Goal: Communication & Community: Answer question/provide support

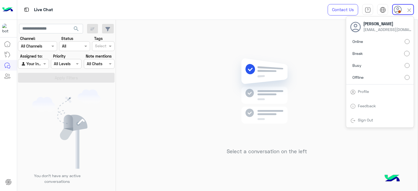
click at [281, 152] on h5 "Select a conversation on the left" at bounding box center [266, 151] width 80 height 6
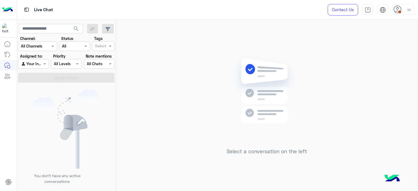
click at [405, 7] on img at bounding box center [408, 10] width 7 height 7
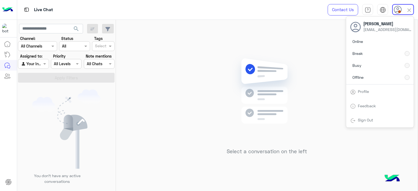
click at [149, 111] on div "Select a conversation on the left" at bounding box center [266, 106] width 301 height 173
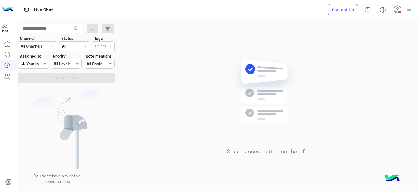
click at [410, 9] on img at bounding box center [408, 10] width 7 height 7
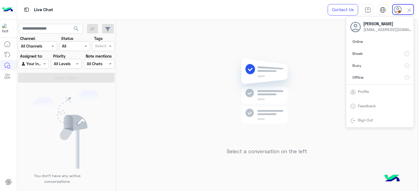
click at [263, 129] on img at bounding box center [266, 99] width 79 height 90
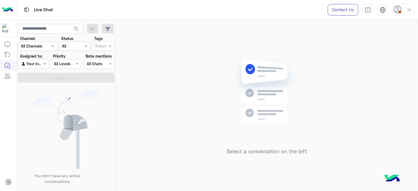
click at [403, 13] on div at bounding box center [403, 9] width 22 height 11
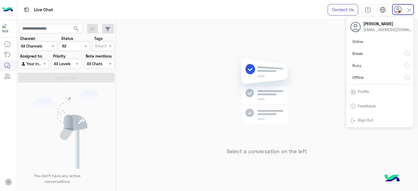
click at [405, 40] on div "Online Break Busy Offline" at bounding box center [379, 61] width 67 height 48
click at [65, 108] on img at bounding box center [66, 128] width 68 height 79
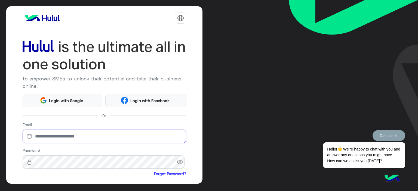
type input "**********"
click at [391, 135] on button "Dismiss ✕" at bounding box center [388, 135] width 33 height 11
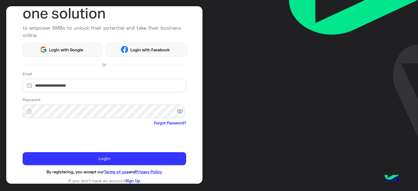
scroll to position [51, 0]
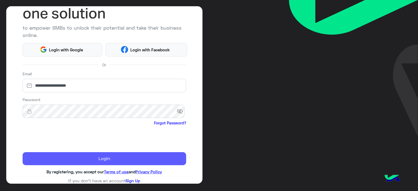
click at [110, 159] on button "Login" at bounding box center [105, 158] width 164 height 13
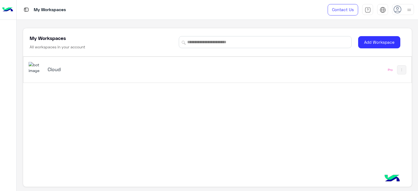
click at [339, 77] on div "Cloud Pro" at bounding box center [217, 70] width 388 height 26
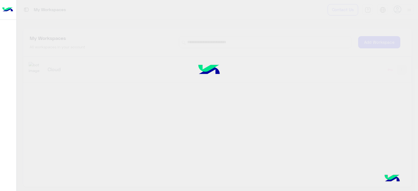
click at [57, 71] on div at bounding box center [209, 95] width 418 height 191
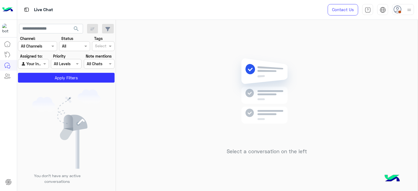
click at [402, 8] on div at bounding box center [403, 9] width 22 height 11
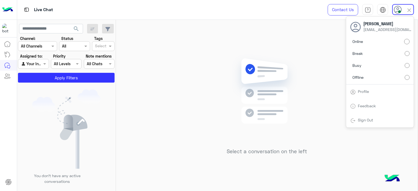
click at [163, 69] on div "Select a conversation on the left" at bounding box center [266, 106] width 301 height 173
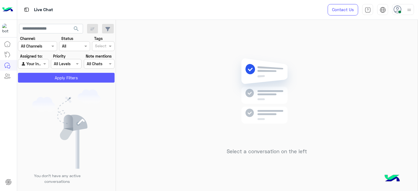
click at [99, 79] on button "Apply Filters" at bounding box center [66, 78] width 96 height 10
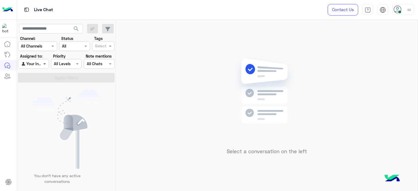
click at [47, 64] on span at bounding box center [45, 64] width 7 height 6
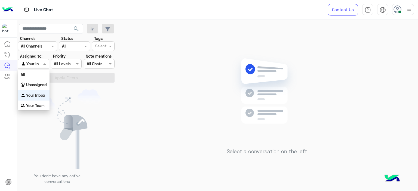
click at [41, 93] on b "Your Inbox" at bounding box center [35, 95] width 19 height 5
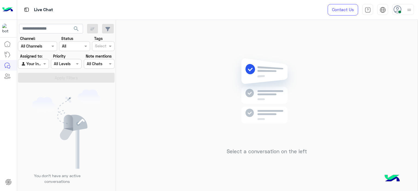
click at [406, 8] on img at bounding box center [408, 10] width 7 height 7
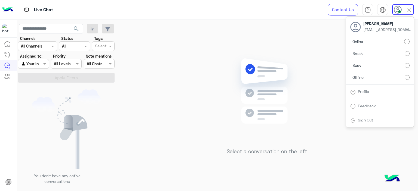
click at [306, 68] on img at bounding box center [266, 99] width 79 height 90
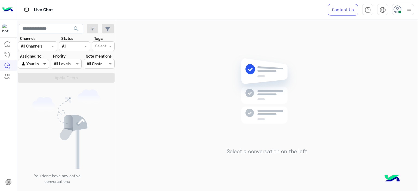
click at [44, 65] on span at bounding box center [45, 64] width 7 height 6
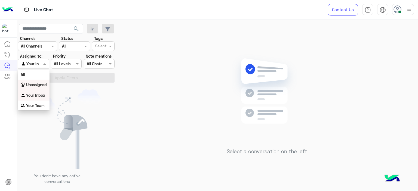
click at [41, 86] on b "Unassigned" at bounding box center [36, 84] width 21 height 5
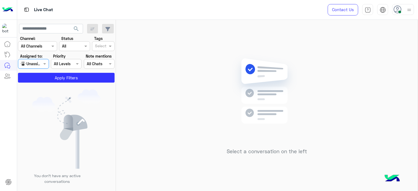
click at [104, 44] on input "text" at bounding box center [100, 47] width 11 height 6
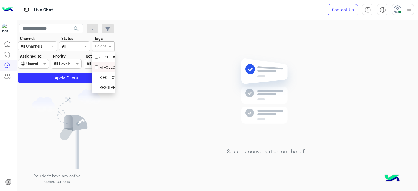
click at [110, 66] on div "M FOLLOW UP" at bounding box center [103, 67] width 17 height 6
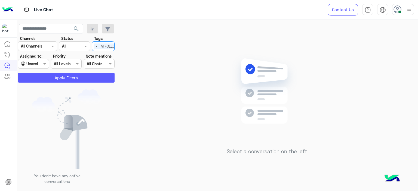
click at [95, 74] on button "Apply Filters" at bounding box center [66, 78] width 96 height 10
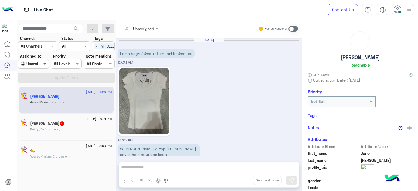
scroll to position [504, 0]
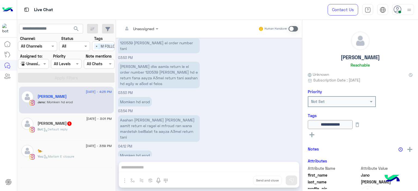
click at [41, 63] on div at bounding box center [33, 64] width 30 height 6
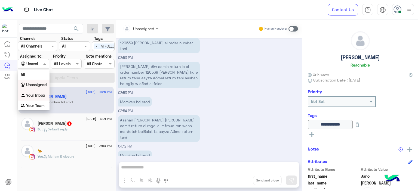
click at [33, 94] on b "Your Inbox" at bounding box center [35, 95] width 19 height 5
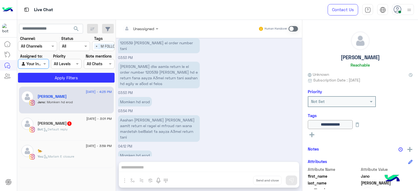
click at [96, 44] on span "×" at bounding box center [96, 46] width 5 height 6
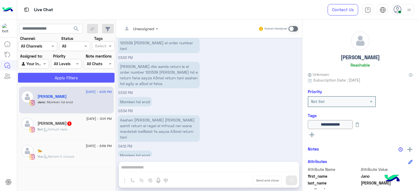
click at [94, 77] on button "Apply Filters" at bounding box center [66, 78] width 96 height 10
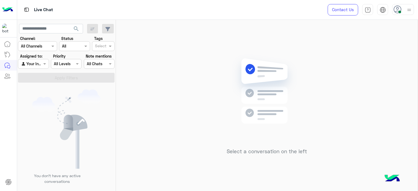
click at [38, 66] on div at bounding box center [33, 64] width 30 height 6
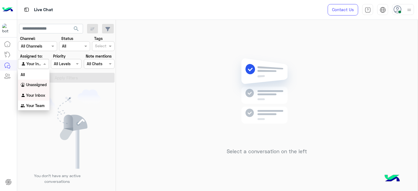
click at [40, 83] on b "Unassigned" at bounding box center [36, 84] width 21 height 5
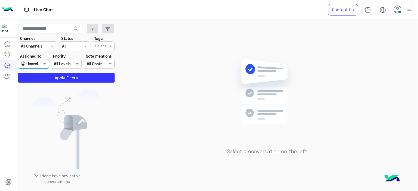
click at [109, 42] on div "Select" at bounding box center [103, 46] width 23 height 10
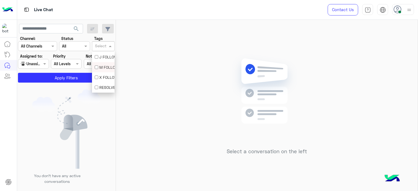
click at [106, 67] on div "M FOLLOW UP" at bounding box center [103, 67] width 17 height 6
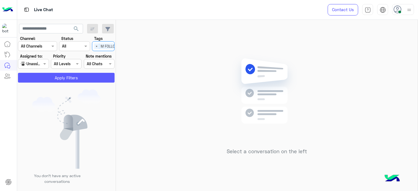
click at [67, 80] on button "Apply Filters" at bounding box center [66, 78] width 96 height 10
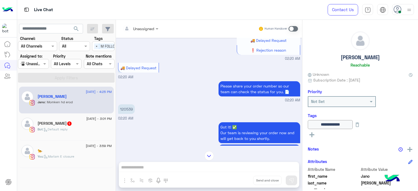
scroll to position [386, 0]
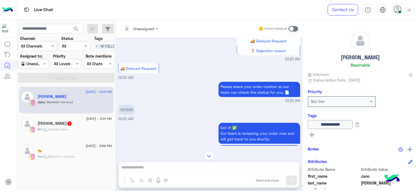
click at [146, 29] on div at bounding box center [140, 28] width 41 height 6
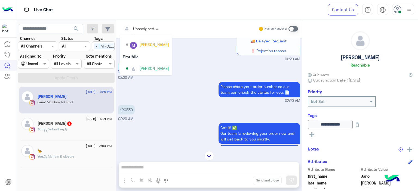
scroll to position [110, 0]
click at [149, 67] on div "Mariam Ahmed" at bounding box center [154, 69] width 30 height 6
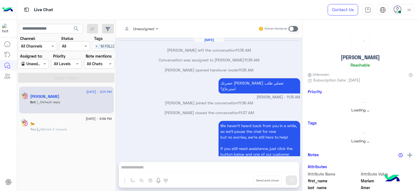
scroll to position [410, 0]
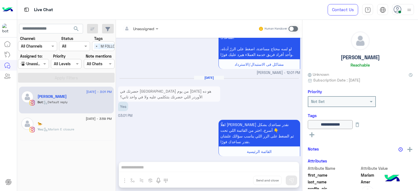
click at [70, 131] on span ": Mariam E closure" at bounding box center [58, 129] width 31 height 4
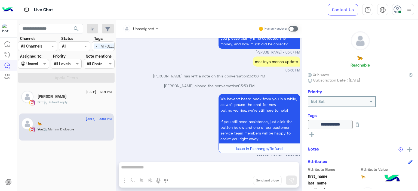
scroll to position [390, 0]
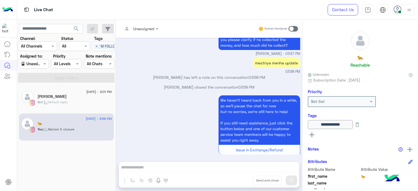
click at [99, 96] on div "[PERSON_NAME]" at bounding box center [75, 97] width 74 height 6
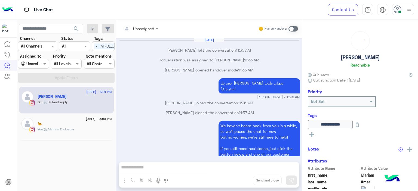
scroll to position [410, 0]
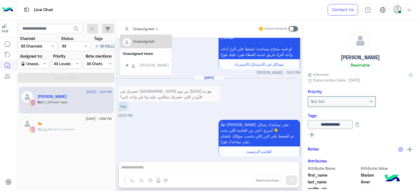
click at [141, 24] on div "Unassigned" at bounding box center [139, 28] width 32 height 11
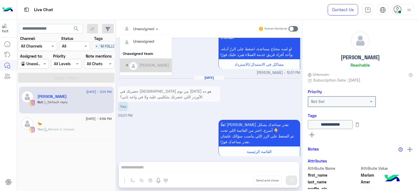
scroll to position [110, 0]
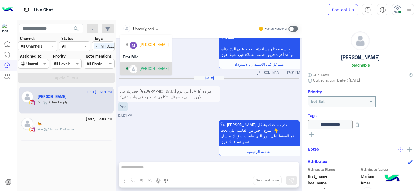
click at [142, 66] on div "[PERSON_NAME]" at bounding box center [154, 69] width 30 height 6
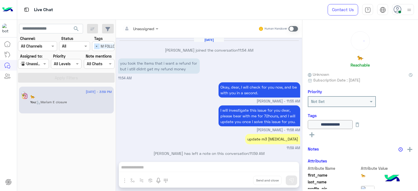
scroll to position [400, 0]
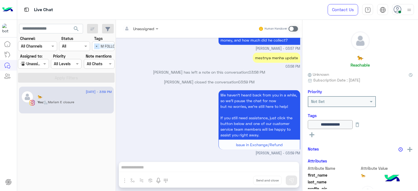
click at [97, 46] on span "×" at bounding box center [96, 46] width 5 height 6
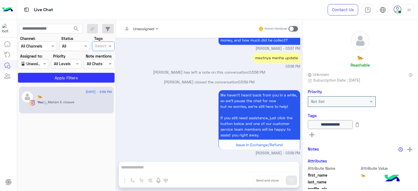
scroll to position [0, 0]
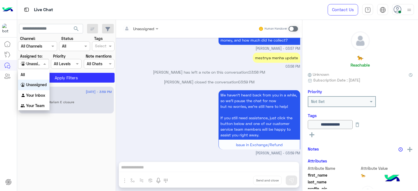
drag, startPoint x: 43, startPoint y: 64, endPoint x: 43, endPoint y: 72, distance: 8.7
click at [43, 64] on span at bounding box center [45, 64] width 7 height 6
drag, startPoint x: 42, startPoint y: 92, endPoint x: 56, endPoint y: 84, distance: 16.2
click at [42, 92] on div "Your Inbox" at bounding box center [34, 95] width 32 height 11
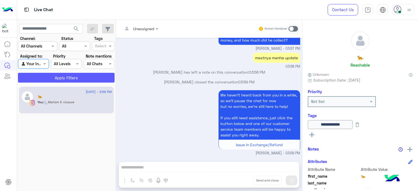
click at [77, 74] on button "Apply Filters" at bounding box center [66, 78] width 96 height 10
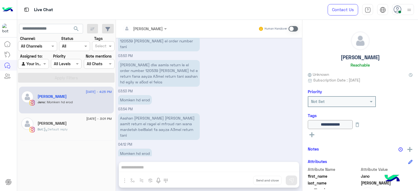
scroll to position [496, 0]
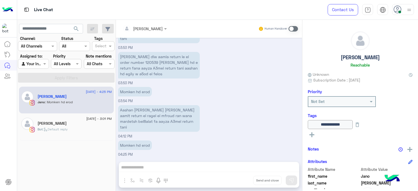
click at [292, 29] on span at bounding box center [293, 28] width 10 height 5
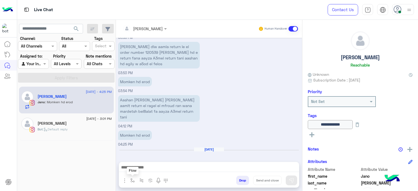
click at [133, 180] on img "button" at bounding box center [132, 180] width 4 height 4
click at [144, 170] on input "text" at bounding box center [142, 169] width 22 height 6
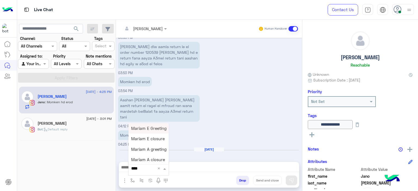
type input "*****"
click at [161, 126] on div "Mariam E Greeting" at bounding box center [148, 128] width 40 height 11
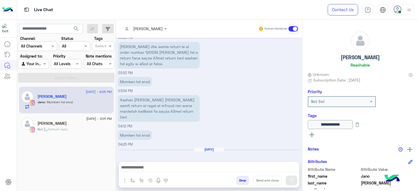
type textarea "**********"
click at [289, 183] on button at bounding box center [290, 181] width 11 height 10
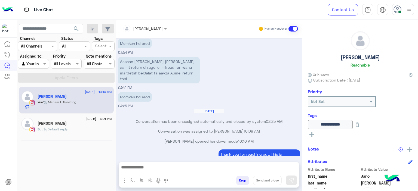
click at [89, 127] on div "Bot : Default reply" at bounding box center [75, 132] width 74 height 10
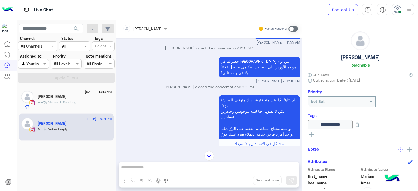
scroll to position [420, 0]
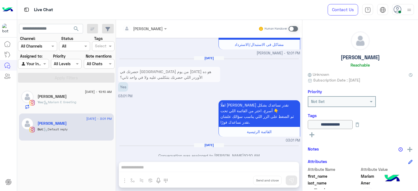
click at [290, 28] on span at bounding box center [293, 28] width 10 height 5
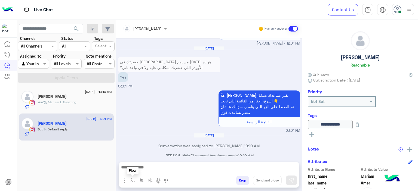
drag, startPoint x: 133, startPoint y: 179, endPoint x: 137, endPoint y: 173, distance: 7.0
click at [133, 179] on img "button" at bounding box center [132, 180] width 4 height 4
click at [138, 169] on input "text" at bounding box center [142, 169] width 22 height 6
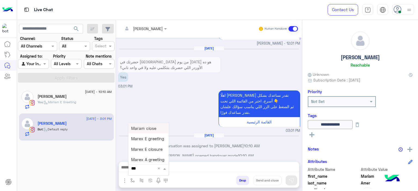
type input "****"
click at [154, 127] on span "Mariam E Greeting" at bounding box center [148, 128] width 35 height 5
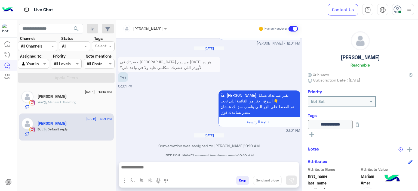
type textarea "**********"
click at [292, 180] on img at bounding box center [290, 180] width 5 height 5
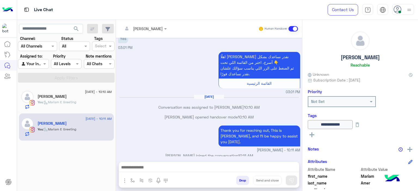
click at [98, 103] on div "You : Mariam E Greeting" at bounding box center [75, 105] width 74 height 10
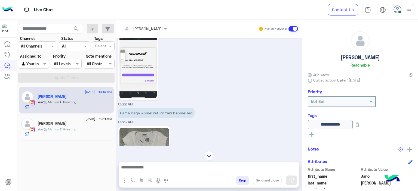
scroll to position [992, 0]
click at [140, 76] on img at bounding box center [137, 66] width 37 height 66
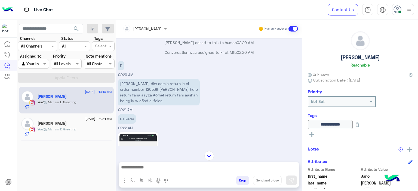
scroll to position [890, 0]
click at [127, 87] on p "Ana dlw aamla return le el order number 120539 ana magalesh hd e return fana aa…" at bounding box center [159, 92] width 82 height 27
copy p "120539"
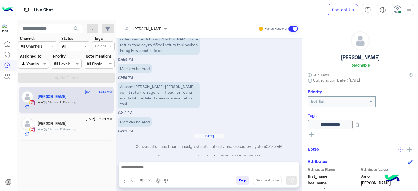
scroll to position [1613, 0]
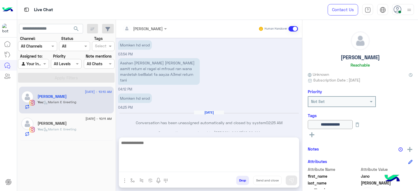
click at [144, 169] on textarea at bounding box center [209, 155] width 180 height 33
type textarea "**********"
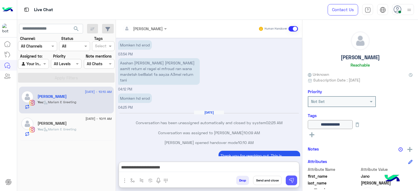
click at [290, 179] on img at bounding box center [290, 180] width 5 height 5
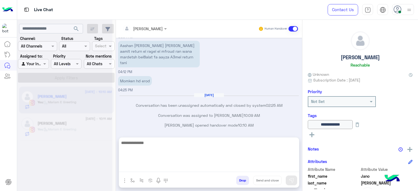
click at [178, 170] on textarea at bounding box center [209, 155] width 180 height 33
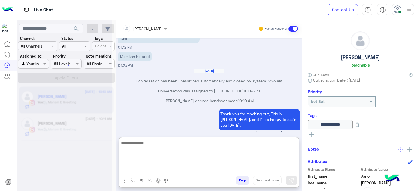
scroll to position [1655, 0]
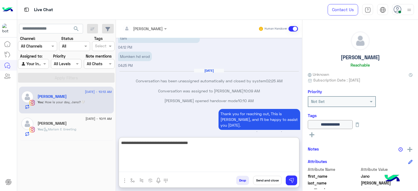
click at [190, 142] on textarea "**********" at bounding box center [209, 155] width 180 height 33
click at [205, 146] on textarea "**********" at bounding box center [209, 155] width 180 height 33
click at [150, 150] on textarea "**********" at bounding box center [209, 155] width 180 height 33
drag, startPoint x: 152, startPoint y: 148, endPoint x: 155, endPoint y: 149, distance: 2.7
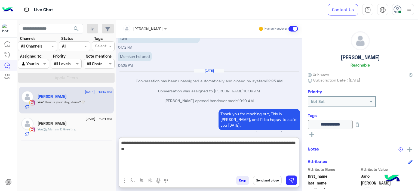
click at [155, 149] on textarea "**********" at bounding box center [209, 155] width 180 height 33
click at [156, 149] on textarea "**********" at bounding box center [209, 155] width 180 height 33
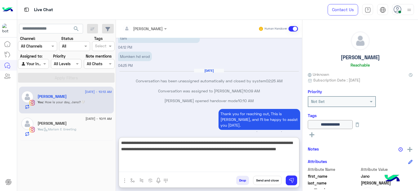
click at [155, 155] on textarea "**********" at bounding box center [209, 155] width 180 height 33
click at [170, 155] on textarea "**********" at bounding box center [209, 155] width 180 height 33
click at [194, 155] on textarea "**********" at bounding box center [209, 155] width 180 height 33
type textarea "**********"
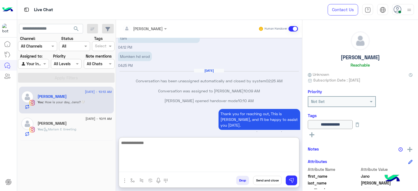
scroll to position [1706, 0]
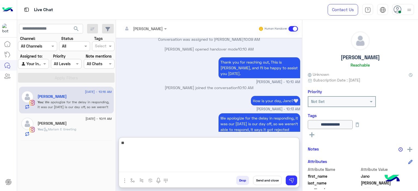
type textarea "*"
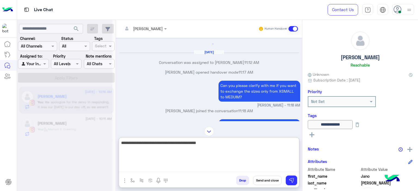
scroll to position [0, 0]
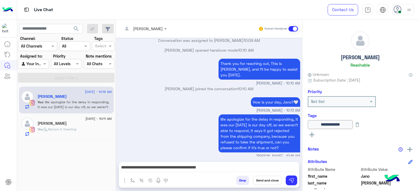
click at [209, 129] on div "We apologize for the delay in responding, it was our Friday is our day off, so …" at bounding box center [209, 136] width 182 height 46
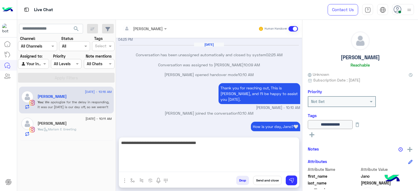
click at [210, 167] on textarea "**********" at bounding box center [209, 155] width 180 height 33
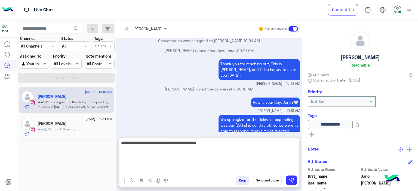
scroll to position [2303, 0]
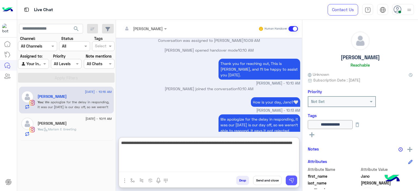
type textarea "**********"
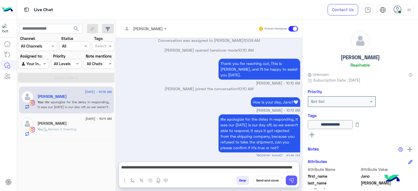
click at [292, 180] on img at bounding box center [290, 180] width 5 height 5
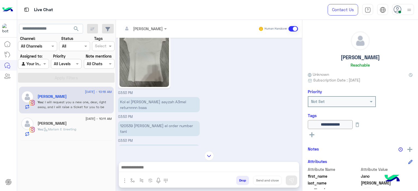
scroll to position [2100, 0]
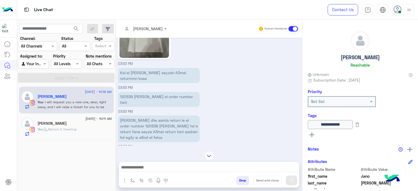
click at [126, 116] on p "Ana dlw aamla return le el order number 120539 ana magalesh hd e return fana aa…" at bounding box center [159, 129] width 82 height 27
copy p "120539"
click at [92, 132] on div "You : Mariam E Greeting" at bounding box center [75, 132] width 74 height 10
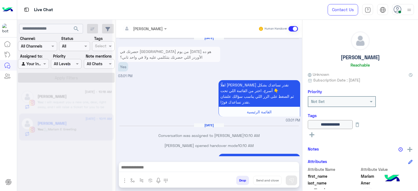
scroll to position [995, 0]
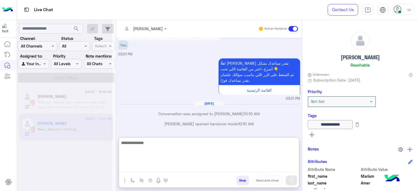
click at [138, 166] on textarea at bounding box center [209, 155] width 180 height 33
type textarea "**********"
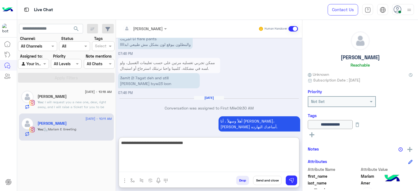
scroll to position [2286, 0]
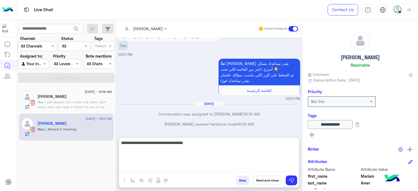
drag, startPoint x: 196, startPoint y: 142, endPoint x: 108, endPoint y: 143, distance: 88.3
click at [108, 143] on mat-drawer-container "search Channel: Channel All Channels Status Channel All Tags Select Assigned to…" at bounding box center [217, 106] width 401 height 173
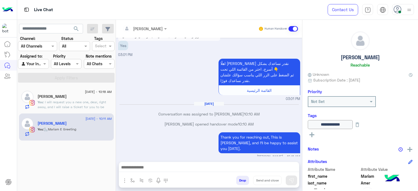
click at [101, 107] on span ": I will request you a new one, dear, right away, and I will raise a ticket for…" at bounding box center [72, 107] width 68 height 14
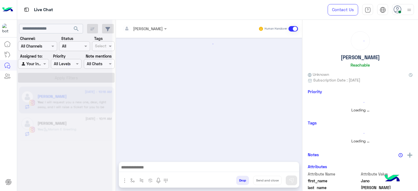
scroll to position [452, 0]
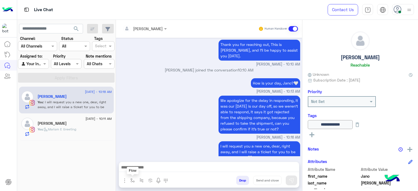
click at [132, 182] on img "button" at bounding box center [132, 180] width 4 height 4
click at [138, 167] on input "text" at bounding box center [142, 169] width 22 height 6
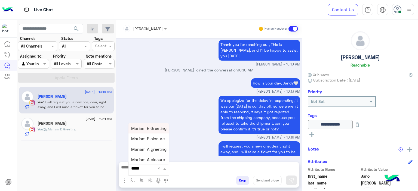
type input "******"
click at [152, 138] on span "Mariam E closure" at bounding box center [147, 138] width 33 height 5
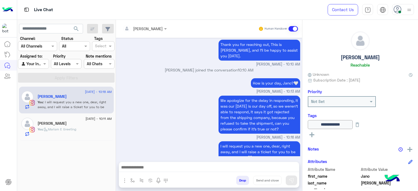
type textarea "**********"
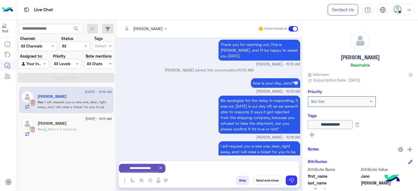
click at [264, 180] on button "Send and close" at bounding box center [267, 180] width 29 height 9
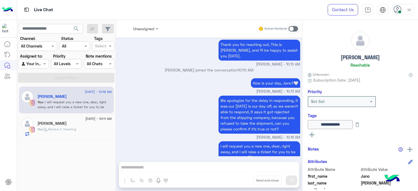
scroll to position [462, 0]
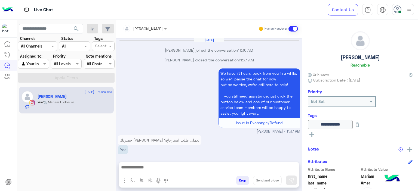
scroll to position [431, 0]
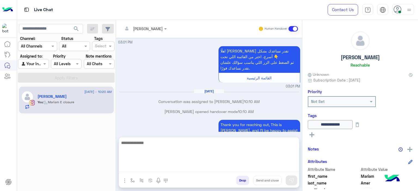
click at [148, 168] on textarea at bounding box center [209, 155] width 180 height 33
paste textarea "**********"
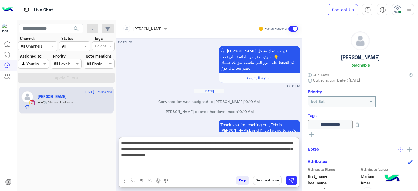
click at [120, 141] on textarea "**********" at bounding box center [209, 155] width 180 height 33
click at [152, 142] on textarea "**********" at bounding box center [209, 155] width 180 height 33
click at [132, 143] on textarea "**********" at bounding box center [209, 155] width 180 height 33
click at [150, 143] on textarea "**********" at bounding box center [209, 155] width 180 height 33
click at [253, 157] on textarea "**********" at bounding box center [209, 155] width 180 height 33
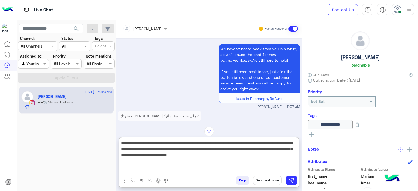
scroll to position [1283, 0]
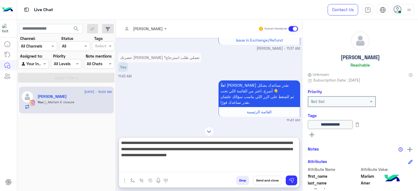
click at [231, 144] on textarea "**********" at bounding box center [209, 155] width 180 height 33
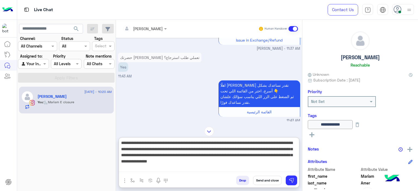
click at [202, 151] on textarea "**********" at bounding box center [209, 155] width 180 height 33
click at [202, 150] on textarea "**********" at bounding box center [209, 155] width 180 height 33
click at [242, 149] on textarea "**********" at bounding box center [209, 155] width 180 height 33
click at [241, 149] on textarea "**********" at bounding box center [209, 155] width 180 height 33
click at [264, 149] on textarea "**********" at bounding box center [209, 155] width 180 height 33
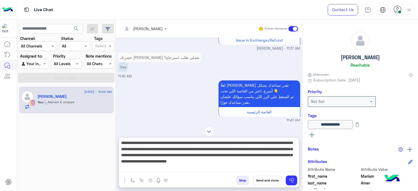
click at [264, 149] on textarea "**********" at bounding box center [209, 155] width 180 height 33
click at [264, 148] on textarea "**********" at bounding box center [209, 155] width 180 height 33
click at [264, 150] on textarea "**********" at bounding box center [209, 155] width 180 height 33
click at [263, 149] on textarea "**********" at bounding box center [209, 155] width 180 height 33
click at [137, 163] on textarea "**********" at bounding box center [209, 155] width 180 height 33
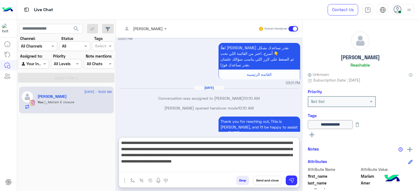
scroll to position [1637, 0]
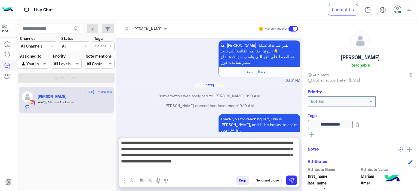
click at [263, 149] on textarea "**********" at bounding box center [209, 155] width 180 height 33
drag, startPoint x: 263, startPoint y: 150, endPoint x: 301, endPoint y: 163, distance: 40.6
click at [301, 163] on div "Mariam Ahmed Human Handover Aug 27, 2025 💬 اختر نوع المشكلة اللي بتواجهك 👇 Prev…" at bounding box center [209, 106] width 186 height 173
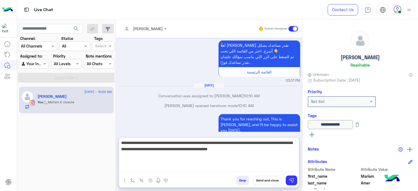
type textarea "**********"
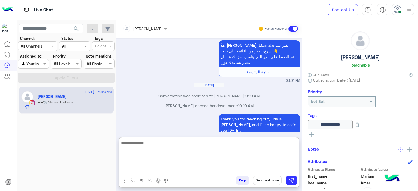
scroll to position [1689, 0]
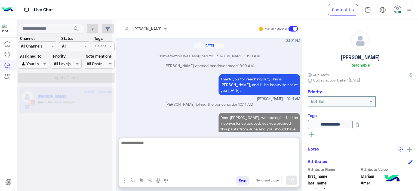
paste textarea "**********"
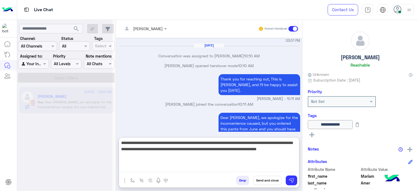
scroll to position [1717, 0]
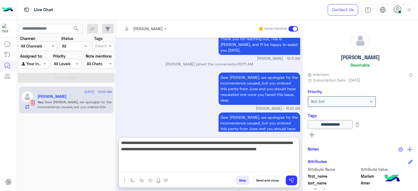
drag, startPoint x: 126, startPoint y: 142, endPoint x: 114, endPoint y: 143, distance: 12.3
click at [114, 143] on mat-drawer-container "search Channel: Channel All Channels Status Channel All Tags Select Assigned to…" at bounding box center [217, 106] width 401 height 173
type textarea "**********"
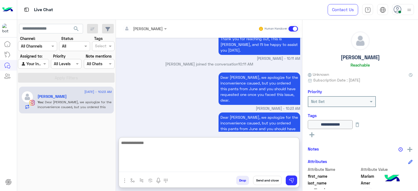
scroll to position [1757, 0]
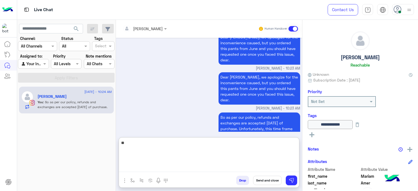
type textarea "*"
click at [146, 142] on textarea "**********" at bounding box center [209, 155] width 180 height 33
click at [179, 142] on textarea "**********" at bounding box center [209, 155] width 180 height 33
click at [234, 145] on textarea "**********" at bounding box center [209, 155] width 180 height 33
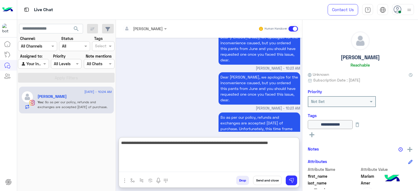
type textarea "**********"
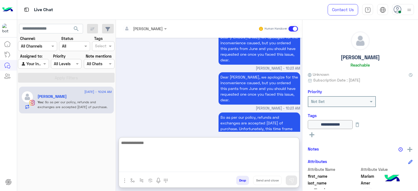
scroll to position [1786, 0]
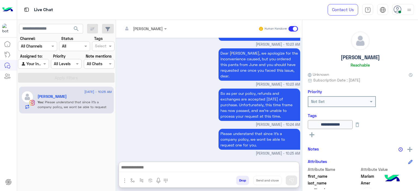
click at [410, 147] on img at bounding box center [409, 149] width 5 height 5
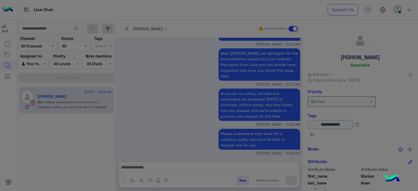
scroll to position [1761, 0]
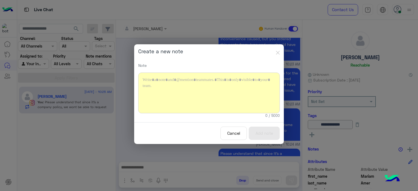
click at [217, 120] on div "Create a new note Note Character limit reached 0 / 5000 Cancel Add note" at bounding box center [208, 94] width 149 height 100
drag, startPoint x: 200, startPoint y: 95, endPoint x: 197, endPoint y: 94, distance: 3.4
click at [198, 94] on div at bounding box center [208, 93] width 141 height 41
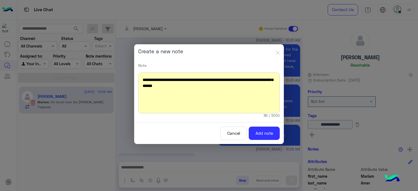
scroll to position [1803, 0]
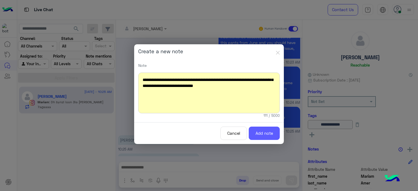
click at [270, 129] on button "Add note" at bounding box center [263, 133] width 31 height 13
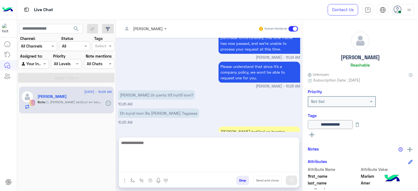
click at [144, 165] on textarea at bounding box center [209, 155] width 180 height 33
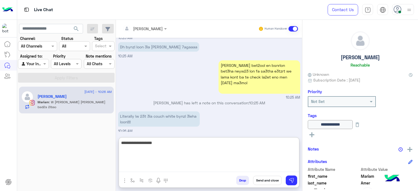
scroll to position [1933, 0]
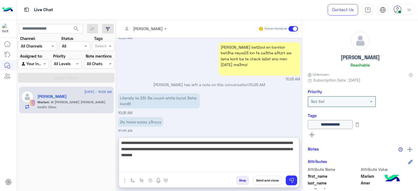
type textarea "**********"
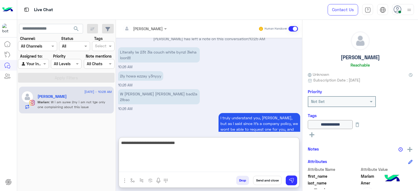
scroll to position [2002, 0]
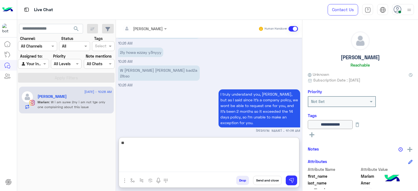
type textarea "*"
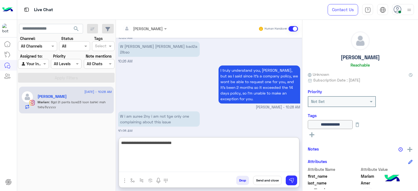
click at [169, 143] on textarea "**********" at bounding box center [209, 155] width 180 height 33
click at [173, 143] on textarea "**********" at bounding box center [209, 155] width 180 height 33
click at [171, 144] on textarea "**********" at bounding box center [209, 155] width 180 height 33
click at [189, 141] on textarea "**********" at bounding box center [209, 155] width 180 height 33
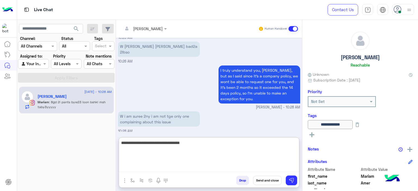
click at [195, 143] on textarea "**********" at bounding box center [209, 155] width 180 height 33
click at [181, 143] on textarea "**********" at bounding box center [209, 155] width 180 height 33
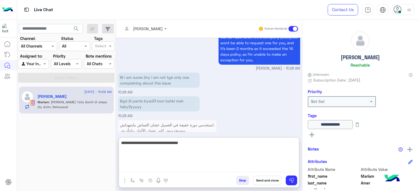
click at [192, 144] on textarea "**********" at bounding box center [209, 155] width 180 height 33
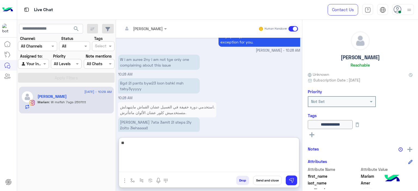
type textarea "*"
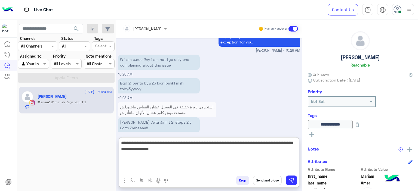
type textarea "**********"
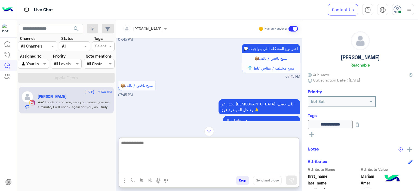
scroll to position [0, 0]
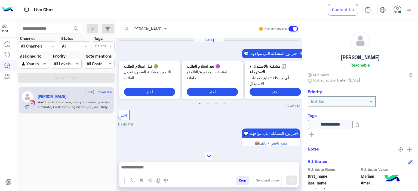
click at [209, 133] on div "Mariam Ahmed Human Handover Aug 27, 2025 💬 اختر نوع المشكلة اللي بتواجهك 👇 Prev…" at bounding box center [209, 106] width 186 height 173
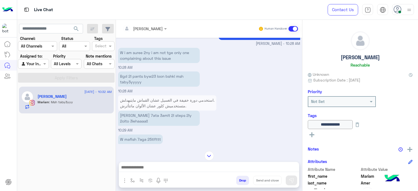
scroll to position [5183, 0]
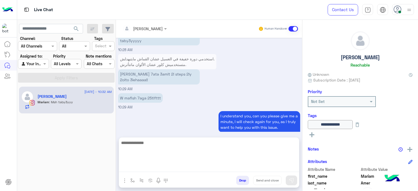
click at [144, 167] on textarea at bounding box center [209, 155] width 180 height 33
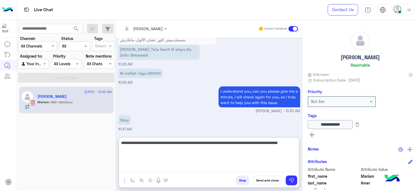
click at [141, 149] on textarea "**********" at bounding box center [209, 155] width 180 height 33
click at [125, 148] on textarea "**********" at bounding box center [209, 155] width 180 height 33
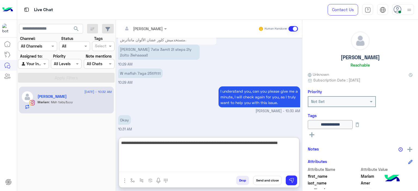
click at [147, 158] on textarea "**********" at bounding box center [209, 155] width 180 height 33
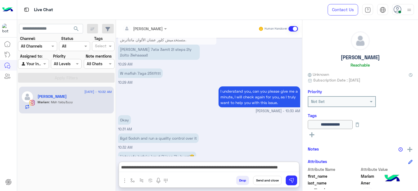
click at [166, 150] on div "Hatsgofo bnfsko kmyt 2l loon 2ly bynzl😂 10:32 AM" at bounding box center [209, 159] width 182 height 18
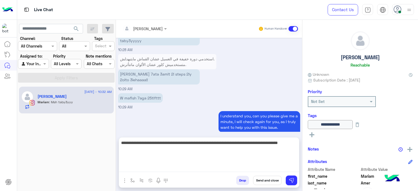
click at [135, 166] on textarea "**********" at bounding box center [209, 155] width 180 height 33
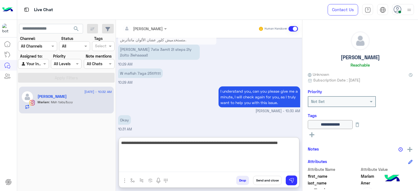
scroll to position [5208, 0]
click at [127, 149] on textarea "**********" at bounding box center [209, 155] width 180 height 33
click at [150, 149] on textarea "**********" at bounding box center [209, 155] width 180 height 33
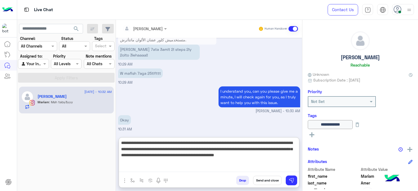
click at [247, 156] on textarea "**********" at bounding box center [209, 155] width 180 height 33
click at [249, 156] on textarea "**********" at bounding box center [209, 155] width 180 height 33
click at [208, 161] on textarea "**********" at bounding box center [209, 155] width 180 height 33
click at [261, 163] on textarea "**********" at bounding box center [209, 155] width 180 height 33
click at [270, 160] on textarea "**********" at bounding box center [209, 155] width 180 height 33
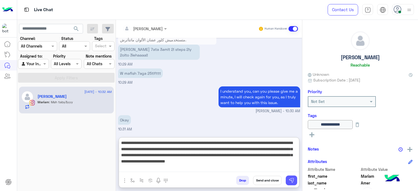
type textarea "**********"
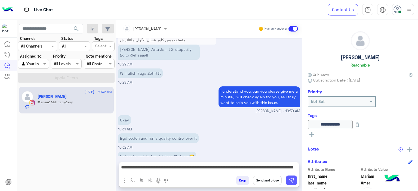
drag, startPoint x: 291, startPoint y: 182, endPoint x: 274, endPoint y: 171, distance: 20.2
click at [291, 182] on img at bounding box center [290, 180] width 5 height 5
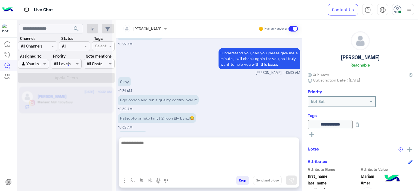
click at [203, 168] on textarea at bounding box center [209, 155] width 180 height 33
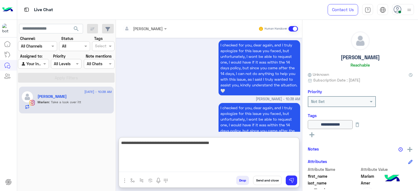
scroll to position [5568, 0]
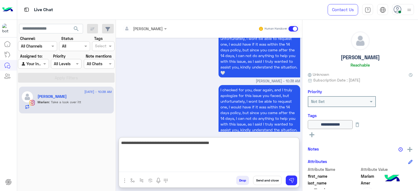
type textarea "**********"
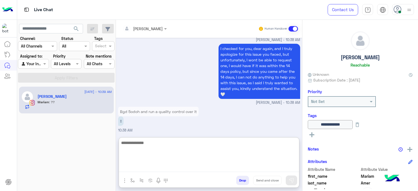
scroll to position [5642, 0]
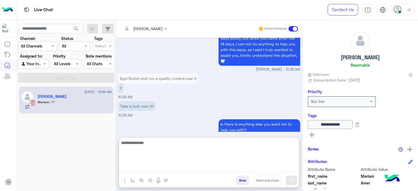
type textarea "*"
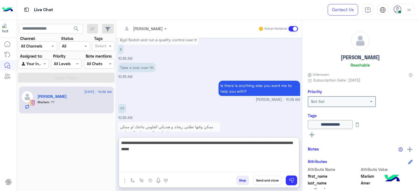
type textarea "**********"
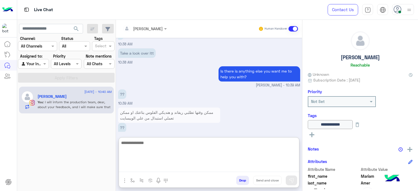
scroll to position [5710, 0]
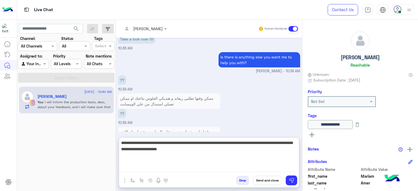
type textarea "**********"
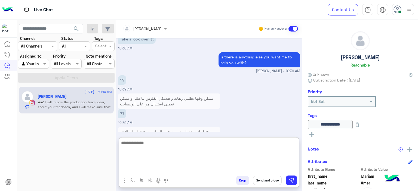
scroll to position [5744, 0]
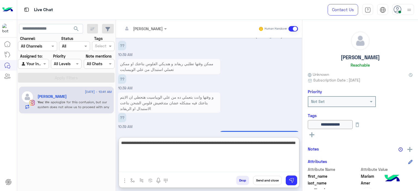
type textarea "**********"
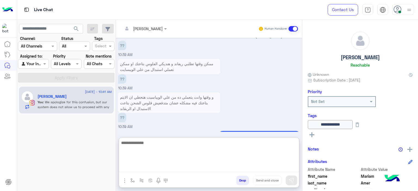
scroll to position [5773, 0]
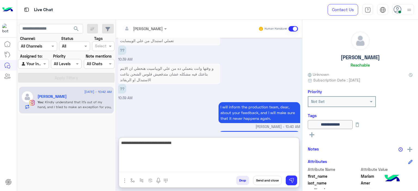
type textarea "**********"
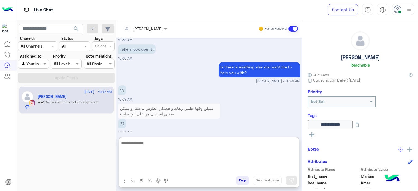
scroll to position [5790, 0]
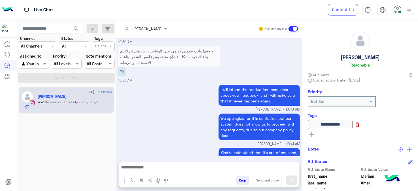
click at [360, 124] on icon at bounding box center [357, 125] width 6 height 6
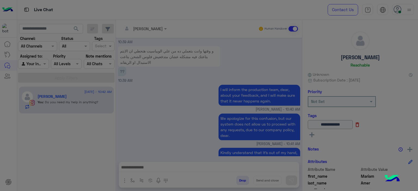
scroll to position [5766, 0]
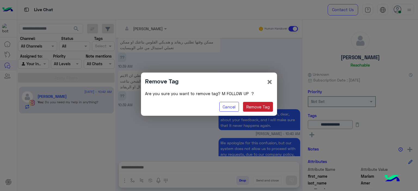
click at [254, 107] on button "Remove Tag" at bounding box center [258, 107] width 30 height 10
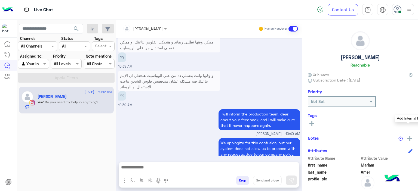
click at [407, 136] on img at bounding box center [409, 138] width 5 height 5
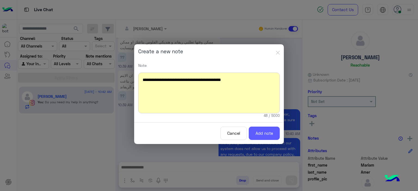
click at [253, 138] on button "Add note" at bounding box center [263, 133] width 31 height 13
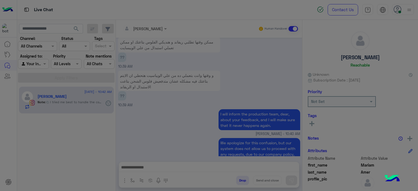
scroll to position [5805, 0]
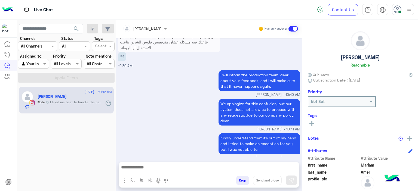
click at [130, 177] on button "button" at bounding box center [132, 180] width 9 height 9
click at [137, 173] on div "enter flow name" at bounding box center [148, 169] width 41 height 10
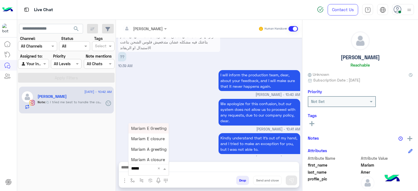
type input "******"
click at [145, 142] on div "Mariam E closure" at bounding box center [148, 139] width 40 height 10
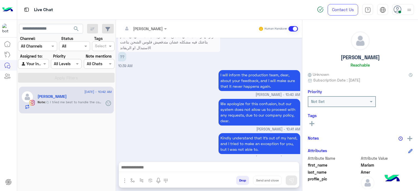
type textarea "**********"
click at [269, 182] on button "Send and close" at bounding box center [267, 180] width 29 height 9
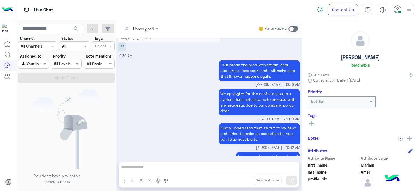
scroll to position [5882, 0]
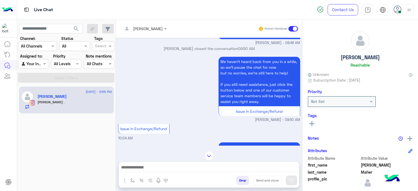
scroll to position [1200, 0]
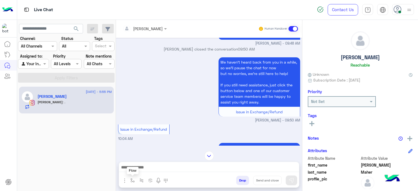
click at [133, 182] on img "button" at bounding box center [132, 180] width 4 height 4
click at [134, 169] on input "text" at bounding box center [142, 169] width 22 height 6
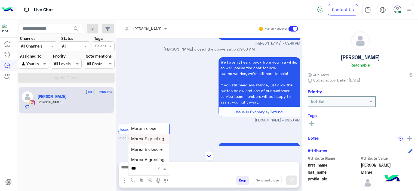
type input "****"
click at [150, 129] on span "Mariam E Greeting" at bounding box center [148, 128] width 35 height 5
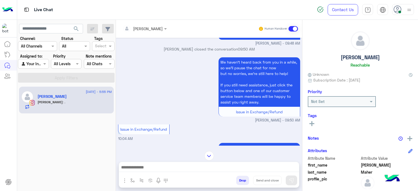
type textarea "**********"
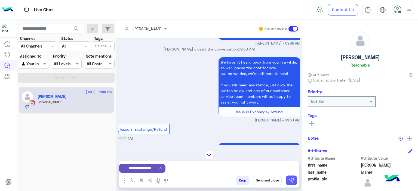
click at [289, 179] on img at bounding box center [290, 180] width 5 height 5
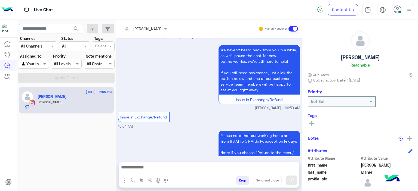
scroll to position [2745, 0]
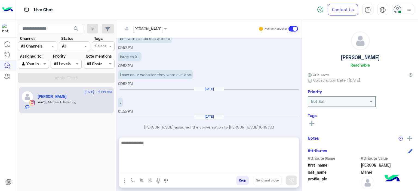
click at [180, 167] on textarea at bounding box center [209, 155] width 180 height 33
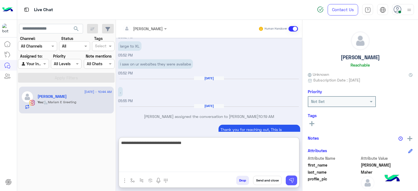
type textarea "**********"
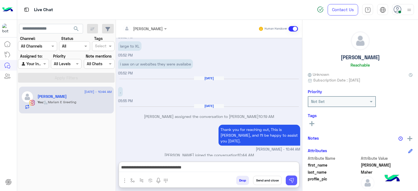
drag, startPoint x: 291, startPoint y: 178, endPoint x: 274, endPoint y: 174, distance: 17.6
click at [291, 178] on img at bounding box center [290, 180] width 5 height 5
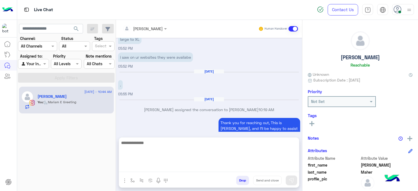
click at [173, 167] on textarea at bounding box center [209, 155] width 180 height 33
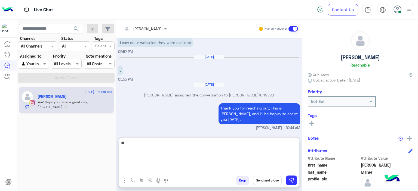
scroll to position [2826, 0]
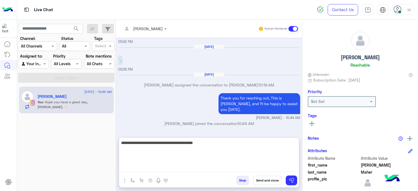
type textarea "**********"
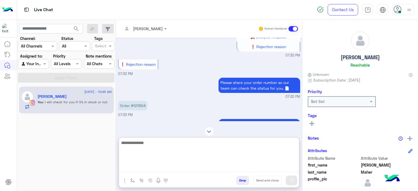
scroll to position [849, 0]
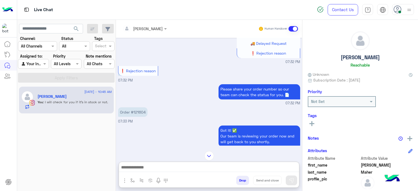
click at [143, 107] on p "Order #121604" at bounding box center [132, 112] width 29 height 10
copy p "121604"
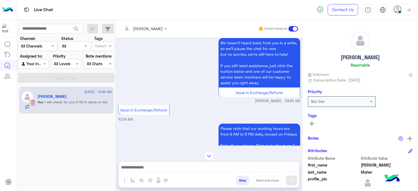
click at [211, 156] on img at bounding box center [209, 156] width 10 height 10
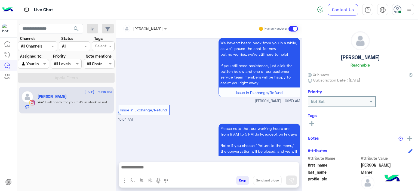
scroll to position [2818, 0]
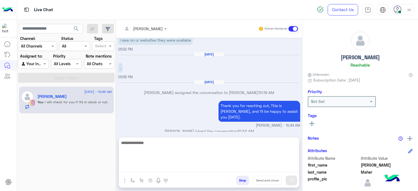
click at [166, 165] on textarea at bounding box center [209, 155] width 180 height 33
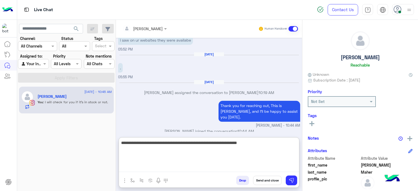
type textarea "**********"
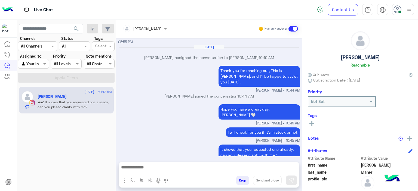
scroll to position [2841, 0]
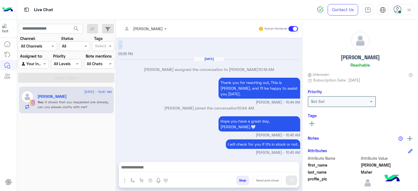
click at [208, 105] on p "Mariam Ahmed joined the conversation 10:44 AM" at bounding box center [209, 108] width 182 height 6
drag, startPoint x: 130, startPoint y: 182, endPoint x: 143, endPoint y: 173, distance: 15.3
click at [130, 181] on img "button" at bounding box center [132, 180] width 4 height 4
click at [145, 167] on input "text" at bounding box center [142, 169] width 22 height 6
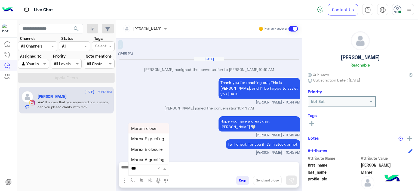
type input "****"
click at [151, 138] on span "Mariam E closure" at bounding box center [147, 138] width 33 height 5
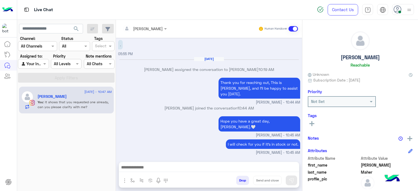
type textarea "**********"
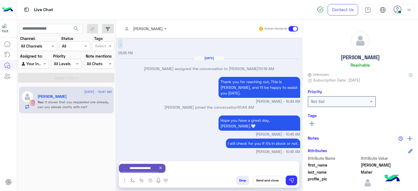
click at [314, 122] on button at bounding box center [311, 123] width 8 height 7
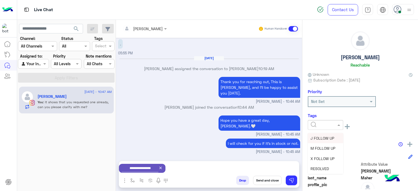
click at [334, 125] on div at bounding box center [325, 125] width 35 height 6
click at [324, 149] on span "M FOLLOW UP" at bounding box center [322, 148] width 25 height 5
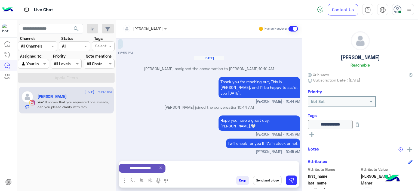
click at [275, 177] on button "Send and close" at bounding box center [267, 180] width 29 height 9
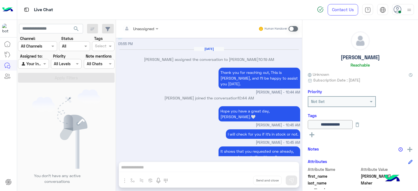
scroll to position [2918, 0]
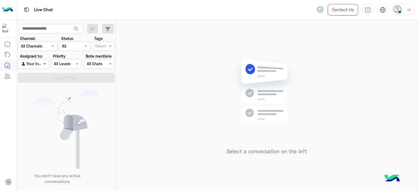
click at [45, 63] on span at bounding box center [45, 64] width 7 height 6
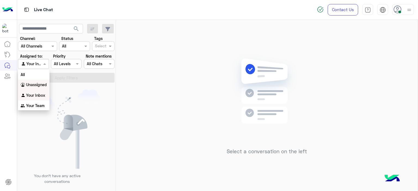
click at [42, 85] on b "Unassigned" at bounding box center [36, 84] width 21 height 5
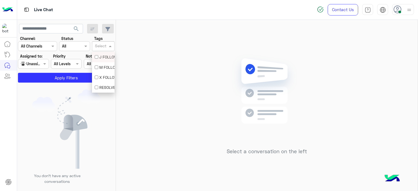
click at [109, 47] on span at bounding box center [110, 46] width 7 height 6
drag, startPoint x: 105, startPoint y: 66, endPoint x: 101, endPoint y: 70, distance: 5.8
click at [105, 66] on div "M FOLLOW UP" at bounding box center [103, 67] width 17 height 6
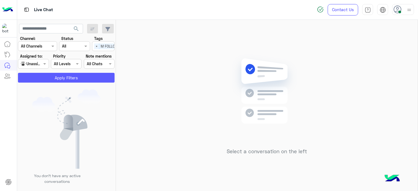
click at [96, 76] on button "Apply Filters" at bounding box center [66, 78] width 96 height 10
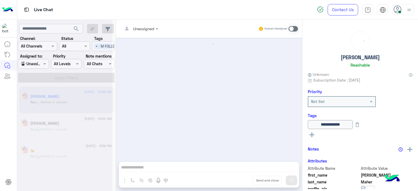
scroll to position [388, 0]
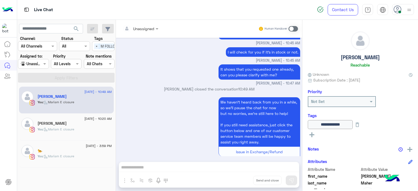
click at [72, 155] on span ": Mariam E closure" at bounding box center [58, 156] width 31 height 4
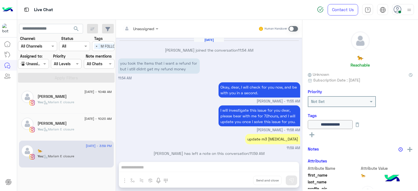
scroll to position [400, 0]
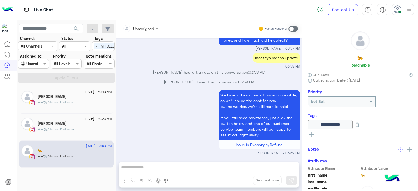
click at [85, 126] on div "Jano yasser" at bounding box center [75, 124] width 74 height 6
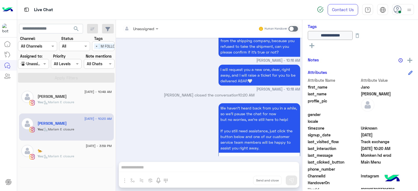
scroll to position [119, 0]
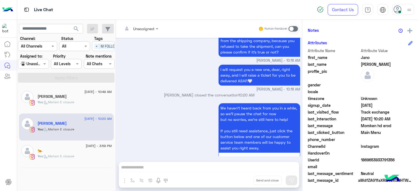
click at [359, 161] on div "UserId 1869653933791356" at bounding box center [359, 160] width 105 height 7
copy span "1869653933791356"
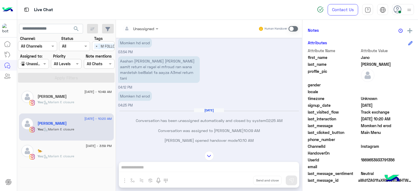
scroll to position [302, 0]
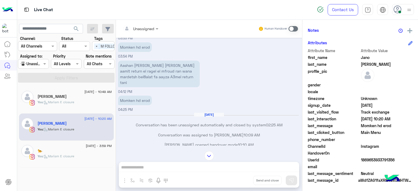
click at [91, 96] on div "Youssef Maher" at bounding box center [75, 97] width 74 height 6
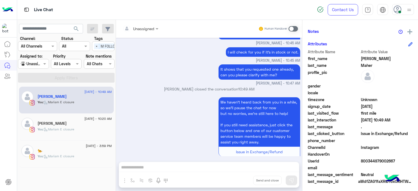
scroll to position [119, 0]
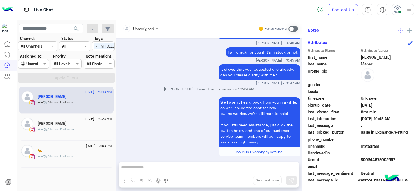
drag, startPoint x: 97, startPoint y: 45, endPoint x: 91, endPoint y: 49, distance: 6.8
click at [96, 45] on span "×" at bounding box center [96, 46] width 5 height 6
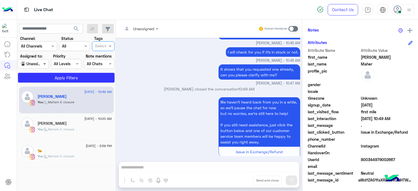
click at [45, 64] on span at bounding box center [45, 64] width 7 height 6
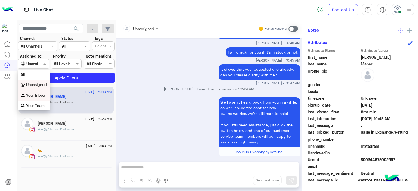
click at [41, 94] on b "Your Inbox" at bounding box center [35, 95] width 19 height 5
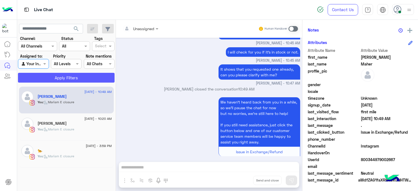
click at [70, 78] on button "Apply Filters" at bounding box center [66, 78] width 96 height 10
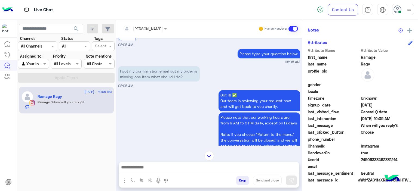
scroll to position [400, 0]
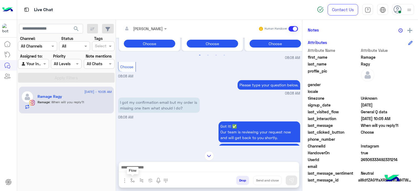
click at [134, 178] on button "button" at bounding box center [132, 180] width 9 height 9
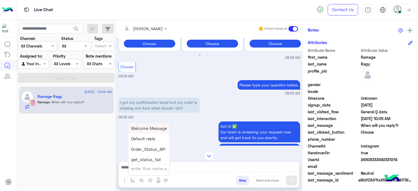
click at [139, 172] on div "enter flow name" at bounding box center [148, 169] width 41 height 10
type input "*****"
click at [147, 126] on div "Mariam E Greeting" at bounding box center [148, 128] width 40 height 11
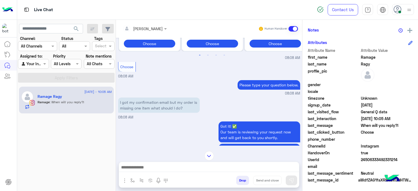
type textarea "**********"
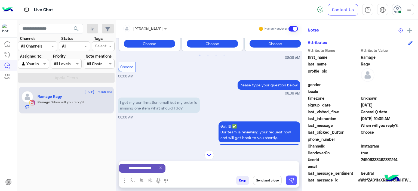
click at [294, 179] on img at bounding box center [290, 180] width 5 height 5
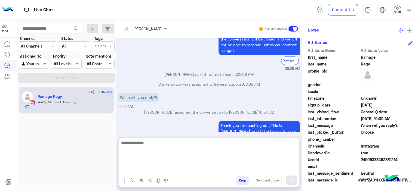
scroll to position [534, 0]
click at [155, 166] on textarea at bounding box center [209, 155] width 180 height 33
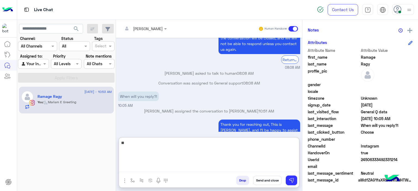
type textarea "*"
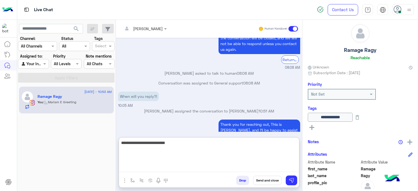
scroll to position [0, 0]
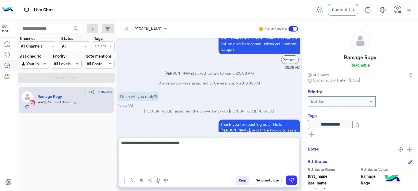
type textarea "**********"
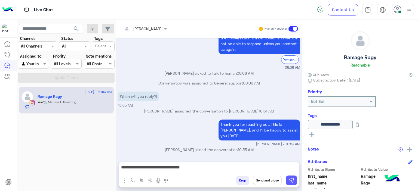
click at [291, 179] on img at bounding box center [290, 180] width 5 height 5
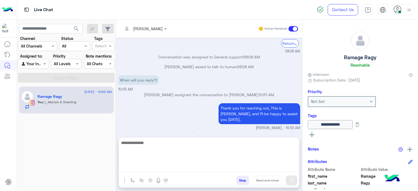
click at [200, 170] on textarea at bounding box center [209, 155] width 180 height 33
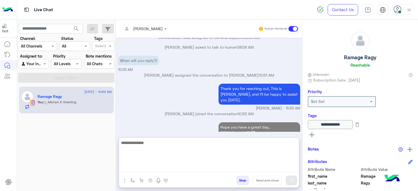
scroll to position [574, 0]
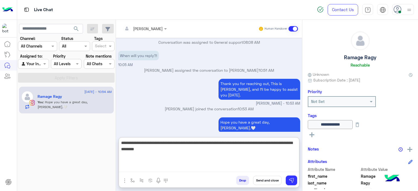
click at [133, 149] on textarea "**********" at bounding box center [209, 155] width 180 height 33
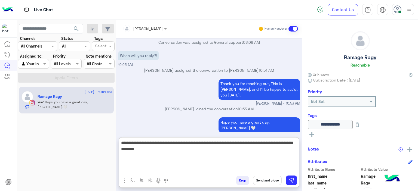
click at [135, 153] on textarea "**********" at bounding box center [209, 155] width 180 height 33
click at [134, 149] on textarea "**********" at bounding box center [209, 155] width 180 height 33
click at [161, 148] on textarea "**********" at bounding box center [209, 155] width 180 height 33
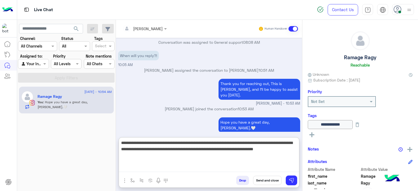
type textarea "**********"
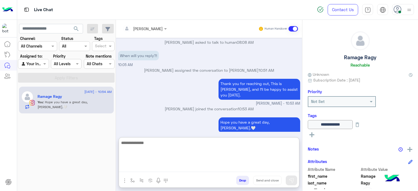
scroll to position [614, 0]
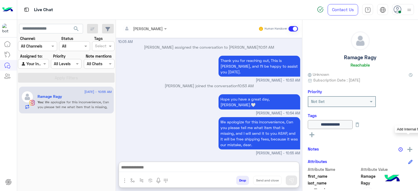
click at [407, 148] on img at bounding box center [409, 149] width 5 height 5
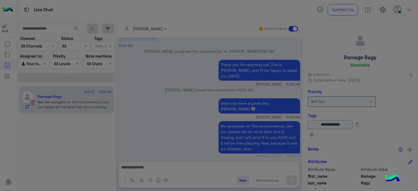
scroll to position [590, 0]
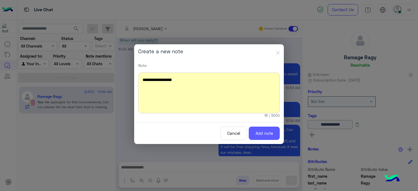
click at [254, 134] on button "Add note" at bounding box center [263, 133] width 31 height 13
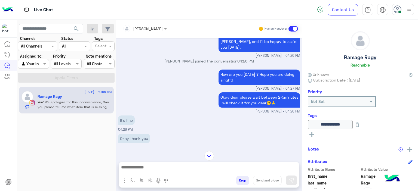
scroll to position [529, 0]
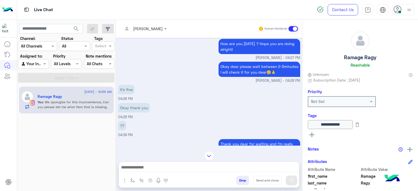
click at [208, 155] on img at bounding box center [209, 156] width 10 height 10
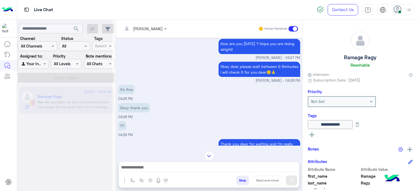
scroll to position [2909, 0]
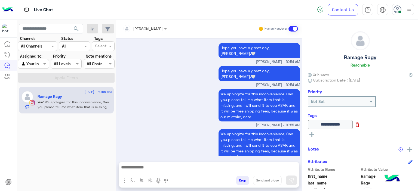
click at [360, 125] on icon at bounding box center [357, 125] width 6 height 6
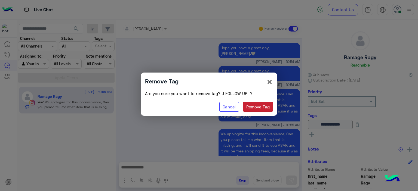
click at [248, 108] on button "Remove Tag" at bounding box center [258, 107] width 30 height 10
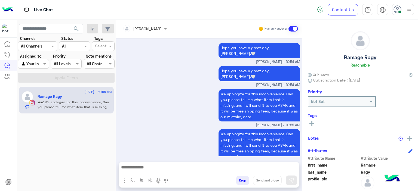
click at [311, 123] on icon at bounding box center [311, 123] width 5 height 5
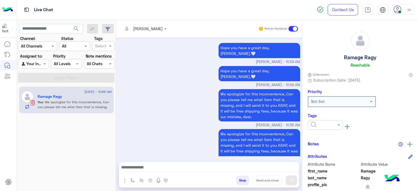
click at [315, 125] on input "text" at bounding box center [318, 125] width 17 height 6
click at [317, 145] on div "M FOLLOW UP" at bounding box center [324, 148] width 35 height 10
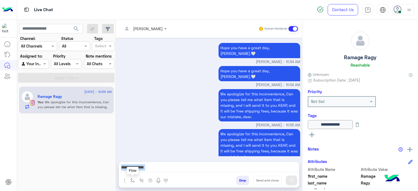
drag, startPoint x: 152, startPoint y: 136, endPoint x: 132, endPoint y: 180, distance: 48.4
click at [132, 180] on div "Mariam Ahmed Human Handover Aug 26, 2025 Hello 04:25 PM Hi Ramage, Thanks for c…" at bounding box center [209, 106] width 186 height 173
click at [130, 168] on div "galha missing item 10:56 AM" at bounding box center [209, 177] width 182 height 18
click at [130, 128] on div "We apologize for this inconvenience, Can you please tell me what item that is m…" at bounding box center [209, 148] width 182 height 40
click at [131, 179] on img "button" at bounding box center [132, 180] width 4 height 4
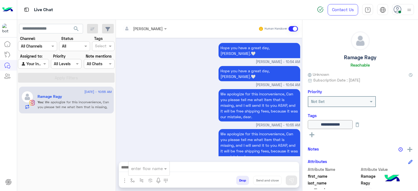
click at [135, 170] on input "text" at bounding box center [142, 169] width 22 height 6
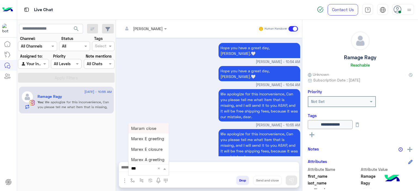
type input "****"
click at [146, 141] on span "Mariam E closure" at bounding box center [147, 138] width 33 height 5
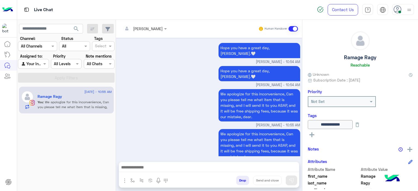
type textarea "**********"
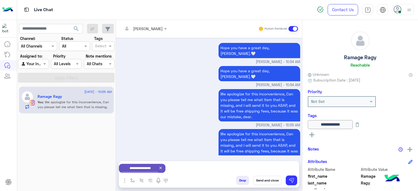
scroll to position [2910, 0]
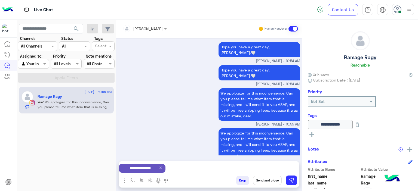
click at [273, 179] on button "Send and close" at bounding box center [267, 180] width 29 height 9
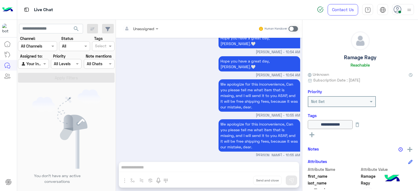
scroll to position [2986, 0]
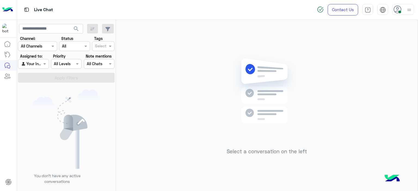
click at [404, 10] on div at bounding box center [403, 9] width 22 height 11
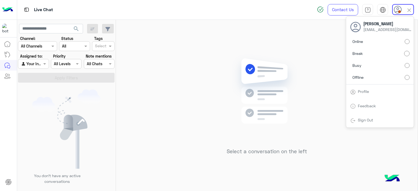
click at [324, 66] on div "Select a conversation on the left" at bounding box center [266, 106] width 301 height 173
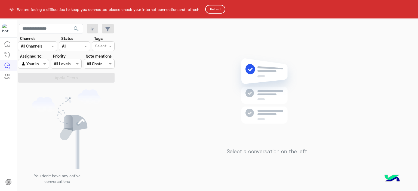
click at [217, 6] on button "Reload" at bounding box center [215, 9] width 20 height 9
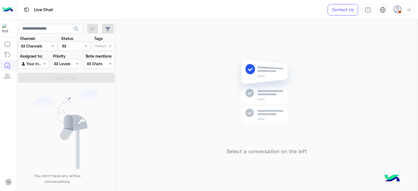
click at [402, 11] on div at bounding box center [403, 9] width 22 height 11
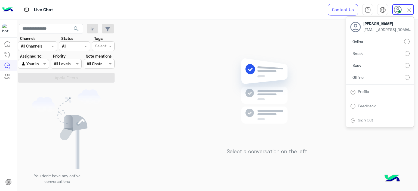
click at [292, 66] on img at bounding box center [266, 99] width 79 height 90
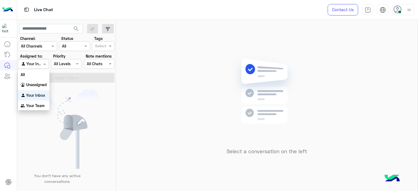
click at [44, 68] on div "Agent Filter Your Inbox" at bounding box center [33, 64] width 31 height 10
click at [37, 86] on b "Unassigned" at bounding box center [36, 84] width 21 height 5
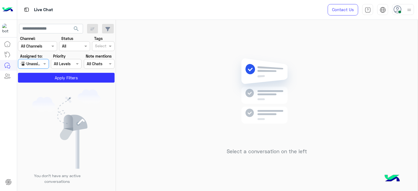
click at [101, 45] on input "text" at bounding box center [100, 47] width 11 height 6
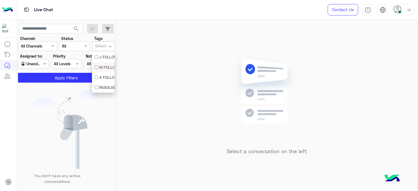
click at [100, 65] on div "M FOLLOW UP" at bounding box center [103, 67] width 17 height 6
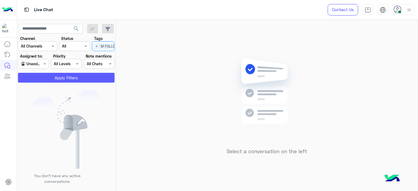
click at [80, 79] on button "Apply Filters" at bounding box center [66, 78] width 96 height 10
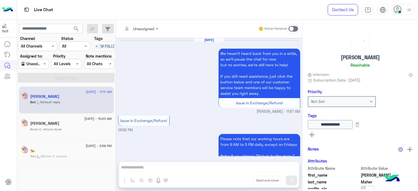
scroll to position [423, 0]
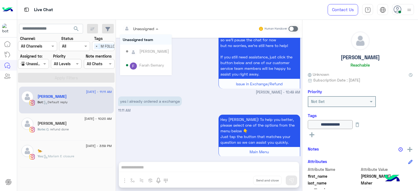
click at [145, 26] on div at bounding box center [140, 28] width 41 height 6
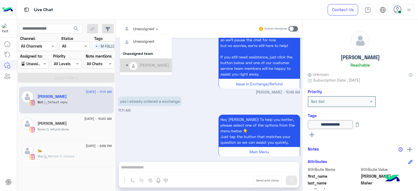
scroll to position [110, 0]
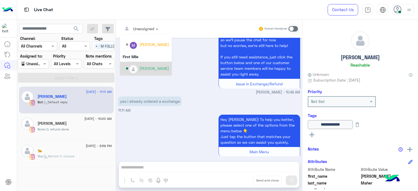
click at [145, 67] on div "Mariam Ahmed" at bounding box center [154, 69] width 30 height 6
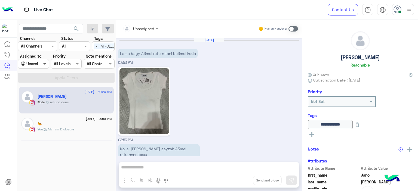
scroll to position [403, 0]
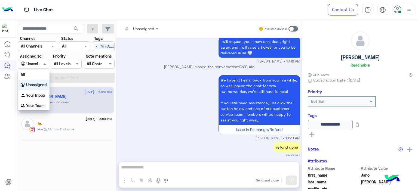
click at [45, 64] on span at bounding box center [45, 64] width 7 height 6
click at [37, 94] on b "Your Inbox" at bounding box center [35, 95] width 19 height 5
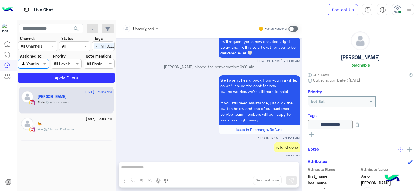
click at [95, 48] on span "×" at bounding box center [96, 46] width 5 height 6
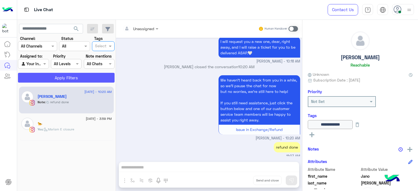
click at [96, 73] on button "Apply Filters" at bounding box center [66, 78] width 96 height 10
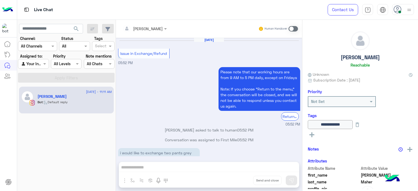
scroll to position [366, 0]
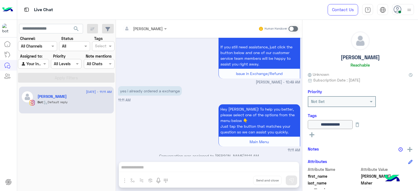
click at [292, 28] on span at bounding box center [293, 28] width 10 height 5
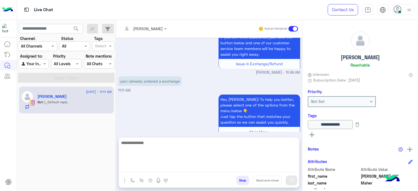
click at [145, 164] on textarea at bounding box center [209, 155] width 180 height 33
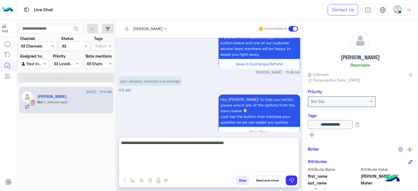
type textarea "**********"
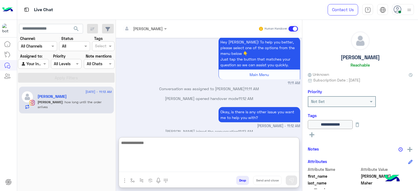
scroll to position [451, 0]
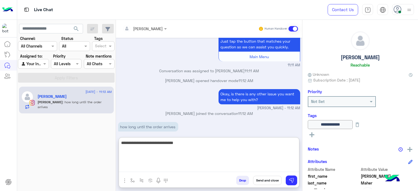
type textarea "**********"
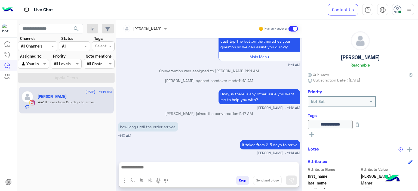
click at [312, 135] on rect at bounding box center [311, 134] width 1 height 5
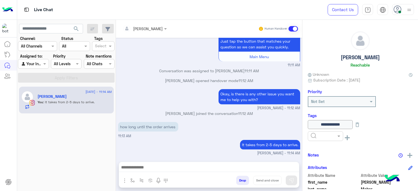
scroll to position [444, 0]
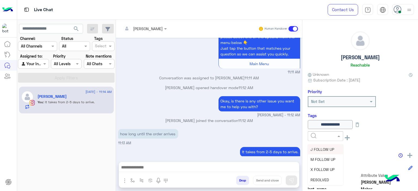
click at [312, 134] on input "text" at bounding box center [318, 136] width 17 height 6
click at [317, 177] on div "RESOLVED" at bounding box center [324, 180] width 35 height 10
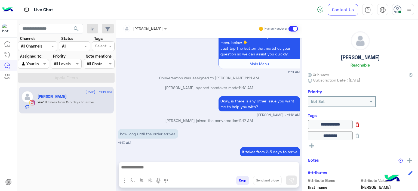
click at [360, 126] on icon at bounding box center [357, 125] width 6 height 6
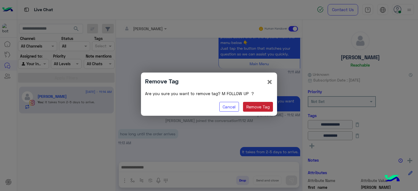
click at [269, 106] on button "Remove Tag" at bounding box center [258, 107] width 30 height 10
type input "********"
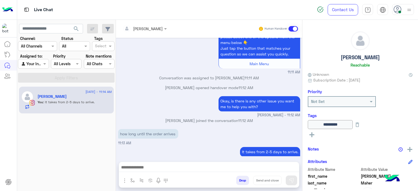
click at [184, 163] on div at bounding box center [209, 169] width 180 height 14
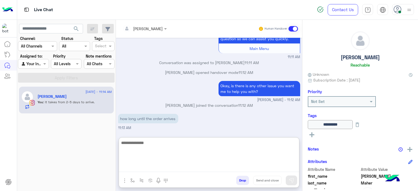
click at [183, 166] on textarea at bounding box center [209, 155] width 180 height 33
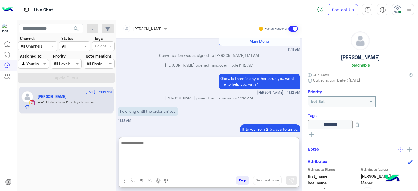
scroll to position [469, 0]
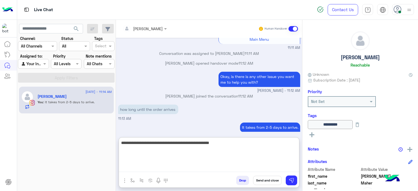
type textarea "**********"
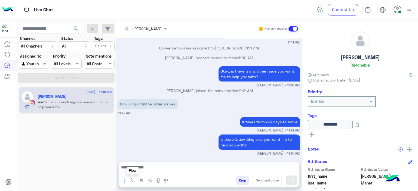
click at [132, 178] on img "button" at bounding box center [132, 180] width 4 height 4
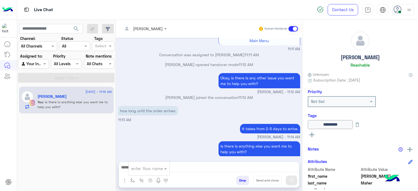
click at [148, 169] on input "text" at bounding box center [142, 169] width 22 height 6
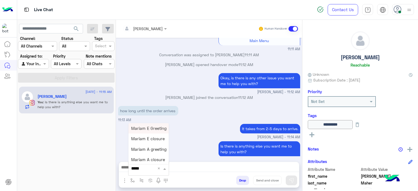
type input "******"
click at [151, 133] on div "Mariam E Greeting" at bounding box center [148, 128] width 40 height 11
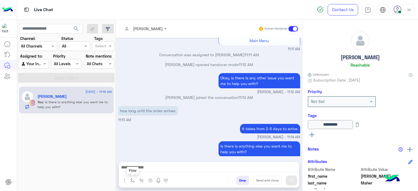
type textarea "**********"
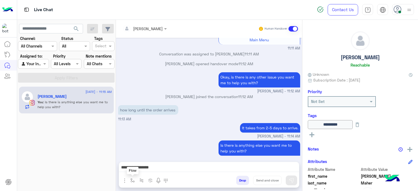
click at [131, 178] on img "button" at bounding box center [132, 180] width 4 height 4
click at [155, 168] on div at bounding box center [148, 168] width 41 height 7
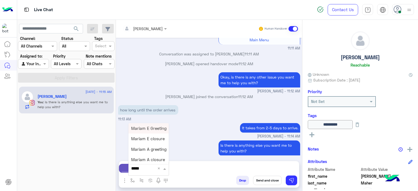
type input "******"
click at [152, 139] on span "Mariam E closure" at bounding box center [147, 138] width 33 height 5
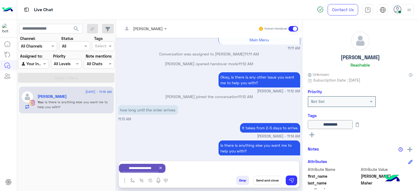
type textarea "**********"
click at [266, 183] on button "Send and close" at bounding box center [267, 180] width 29 height 9
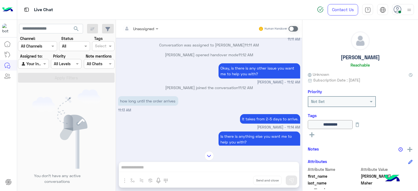
scroll to position [544, 0]
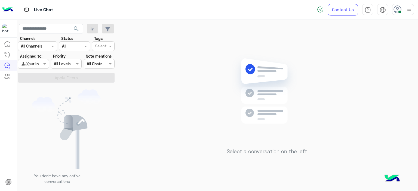
click at [35, 62] on div "Live Chat" at bounding box center [29, 65] width 24 height 9
click at [43, 65] on span at bounding box center [45, 64] width 7 height 6
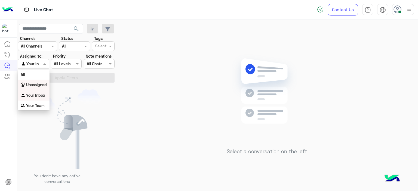
click at [38, 87] on div "Unassigned" at bounding box center [34, 85] width 32 height 11
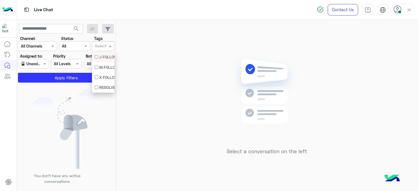
click at [104, 48] on input "text" at bounding box center [100, 47] width 11 height 6
drag, startPoint x: 101, startPoint y: 71, endPoint x: 98, endPoint y: 68, distance: 4.2
click at [98, 68] on div "M FOLLOW UP" at bounding box center [103, 67] width 23 height 10
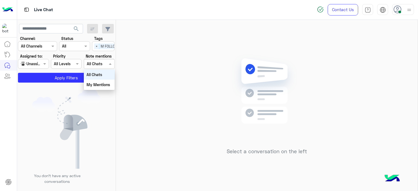
click at [98, 68] on div "Select All Chats" at bounding box center [99, 64] width 31 height 10
click at [63, 98] on img at bounding box center [66, 128] width 68 height 79
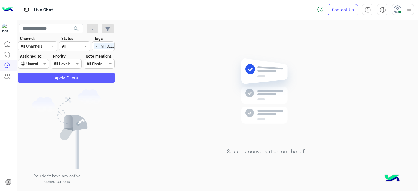
click at [61, 77] on button "Apply Filters" at bounding box center [66, 78] width 96 height 10
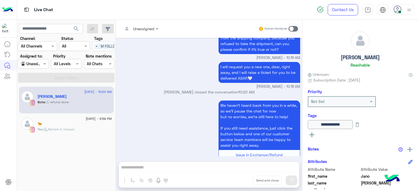
scroll to position [403, 0]
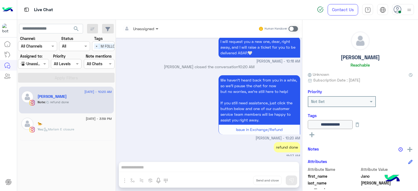
click at [155, 26] on span at bounding box center [157, 29] width 7 height 6
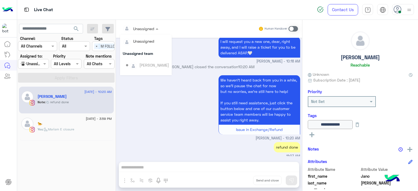
scroll to position [110, 0]
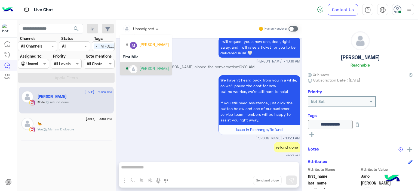
click at [149, 70] on div "[PERSON_NAME]" at bounding box center [154, 69] width 30 height 6
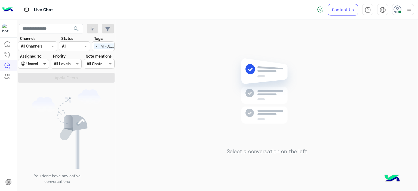
click at [48, 66] on span at bounding box center [45, 64] width 7 height 6
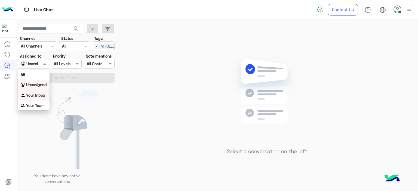
drag, startPoint x: 39, startPoint y: 94, endPoint x: 65, endPoint y: 77, distance: 31.2
click at [39, 94] on b "Your Inbox" at bounding box center [35, 95] width 19 height 5
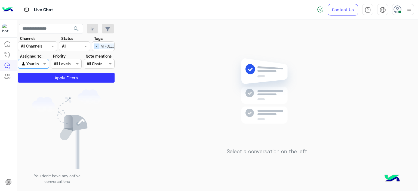
click at [95, 45] on span "×" at bounding box center [96, 46] width 5 height 6
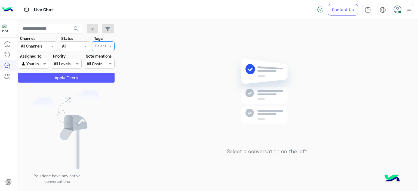
click at [86, 79] on button "Apply Filters" at bounding box center [66, 78] width 96 height 10
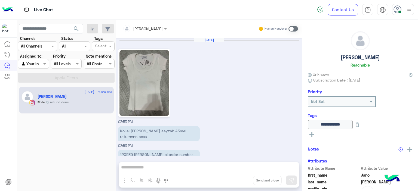
scroll to position [395, 0]
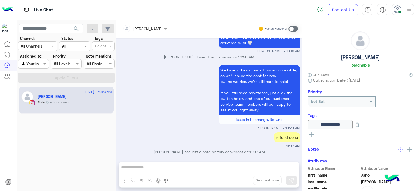
click at [292, 28] on span at bounding box center [293, 28] width 10 height 5
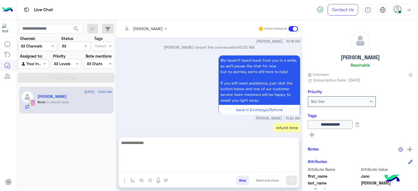
click at [148, 168] on textarea at bounding box center [209, 155] width 180 height 33
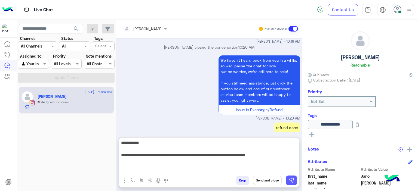
type textarea "**********"
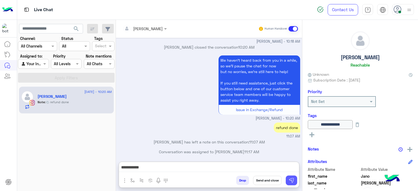
click at [291, 179] on img at bounding box center [290, 180] width 5 height 5
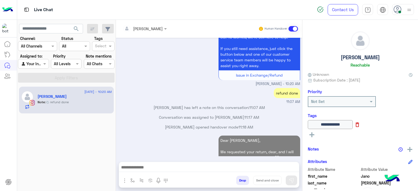
click at [360, 124] on icon at bounding box center [357, 125] width 6 height 6
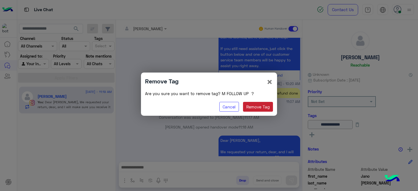
scroll to position [449, 0]
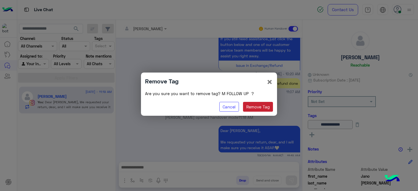
drag, startPoint x: 260, startPoint y: 109, endPoint x: 274, endPoint y: 111, distance: 14.0
click at [261, 109] on button "Remove Tag" at bounding box center [258, 107] width 30 height 10
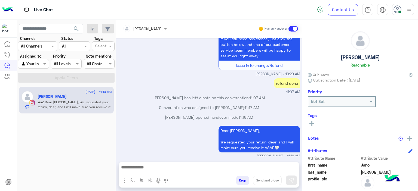
click at [311, 123] on rect at bounding box center [311, 123] width 5 height 1
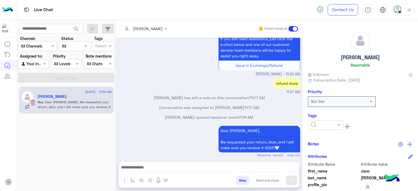
click at [322, 126] on input "text" at bounding box center [318, 125] width 17 height 6
click at [321, 169] on span "RESOLVED" at bounding box center [319, 168] width 18 height 5
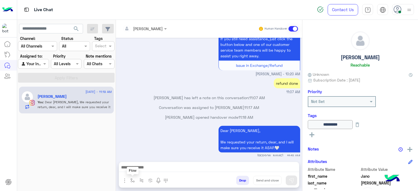
click at [131, 180] on img "button" at bounding box center [132, 180] width 4 height 4
click at [135, 172] on div "enter flow name" at bounding box center [147, 169] width 32 height 6
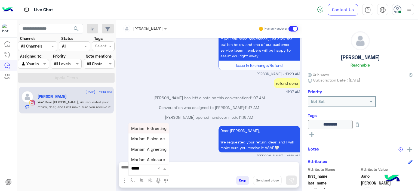
type input "******"
click at [142, 141] on span "Mariam E closure" at bounding box center [147, 138] width 33 height 5
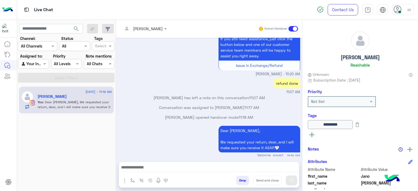
type textarea "**********"
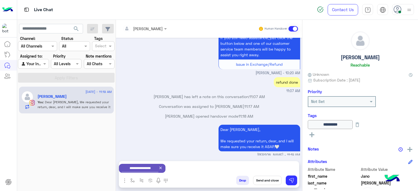
click at [274, 181] on button "Send and close" at bounding box center [267, 180] width 29 height 9
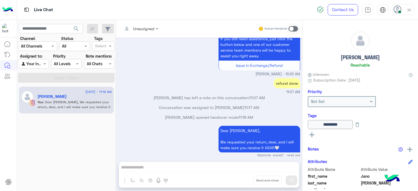
scroll to position [459, 0]
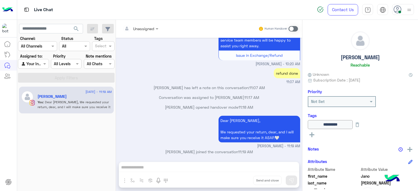
click at [404, 10] on div at bounding box center [403, 9] width 22 height 11
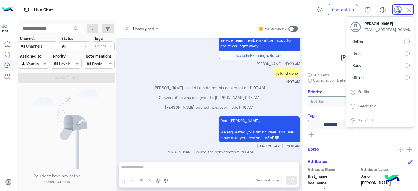
scroll to position [526, 0]
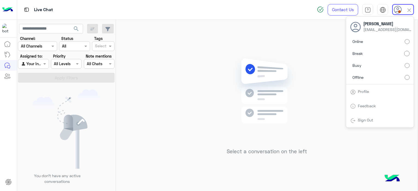
click at [331, 40] on div "Select a conversation on the left" at bounding box center [266, 106] width 301 height 173
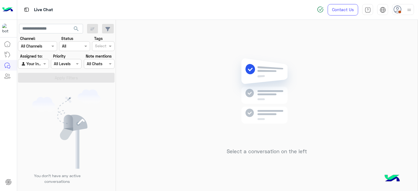
click at [405, 10] on div at bounding box center [403, 9] width 22 height 11
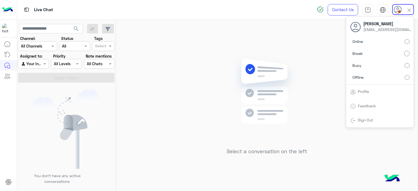
click at [403, 40] on label "Online" at bounding box center [379, 42] width 59 height 10
click at [42, 64] on span at bounding box center [45, 64] width 7 height 6
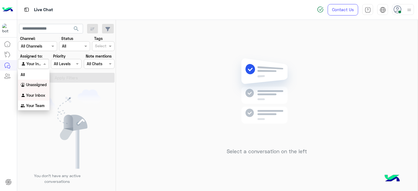
click at [43, 86] on b "Unassigned" at bounding box center [36, 84] width 21 height 5
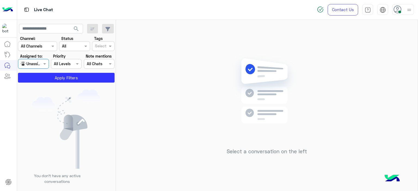
click at [100, 45] on input "text" at bounding box center [100, 47] width 11 height 6
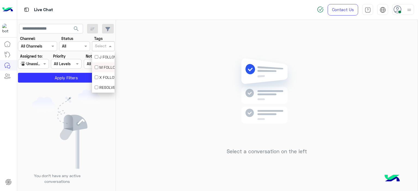
click at [101, 65] on div "M FOLLOW UP" at bounding box center [103, 67] width 17 height 6
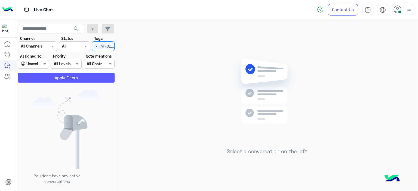
click at [81, 77] on button "Apply Filters" at bounding box center [66, 78] width 96 height 10
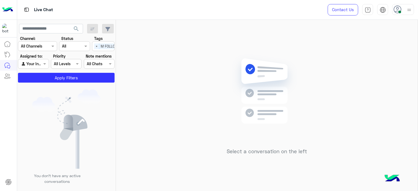
click at [36, 64] on div at bounding box center [33, 64] width 30 height 6
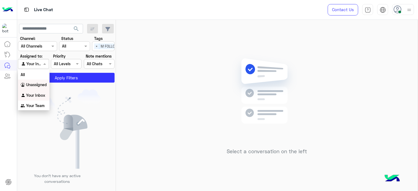
click at [38, 85] on b "Unassigned" at bounding box center [36, 84] width 21 height 5
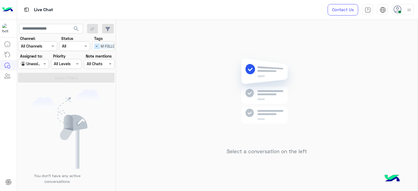
click at [95, 43] on span "×" at bounding box center [96, 46] width 5 height 6
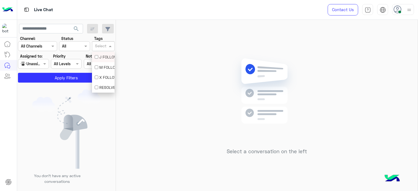
drag, startPoint x: 101, startPoint y: 42, endPoint x: 101, endPoint y: 44, distance: 2.7
click at [101, 42] on div "Select" at bounding box center [103, 46] width 23 height 10
click at [98, 67] on div "M FOLLOW UP" at bounding box center [103, 67] width 17 height 6
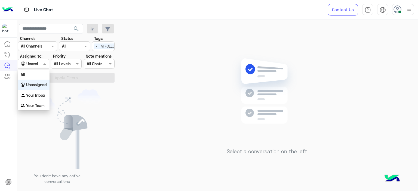
click at [40, 60] on div "Agent Filter Unassigned" at bounding box center [33, 64] width 31 height 10
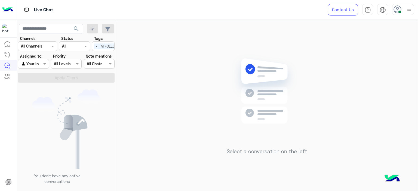
click at [164, 52] on div "Select a conversation on the left" at bounding box center [266, 106] width 301 height 173
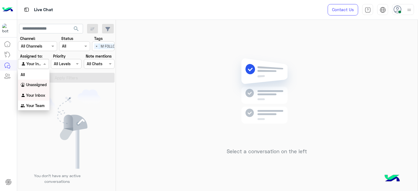
drag, startPoint x: 42, startPoint y: 66, endPoint x: 42, endPoint y: 88, distance: 22.0
click at [42, 88] on body "Live Chat Contact Us Help Center عربي English search Channel: Channel All Chann…" at bounding box center [209, 95] width 418 height 191
click at [42, 88] on div "Unassigned" at bounding box center [34, 85] width 32 height 11
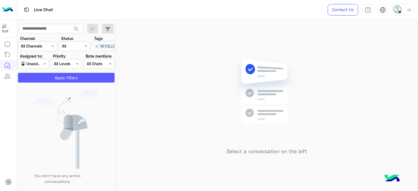
click at [72, 78] on button "Apply Filters" at bounding box center [66, 78] width 96 height 10
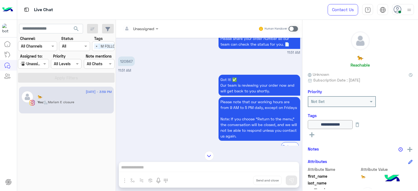
scroll to position [508, 0]
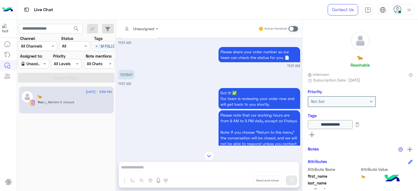
click at [125, 78] on p "120847" at bounding box center [126, 75] width 17 height 10
copy p "120847"
click at [46, 63] on span at bounding box center [45, 64] width 7 height 6
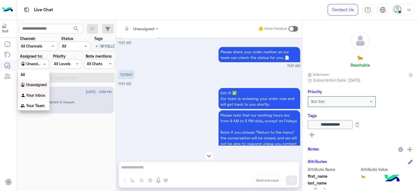
click at [39, 92] on div "Your Inbox" at bounding box center [34, 95] width 32 height 11
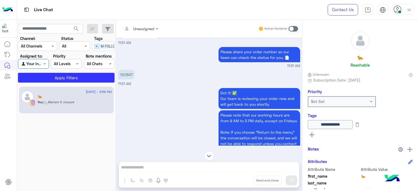
click at [96, 45] on span "×" at bounding box center [96, 46] width 5 height 6
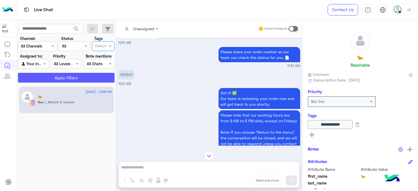
click at [91, 76] on button "Apply Filters" at bounding box center [66, 78] width 96 height 10
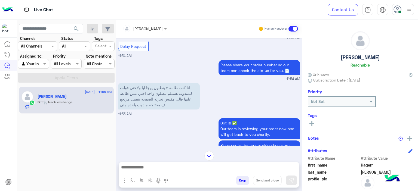
scroll to position [375, 0]
drag, startPoint x: 129, startPoint y: 179, endPoint x: 135, endPoint y: 177, distance: 6.6
click at [130, 179] on button "button" at bounding box center [132, 180] width 9 height 9
click at [141, 170] on input "text" at bounding box center [142, 169] width 22 height 6
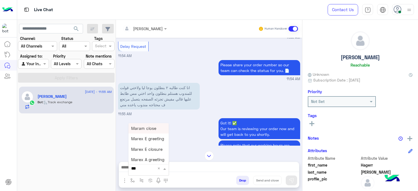
type input "****"
click at [150, 148] on span "Mariam A greeting" at bounding box center [148, 149] width 35 height 5
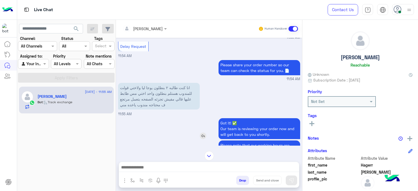
type textarea "**********"
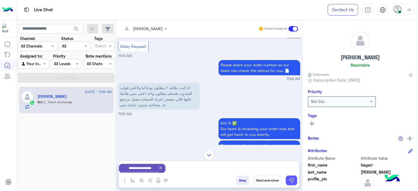
click at [294, 181] on img at bounding box center [290, 180] width 5 height 5
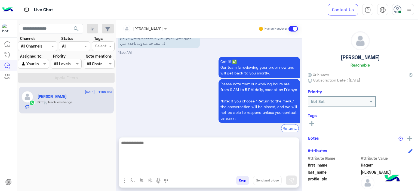
click at [177, 167] on textarea at bounding box center [209, 155] width 180 height 33
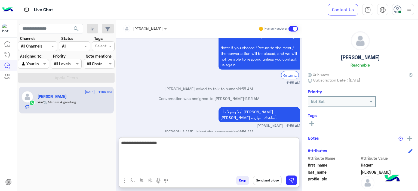
type textarea "**********"
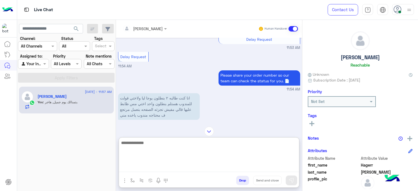
scroll to position [507, 0]
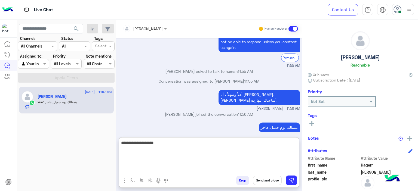
type textarea "**********"
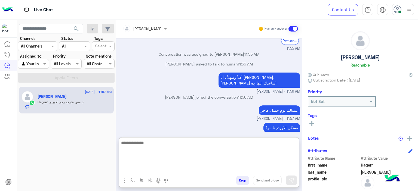
scroll to position [543, 0]
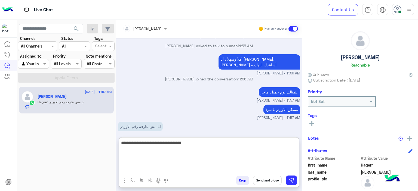
type textarea "**********"
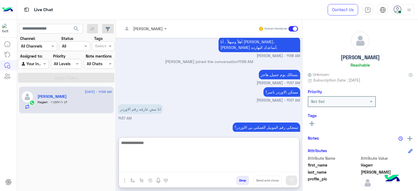
scroll to position [578, 0]
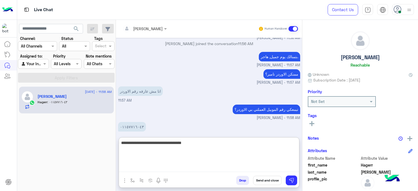
click at [260, 142] on textarea "**********" at bounding box center [209, 155] width 180 height 33
click at [261, 143] on textarea "**********" at bounding box center [209, 155] width 180 height 33
click at [224, 143] on textarea "**********" at bounding box center [209, 155] width 180 height 33
type textarea "**********"
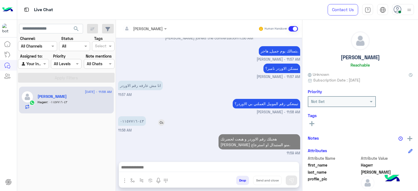
click at [133, 116] on p "٠١١٥٧٧١٦٠٤٣" at bounding box center [132, 121] width 28 height 10
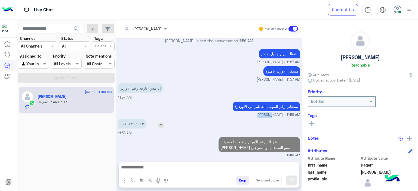
click at [133, 96] on div "Aug 30, 2025 صباح الخير 11:52 AM Hi Hagerr, Thanks for contacting Cloud! Please…" at bounding box center [209, 97] width 186 height 119
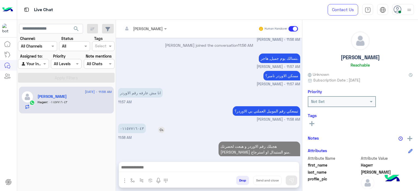
click at [127, 124] on p "٠١١٥٧٧١٦٠٤٣" at bounding box center [132, 129] width 28 height 10
copy p "٠١١٥٧٧١٦٠٤٣"
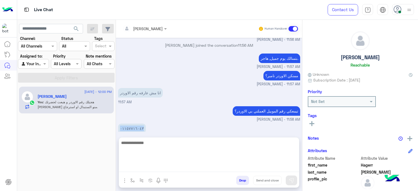
click at [146, 164] on textarea at bounding box center [209, 155] width 180 height 33
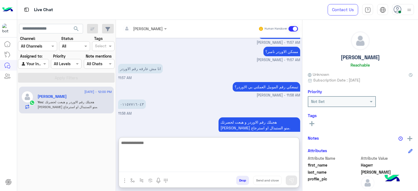
scroll to position [601, 0]
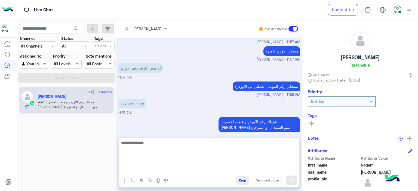
paste textarea "**********"
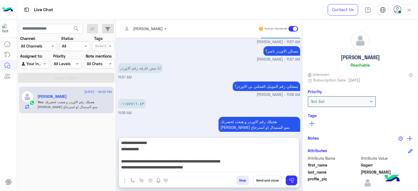
drag, startPoint x: 276, startPoint y: 153, endPoint x: 298, endPoint y: 148, distance: 22.4
click at [298, 148] on textarea "**********" at bounding box center [209, 155] width 180 height 33
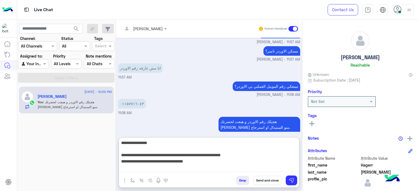
click at [257, 140] on textarea "**********" at bounding box center [209, 155] width 180 height 33
paste textarea "******"
type textarea "**********"
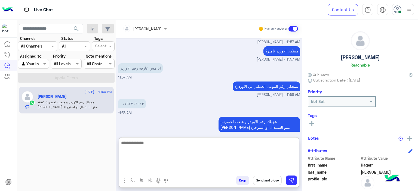
scroll to position [630, 0]
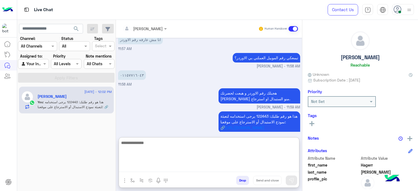
type textarea "*"
type textarea "**********"
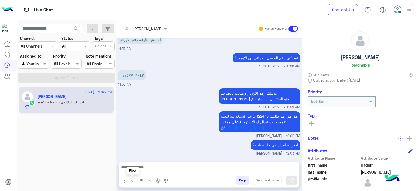
click at [129, 179] on button "button" at bounding box center [132, 180] width 9 height 9
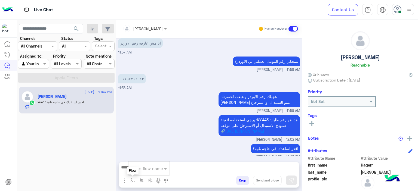
scroll to position [622, 0]
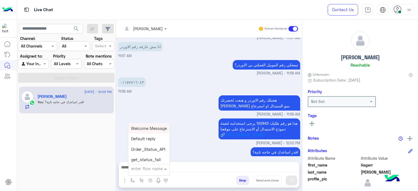
click at [139, 169] on input "text" at bounding box center [142, 169] width 22 height 6
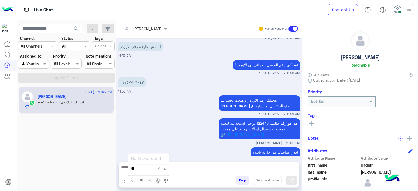
type input "*"
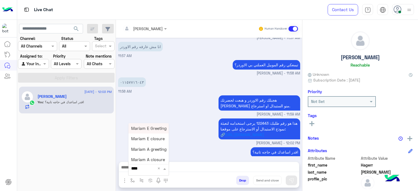
type input "*****"
click at [152, 163] on div "Mariam A closure" at bounding box center [148, 160] width 40 height 11
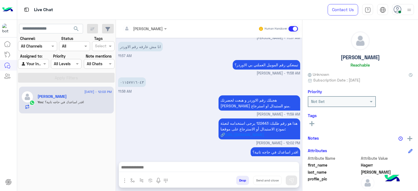
type textarea "**********"
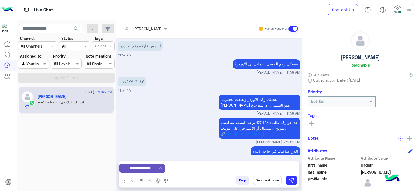
click at [266, 179] on button "Send and close" at bounding box center [267, 180] width 29 height 9
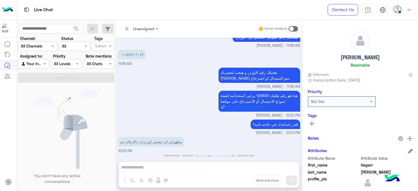
scroll to position [712, 0]
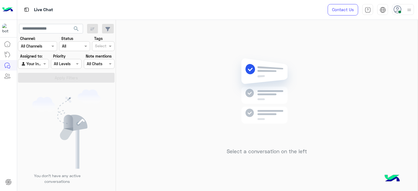
click at [41, 64] on div at bounding box center [33, 64] width 30 height 6
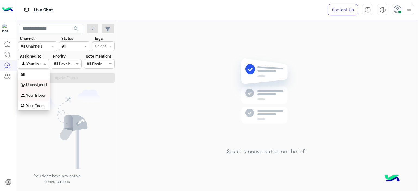
click at [42, 85] on b "Unassigned" at bounding box center [36, 84] width 21 height 5
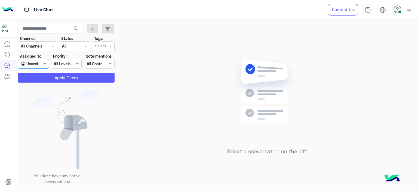
click at [68, 80] on button "Apply Filters" at bounding box center [66, 78] width 96 height 10
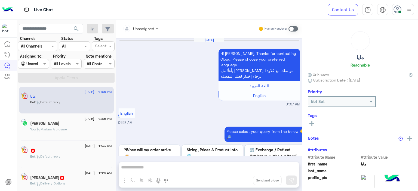
scroll to position [563, 0]
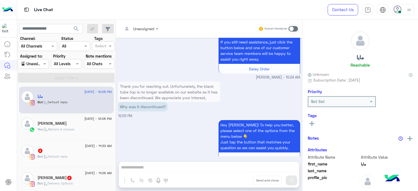
click at [70, 120] on div "30 August - 12:05 PM" at bounding box center [75, 120] width 74 height 4
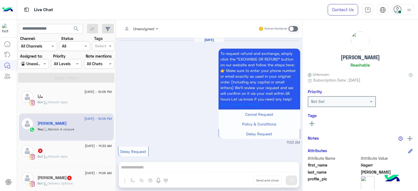
scroll to position [442, 0]
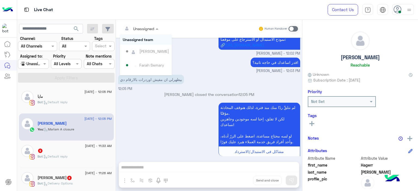
click at [142, 24] on div "Unassigned" at bounding box center [139, 28] width 32 height 11
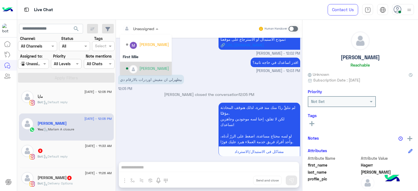
click at [147, 66] on div "[PERSON_NAME]" at bounding box center [154, 69] width 30 height 6
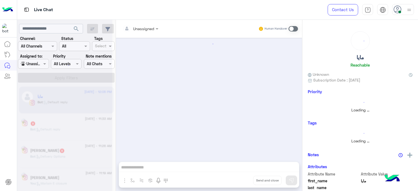
click at [39, 62] on div at bounding box center [33, 64] width 30 height 6
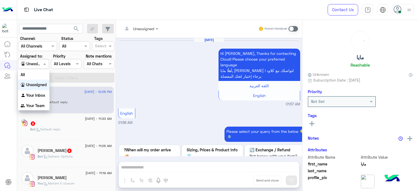
scroll to position [563, 0]
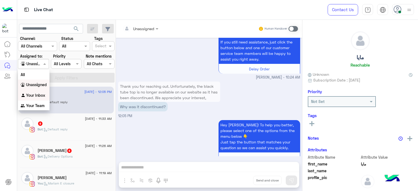
click at [38, 93] on div "Your Inbox" at bounding box center [34, 95] width 32 height 11
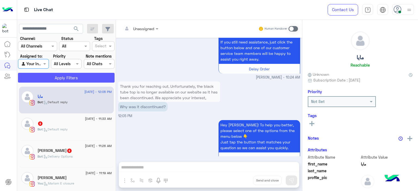
click at [75, 77] on button "Apply Filters" at bounding box center [66, 78] width 96 height 10
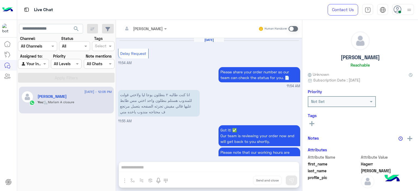
scroll to position [354, 0]
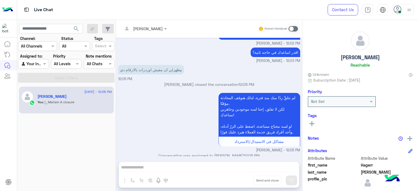
click at [293, 27] on span at bounding box center [293, 28] width 10 height 5
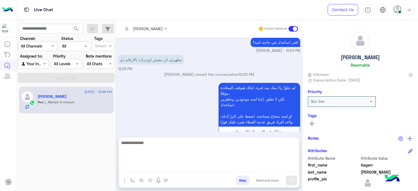
click at [142, 166] on textarea at bounding box center [209, 155] width 180 height 33
type textarea "**********"
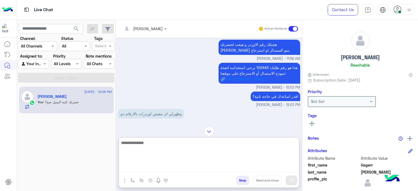
scroll to position [416, 0]
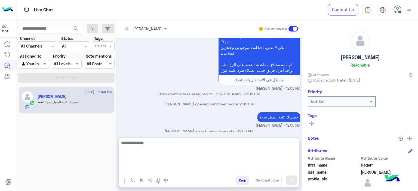
paste textarea "**********"
drag, startPoint x: 175, startPoint y: 146, endPoint x: 118, endPoint y: 140, distance: 57.1
click at [118, 140] on div "Mariam Ahmed Human Handover Aug 30, 2025 Delay Request 11:54 AM Please share yo…" at bounding box center [209, 106] width 186 height 173
type textarea "**********"
type textarea "*"
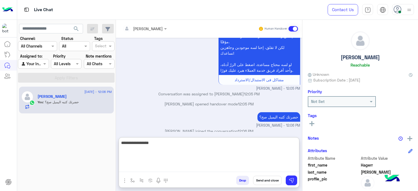
type textarea "**********"
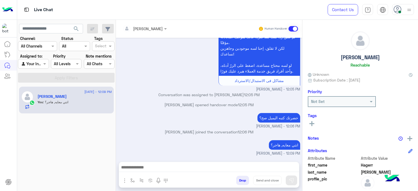
scroll to position [409, 0]
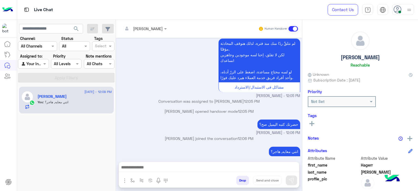
click at [223, 118] on div "حضرتك كتبه اليميل صح؟ Mariam Ahmed - 12:06 PM" at bounding box center [209, 126] width 182 height 17
drag, startPoint x: 129, startPoint y: 180, endPoint x: 133, endPoint y: 176, distance: 5.2
click at [129, 179] on button "button" at bounding box center [132, 180] width 9 height 9
click at [142, 167] on input "text" at bounding box center [142, 169] width 22 height 6
type input "*"
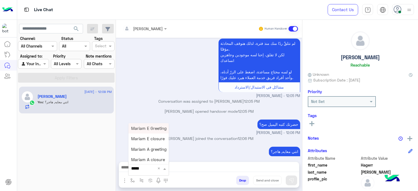
type input "******"
click at [152, 161] on span "Mariam A closure" at bounding box center [148, 159] width 34 height 5
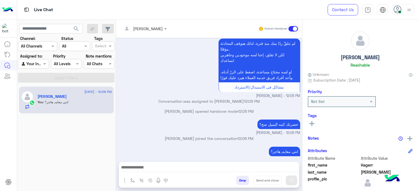
type textarea "**********"
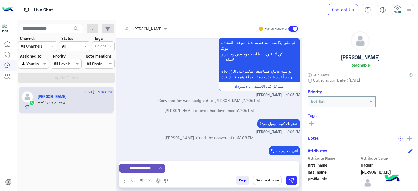
click at [310, 123] on icon at bounding box center [311, 123] width 5 height 5
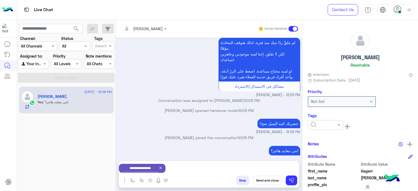
click at [317, 126] on input "text" at bounding box center [318, 125] width 17 height 6
click at [314, 147] on span "M FOLLOW UP" at bounding box center [322, 148] width 25 height 5
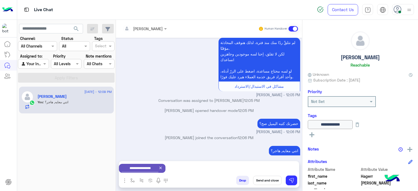
click at [269, 179] on button "Send and close" at bounding box center [267, 180] width 29 height 9
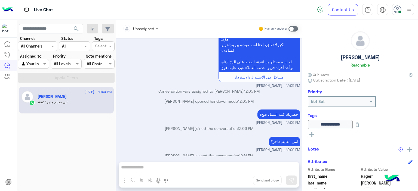
scroll to position [480, 0]
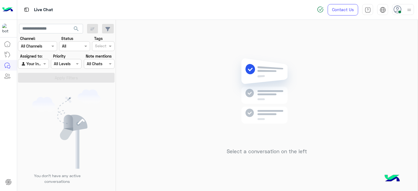
click at [37, 64] on div at bounding box center [33, 64] width 30 height 6
click at [86, 83] on app-inbox-users-filters "search Channel: Channel All Channels Status Channel All Tags Select Assigned to…" at bounding box center [66, 52] width 99 height 65
click at [154, 87] on div "Select a conversation on the left" at bounding box center [266, 106] width 301 height 173
click at [42, 64] on span at bounding box center [45, 64] width 7 height 6
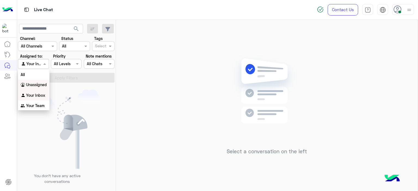
drag, startPoint x: 44, startPoint y: 88, endPoint x: 49, endPoint y: 85, distance: 6.1
click at [44, 87] on div "Unassigned" at bounding box center [34, 85] width 32 height 11
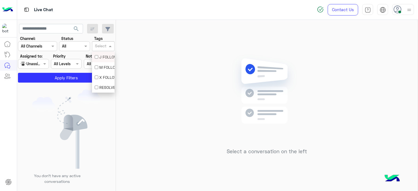
drag, startPoint x: 105, startPoint y: 43, endPoint x: 107, endPoint y: 56, distance: 13.1
click at [105, 44] on div "Select" at bounding box center [99, 46] width 15 height 8
click at [104, 66] on div "M FOLLOW UP" at bounding box center [103, 67] width 17 height 6
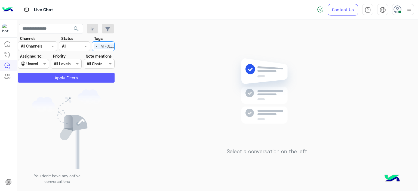
click at [89, 79] on button "Apply Filters" at bounding box center [66, 78] width 96 height 10
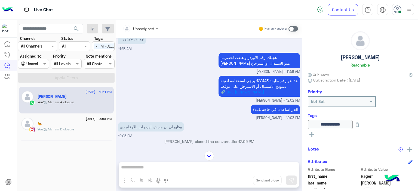
scroll to position [117, 0]
click at [86, 119] on span "[DATE] - 3:59 PM" at bounding box center [99, 118] width 26 height 5
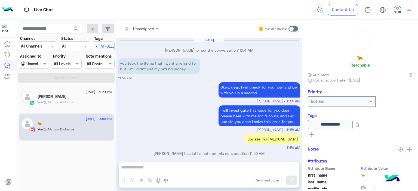
scroll to position [400, 0]
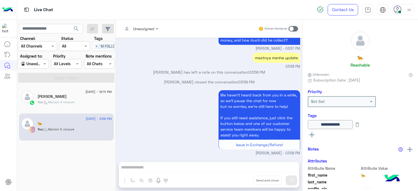
click at [66, 99] on div "[PERSON_NAME]" at bounding box center [75, 97] width 74 height 6
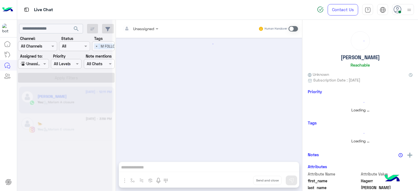
scroll to position [300, 0]
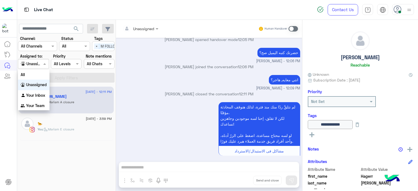
click at [46, 68] on div "Agent Filter Unassigned" at bounding box center [33, 64] width 31 height 10
click at [45, 94] on b "Your Inbox" at bounding box center [35, 95] width 19 height 5
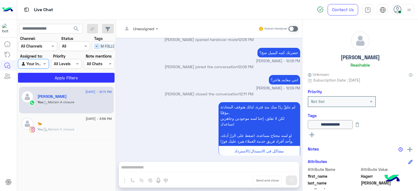
click at [96, 45] on span "×" at bounding box center [96, 46] width 5 height 6
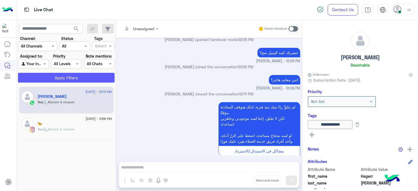
click at [92, 75] on button "Apply Filters" at bounding box center [66, 78] width 96 height 10
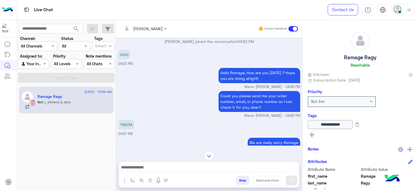
scroll to position [261, 0]
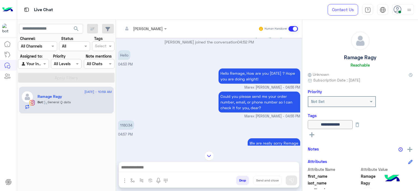
click at [123, 120] on p "118034" at bounding box center [126, 125] width 16 height 10
click at [124, 120] on p "118034" at bounding box center [126, 125] width 16 height 10
copy p "118034"
click at [207, 158] on img at bounding box center [209, 156] width 10 height 10
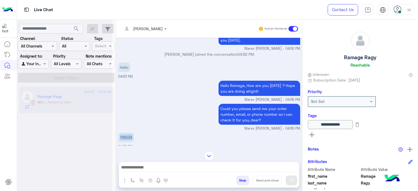
scroll to position [274, 0]
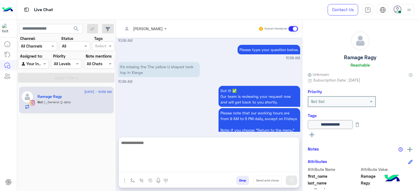
click at [147, 169] on textarea at bounding box center [209, 155] width 180 height 33
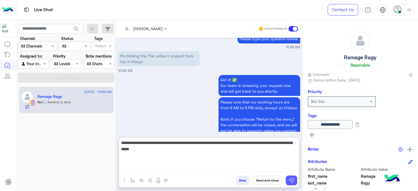
type textarea "**********"
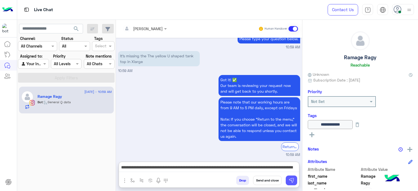
click at [290, 177] on button at bounding box center [290, 181] width 11 height 10
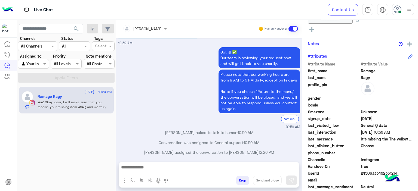
scroll to position [119, 0]
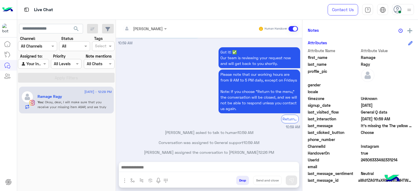
click at [357, 160] on span "UserId" at bounding box center [333, 160] width 52 height 6
click at [358, 160] on span "UserId" at bounding box center [333, 160] width 52 height 6
click at [359, 160] on div "UserId 24506333492331214" at bounding box center [359, 160] width 105 height 7
click at [360, 160] on span "24506333492331214" at bounding box center [386, 160] width 52 height 6
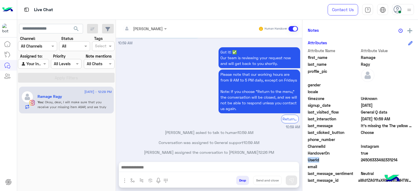
click at [360, 160] on span "24506333492331214" at bounding box center [386, 160] width 52 height 6
click at [358, 157] on span "UserId" at bounding box center [333, 160] width 52 height 6
click at [360, 159] on span "24506333492331214" at bounding box center [386, 160] width 52 height 6
copy span "24506333492331214"
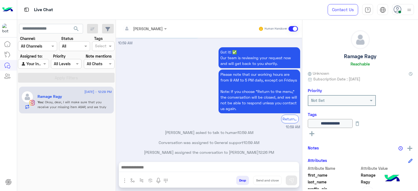
scroll to position [0, 0]
drag, startPoint x: 388, startPoint y: 69, endPoint x: 183, endPoint y: 113, distance: 208.7
click at [183, 113] on mat-drawer-container "Mariam Ahmed Human Handover Aug 25, 2025 💬 Select the issue you're facing: Prev…" at bounding box center [267, 106] width 302 height 173
click at [150, 149] on div "Maram Ahmed assigned the conversation to Mariam Ahmed 12:26 PM" at bounding box center [209, 154] width 182 height 10
click at [315, 133] on div "See All" at bounding box center [359, 134] width 105 height 7
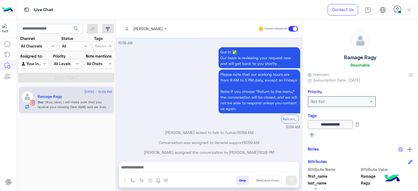
click at [313, 134] on rect at bounding box center [311, 134] width 5 height 1
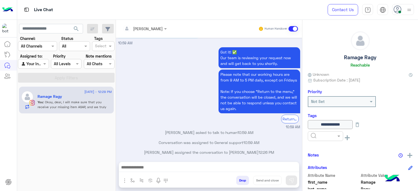
click at [319, 138] on input "text" at bounding box center [318, 136] width 17 height 6
click at [322, 179] on span "RESOLVED" at bounding box center [319, 179] width 18 height 5
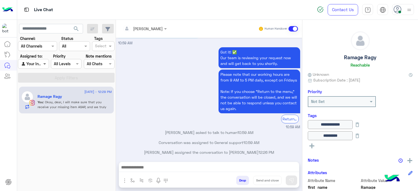
click at [42, 63] on span at bounding box center [45, 64] width 7 height 6
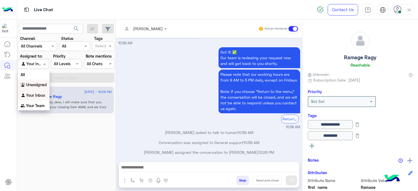
click at [39, 82] on b "Unassigned" at bounding box center [36, 84] width 21 height 5
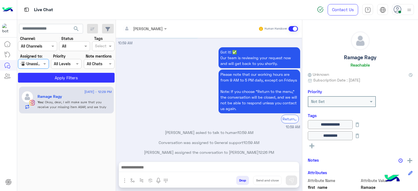
drag, startPoint x: 45, startPoint y: 63, endPoint x: 44, endPoint y: 67, distance: 4.4
click at [45, 63] on span at bounding box center [45, 64] width 7 height 6
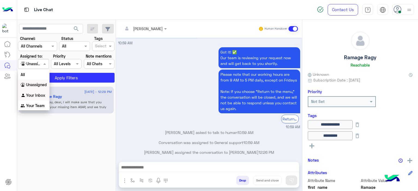
click at [42, 95] on b "Your Inbox" at bounding box center [35, 95] width 19 height 5
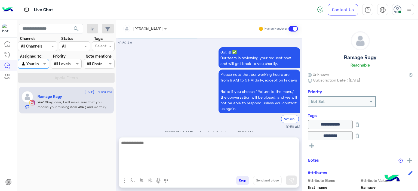
click at [205, 167] on textarea at bounding box center [209, 155] width 180 height 33
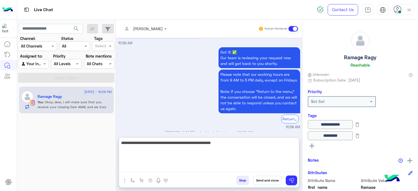
type textarea "**********"
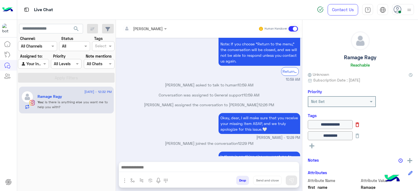
click at [360, 124] on icon at bounding box center [357, 125] width 6 height 6
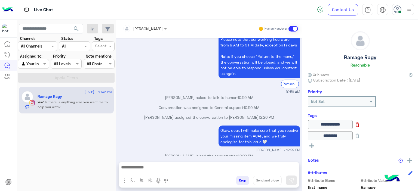
scroll to position [4019, 0]
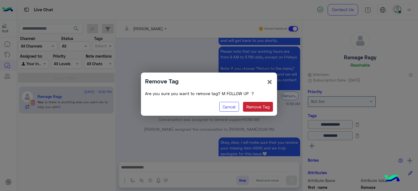
click at [257, 106] on button "Remove Tag" at bounding box center [258, 107] width 30 height 10
type input "********"
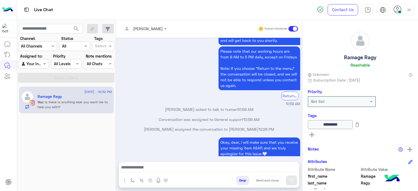
click at [177, 165] on p "Mariam Ahmed joined the conversation 12:29 PM" at bounding box center [209, 168] width 182 height 6
click at [131, 179] on img "button" at bounding box center [132, 180] width 4 height 4
click at [142, 168] on input "text" at bounding box center [142, 169] width 22 height 6
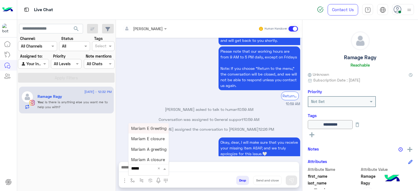
type input "******"
click at [150, 135] on div "Mariam E closure" at bounding box center [148, 139] width 40 height 10
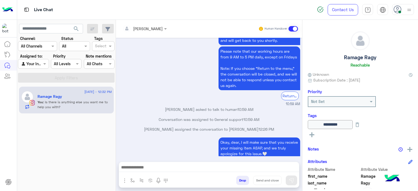
type textarea "**********"
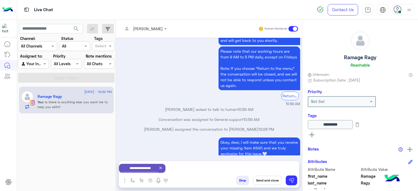
scroll to position [4020, 0]
click at [269, 183] on button "Send and close" at bounding box center [267, 180] width 29 height 9
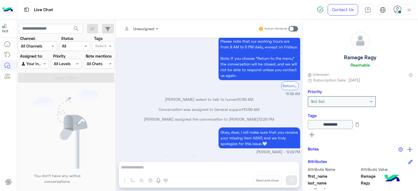
scroll to position [4096, 0]
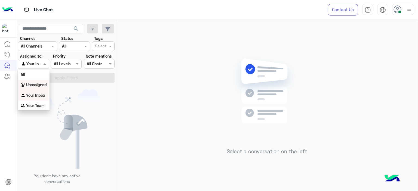
drag, startPoint x: 38, startPoint y: 64, endPoint x: 39, endPoint y: 85, distance: 20.1
click at [39, 85] on body "Live Chat Contact Us Help Center عربي English search Channel: Channel All Chann…" at bounding box center [209, 95] width 418 height 191
click at [39, 85] on b "Unassigned" at bounding box center [36, 84] width 21 height 5
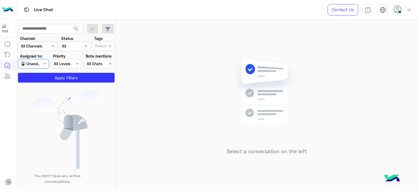
click at [100, 51] on div "Select" at bounding box center [103, 46] width 23 height 10
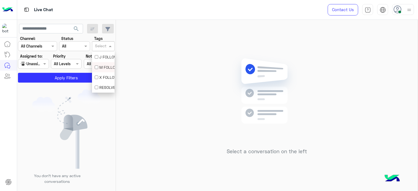
click at [99, 66] on div "M FOLLOW UP" at bounding box center [103, 67] width 17 height 6
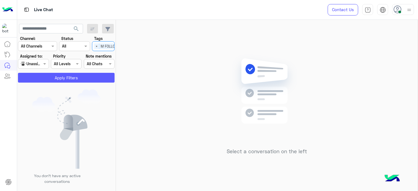
click at [84, 80] on button "Apply Filters" at bounding box center [66, 78] width 96 height 10
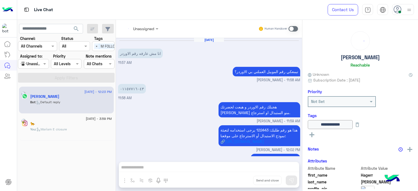
scroll to position [389, 0]
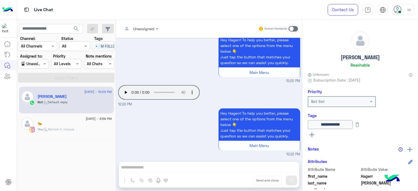
click at [151, 27] on div at bounding box center [140, 28] width 41 height 6
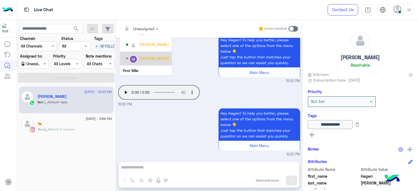
scroll to position [110, 0]
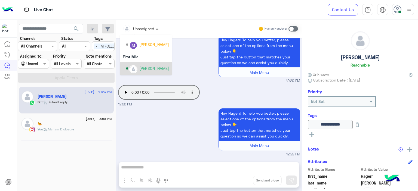
click at [145, 66] on div "[PERSON_NAME]" at bounding box center [154, 69] width 30 height 6
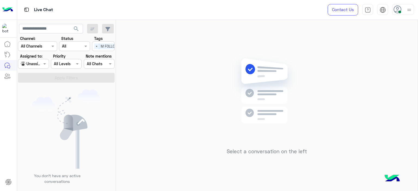
click at [43, 64] on span at bounding box center [45, 64] width 7 height 6
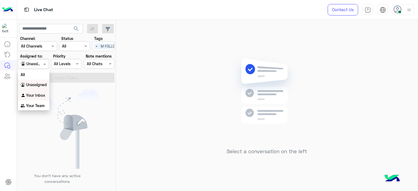
drag, startPoint x: 40, startPoint y: 95, endPoint x: 57, endPoint y: 82, distance: 20.9
click at [41, 95] on b "Your Inbox" at bounding box center [35, 95] width 19 height 5
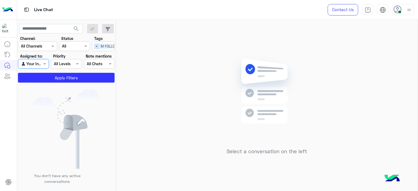
click at [96, 44] on span "×" at bounding box center [96, 46] width 5 height 6
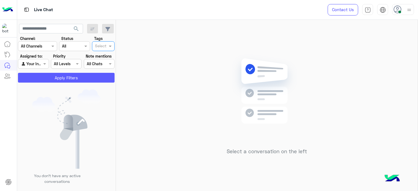
click at [88, 79] on button "Apply Filters" at bounding box center [66, 78] width 96 height 10
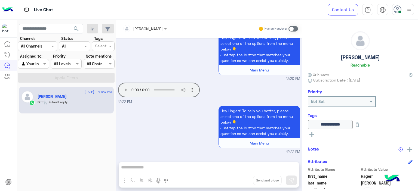
scroll to position [381, 0]
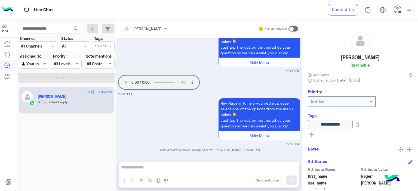
click at [290, 27] on span at bounding box center [293, 28] width 10 height 5
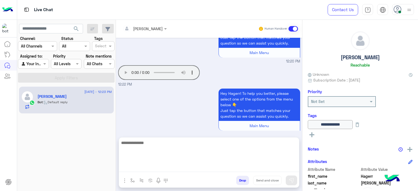
click at [161, 168] on textarea at bounding box center [209, 155] width 180 height 33
type textarea "**********"
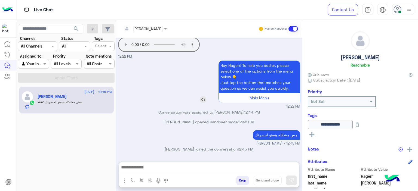
click at [253, 93] on div "Main Menu" at bounding box center [259, 98] width 81 height 10
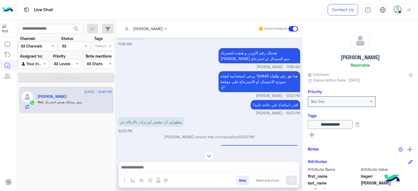
scroll to position [35, 0]
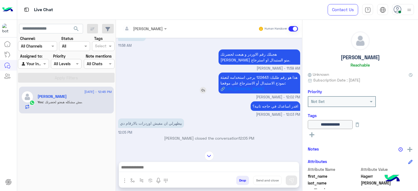
click at [248, 77] on span "هذا هو رقم طلبك: 122443 يرجى استخدامه لتعبئة نموذج الاستبدال أو الاسترجاع على م…" at bounding box center [258, 83] width 77 height 16
copy span "122443"
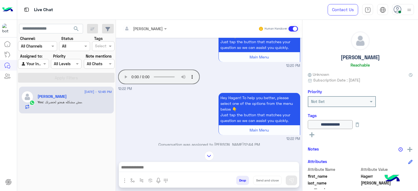
scroll to position [418, 0]
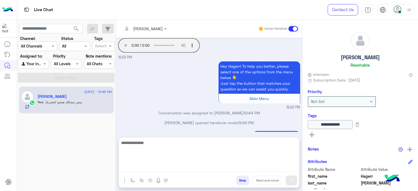
click at [148, 170] on textarea at bounding box center [209, 155] width 180 height 33
paste textarea "**********"
type textarea "**********"
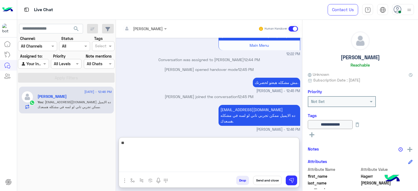
type textarea "*"
type textarea "**********"
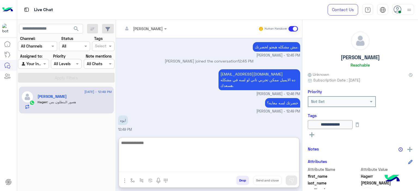
scroll to position [524, 0]
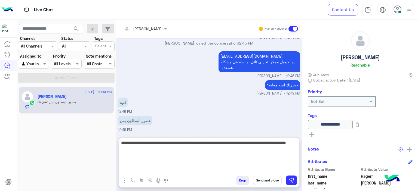
type textarea "**********"
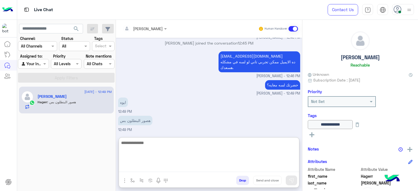
scroll to position [553, 0]
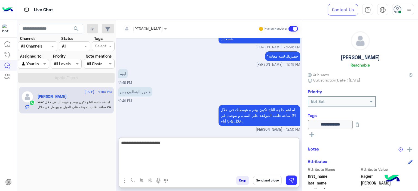
type textarea "**********"
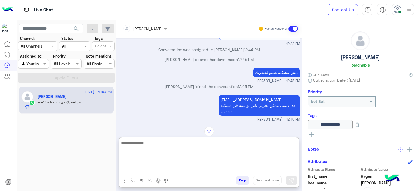
scroll to position [480, 0]
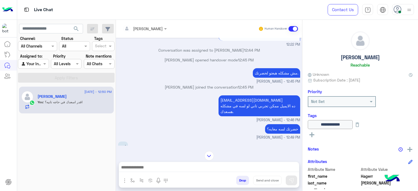
drag, startPoint x: 186, startPoint y: 70, endPoint x: 174, endPoint y: 81, distance: 16.7
click at [174, 81] on small "[PERSON_NAME] - 12:45 PM" at bounding box center [209, 81] width 182 height 5
click at [210, 156] on img at bounding box center [209, 156] width 10 height 10
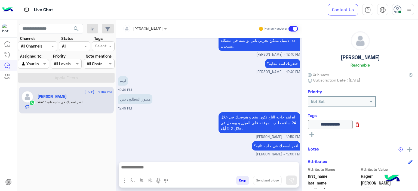
click at [360, 125] on icon at bounding box center [357, 125] width 6 height 6
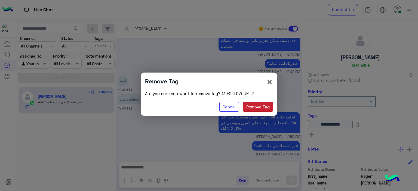
click at [267, 108] on button "Remove Tag" at bounding box center [258, 107] width 30 height 10
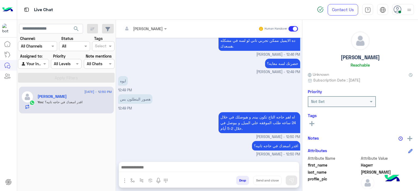
click at [311, 123] on rect at bounding box center [311, 123] width 1 height 5
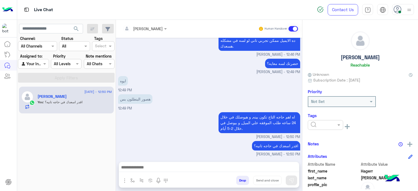
click at [315, 122] on input "text" at bounding box center [318, 125] width 17 height 6
click at [319, 169] on span "RESOLVED" at bounding box center [319, 168] width 18 height 5
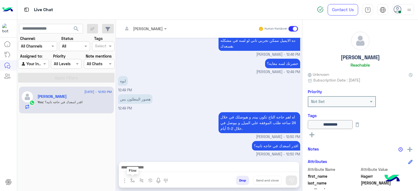
drag, startPoint x: 130, startPoint y: 180, endPoint x: 135, endPoint y: 177, distance: 5.4
click at [130, 180] on img "button" at bounding box center [132, 180] width 4 height 4
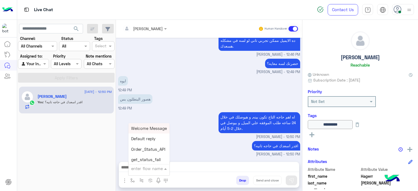
click at [140, 170] on input "text" at bounding box center [142, 169] width 22 height 6
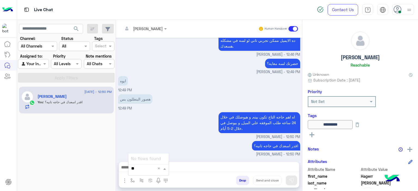
type input "*"
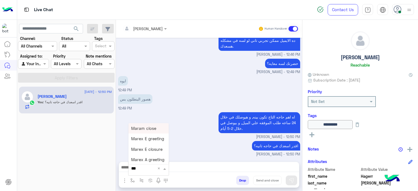
type input "****"
click at [148, 159] on span "Mariam A closure" at bounding box center [148, 159] width 34 height 5
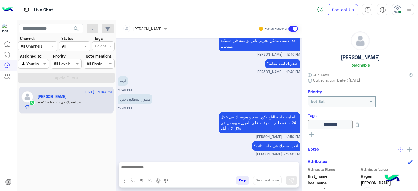
type textarea "**********"
click at [269, 177] on button "Send and close" at bounding box center [267, 180] width 29 height 9
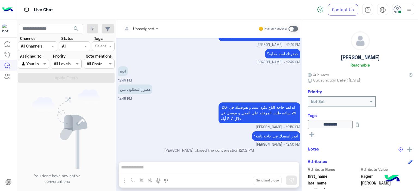
scroll to position [617, 0]
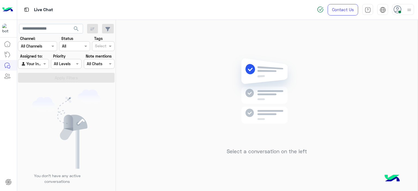
click at [393, 7] on icon at bounding box center [397, 9] width 8 height 8
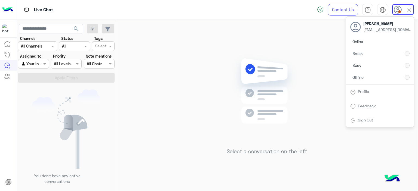
click at [214, 116] on div "Select a conversation on the left" at bounding box center [266, 106] width 301 height 173
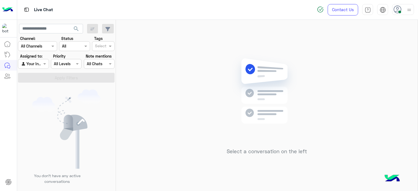
click at [46, 60] on div "Agent Filter Your Inbox" at bounding box center [33, 64] width 31 height 10
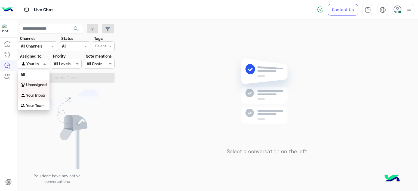
click at [38, 84] on b "Unassigned" at bounding box center [36, 84] width 21 height 5
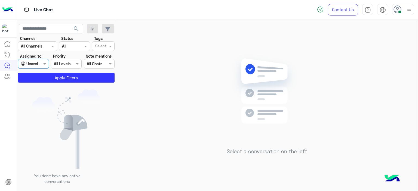
drag, startPoint x: 108, startPoint y: 40, endPoint x: 106, endPoint y: 46, distance: 6.8
click at [107, 44] on div "Tags Select" at bounding box center [103, 43] width 23 height 15
click at [112, 43] on div "Select" at bounding box center [103, 46] width 23 height 10
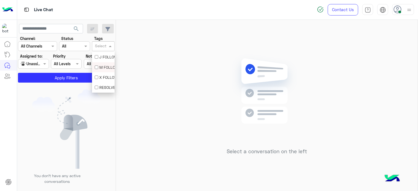
click at [103, 64] on div "M FOLLOW UP" at bounding box center [103, 67] width 17 height 6
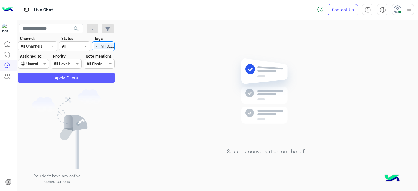
click at [91, 76] on button "Apply Filters" at bounding box center [66, 78] width 96 height 10
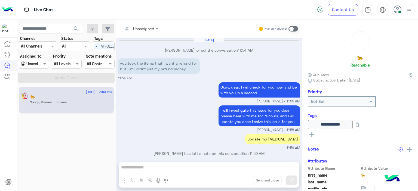
scroll to position [400, 0]
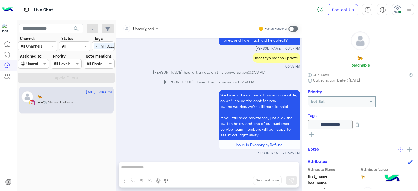
click at [45, 64] on span at bounding box center [45, 64] width 7 height 6
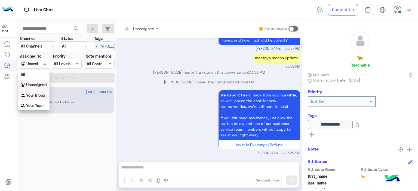
click at [40, 95] on b "Your Inbox" at bounding box center [35, 95] width 19 height 5
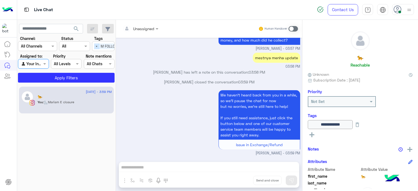
click at [95, 45] on span "×" at bounding box center [96, 46] width 5 height 6
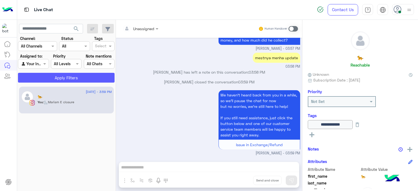
click at [87, 75] on button "Apply Filters" at bounding box center [66, 78] width 96 height 10
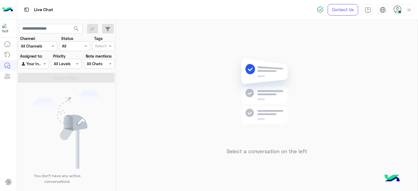
click at [136, 83] on div "Select a conversation on the left" at bounding box center [266, 106] width 301 height 173
click at [42, 66] on span at bounding box center [45, 64] width 7 height 6
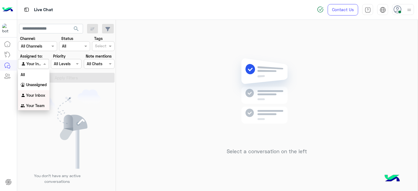
click at [41, 104] on b "Your Team" at bounding box center [35, 105] width 18 height 5
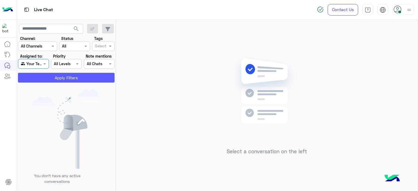
click at [63, 78] on button "Apply Filters" at bounding box center [66, 78] width 96 height 10
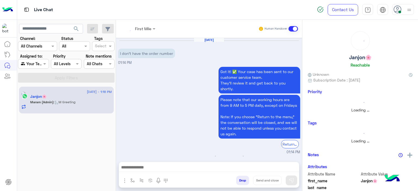
scroll to position [391, 0]
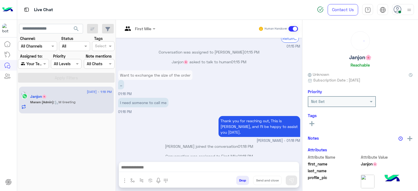
click at [150, 31] on div "First Mile" at bounding box center [143, 29] width 16 height 6
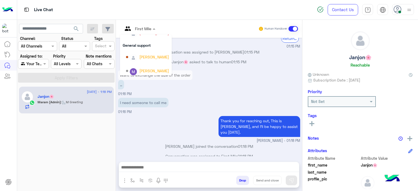
scroll to position [110, 0]
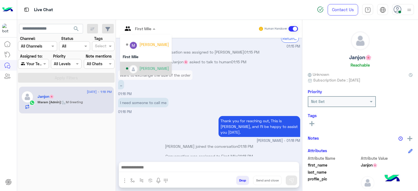
click at [147, 69] on div "[PERSON_NAME]" at bounding box center [154, 69] width 30 height 6
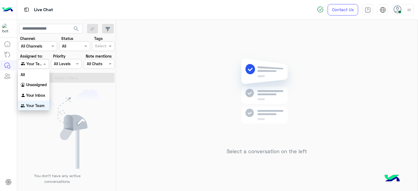
click at [47, 65] on span at bounding box center [45, 64] width 7 height 6
drag, startPoint x: 43, startPoint y: 94, endPoint x: 58, endPoint y: 87, distance: 16.1
click at [43, 94] on b "Your Inbox" at bounding box center [35, 95] width 19 height 5
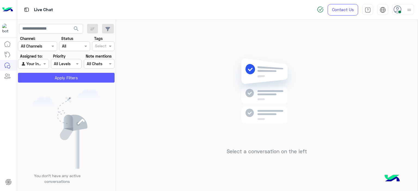
click at [71, 76] on button "Apply Filters" at bounding box center [66, 78] width 96 height 10
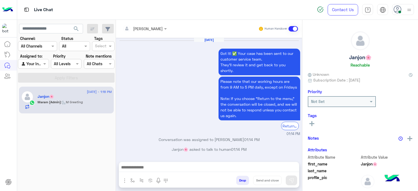
scroll to position [383, 0]
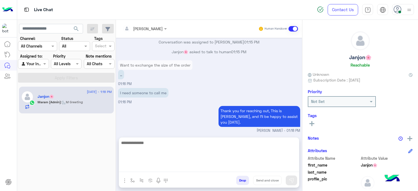
click at [166, 169] on textarea at bounding box center [209, 155] width 180 height 33
type textarea "**********"
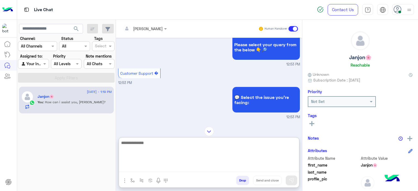
scroll to position [0, 0]
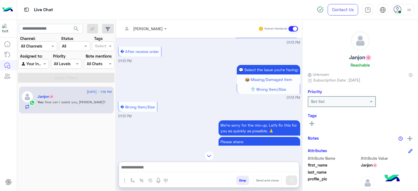
click at [208, 151] on img at bounding box center [209, 156] width 10 height 10
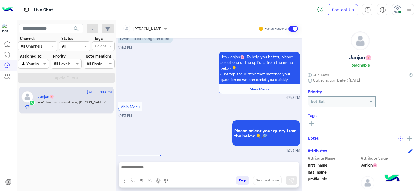
scroll to position [1199, 0]
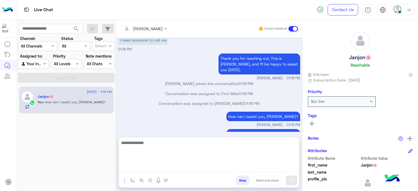
click at [152, 168] on textarea at bounding box center [209, 155] width 180 height 33
click at [164, 143] on textarea at bounding box center [209, 155] width 180 height 33
type textarea "**********"
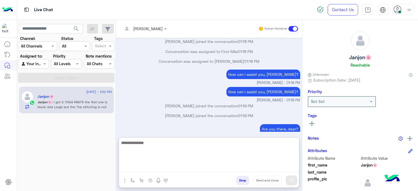
scroll to position [1271, 0]
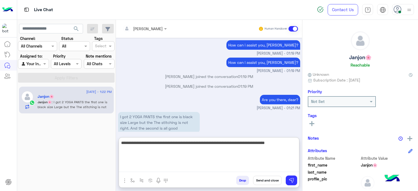
type textarea "**********"
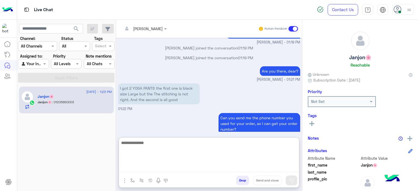
scroll to position [1333, 0]
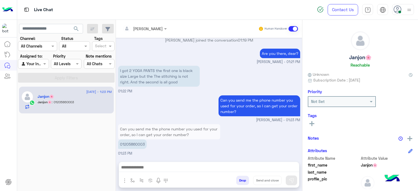
click at [137, 139] on p "01205860003" at bounding box center [132, 144] width 29 height 10
click at [137, 118] on div "Aug 30, 2025 I want to exchange an order 12:53 PM Hey Janjon🌸! To help you bett…" at bounding box center [209, 97] width 186 height 119
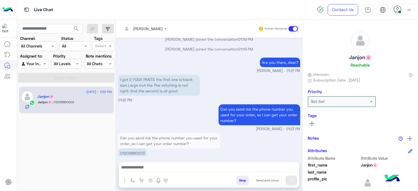
click at [137, 127] on small "Mariam Ahmed - 01:23 PM" at bounding box center [209, 129] width 182 height 5
click at [137, 148] on p "01205860003" at bounding box center [132, 153] width 29 height 10
copy p "01205860003"
drag, startPoint x: 166, startPoint y: 139, endPoint x: 153, endPoint y: 163, distance: 27.5
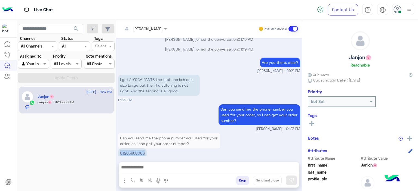
click at [163, 145] on div "Can you send me the phone number you used for your order, so I can get your ord…" at bounding box center [169, 145] width 102 height 25
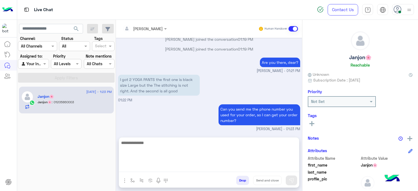
click at [150, 168] on textarea at bounding box center [209, 155] width 180 height 33
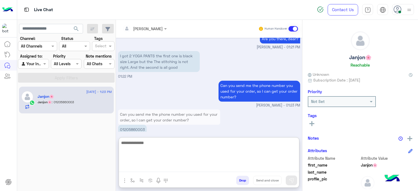
scroll to position [1333, 0]
paste textarea "******"
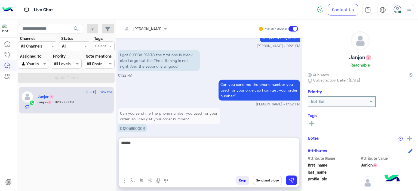
click at [120, 142] on textarea "******" at bounding box center [209, 155] width 180 height 33
click at [186, 142] on textarea "**********" at bounding box center [209, 155] width 180 height 33
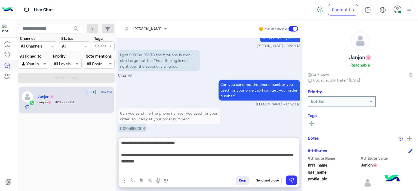
click at [157, 154] on textarea "**********" at bounding box center [209, 155] width 180 height 33
paste textarea "**********"
type textarea "**********"
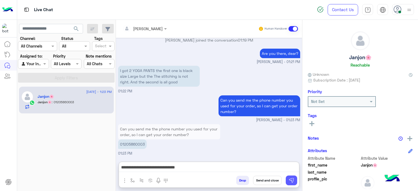
click at [292, 179] on img at bounding box center [290, 180] width 5 height 5
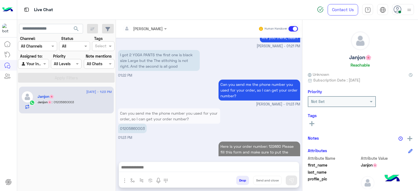
scroll to position [1348, 0]
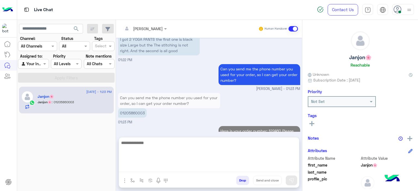
click at [177, 166] on textarea at bounding box center [209, 155] width 180 height 33
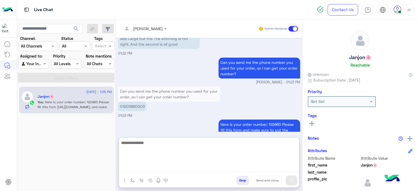
scroll to position [1373, 0]
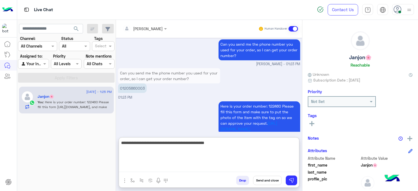
type textarea "**********"
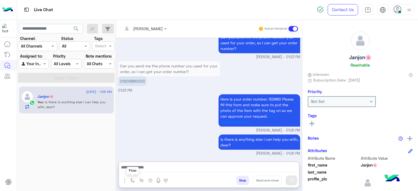
click at [132, 178] on img "button" at bounding box center [132, 180] width 4 height 4
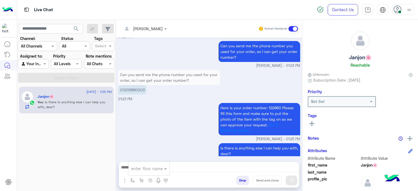
click at [150, 169] on input "text" at bounding box center [142, 169] width 22 height 6
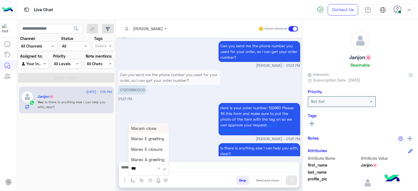
type input "****"
click at [158, 140] on span "Mariam E closure" at bounding box center [147, 138] width 33 height 5
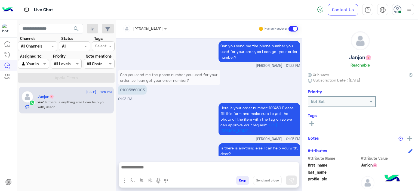
type textarea "**********"
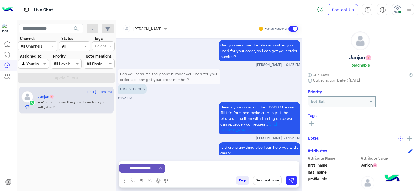
click at [267, 180] on button "Send and close" at bounding box center [267, 180] width 29 height 9
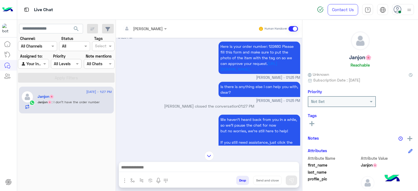
scroll to position [212, 0]
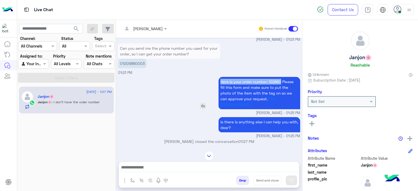
drag, startPoint x: 279, startPoint y: 73, endPoint x: 217, endPoint y: 72, distance: 62.0
click at [218, 77] on p "Here is your order number: 122460 Please fill this form and make sure to put th…" at bounding box center [259, 93] width 82 height 32
copy span "Here is your order number: 122460"
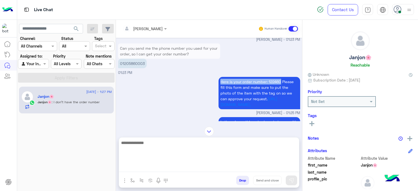
click at [149, 167] on textarea at bounding box center [209, 155] width 180 height 33
paste textarea "**********"
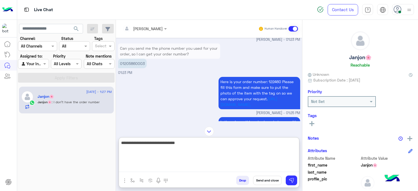
type textarea "**********"
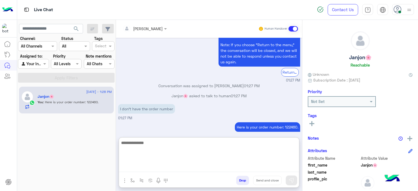
scroll to position [434, 0]
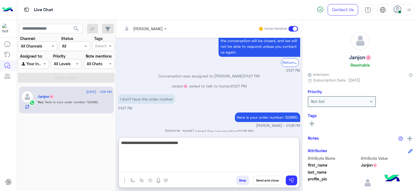
click at [140, 143] on textarea "**********" at bounding box center [209, 155] width 180 height 33
click at [189, 144] on textarea "**********" at bounding box center [209, 155] width 180 height 33
click at [203, 142] on textarea "**********" at bounding box center [209, 155] width 180 height 33
click at [225, 141] on textarea "**********" at bounding box center [209, 155] width 180 height 33
type textarea "**********"
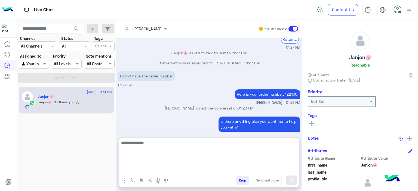
scroll to position [485, 0]
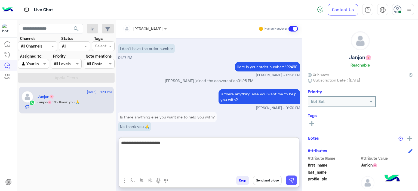
type textarea "**********"
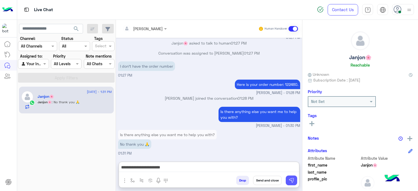
click at [290, 183] on img at bounding box center [290, 180] width 5 height 5
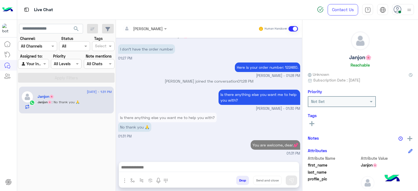
scroll to position [478, 0]
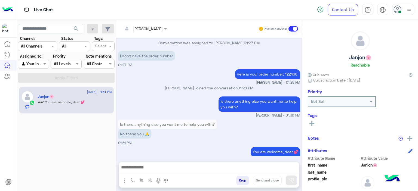
click at [312, 125] on icon at bounding box center [311, 123] width 5 height 5
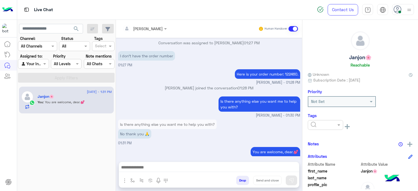
click at [329, 125] on div at bounding box center [325, 125] width 35 height 6
click at [312, 167] on span "RESOLVED" at bounding box center [319, 168] width 18 height 5
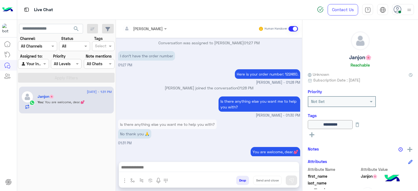
click at [132, 183] on button "button" at bounding box center [132, 180] width 9 height 9
click at [138, 169] on input "text" at bounding box center [142, 169] width 22 height 6
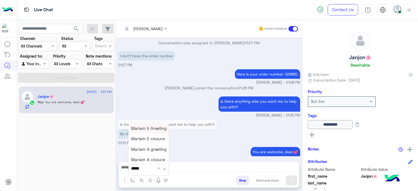
type input "******"
click at [154, 140] on span "Mariam E closure" at bounding box center [147, 138] width 33 height 5
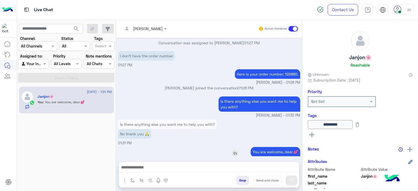
type textarea "**********"
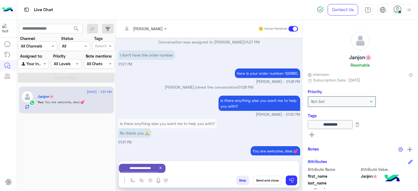
click at [268, 181] on button "Send and close" at bounding box center [267, 180] width 29 height 9
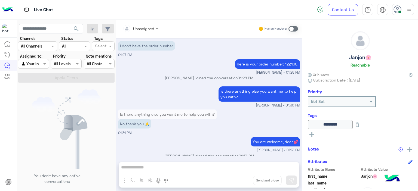
scroll to position [555, 0]
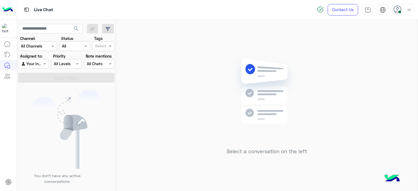
click at [407, 9] on img at bounding box center [408, 10] width 7 height 7
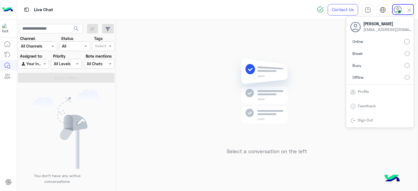
click at [399, 52] on label "Break" at bounding box center [379, 54] width 59 height 10
click at [408, 38] on label "Online" at bounding box center [379, 42] width 59 height 10
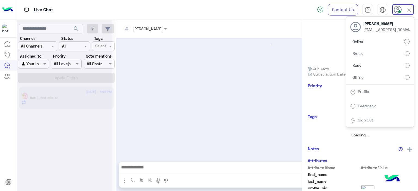
click at [164, 60] on div at bounding box center [266, 97] width 301 height 119
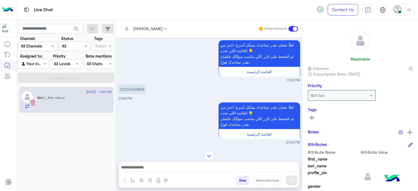
scroll to position [393, 0]
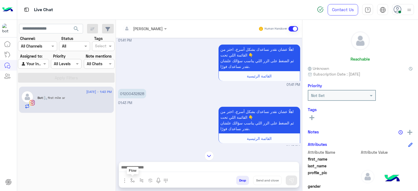
click at [131, 179] on img "button" at bounding box center [132, 180] width 4 height 4
click at [138, 169] on input "text" at bounding box center [142, 169] width 22 height 6
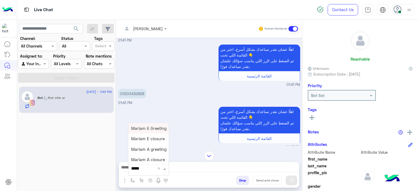
type input "******"
click at [152, 150] on span "Mariam A greeting" at bounding box center [148, 149] width 35 height 5
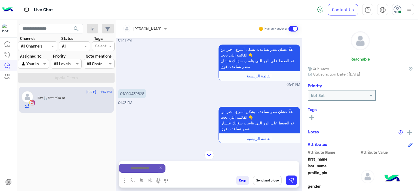
type textarea "**********"
click at [294, 179] on button at bounding box center [290, 181] width 11 height 10
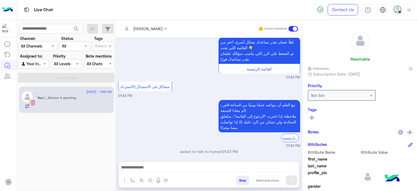
scroll to position [495, 0]
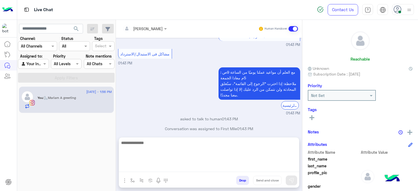
click at [149, 166] on textarea at bounding box center [209, 155] width 180 height 33
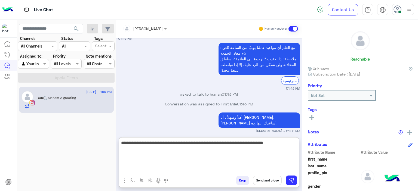
type textarea "**********"
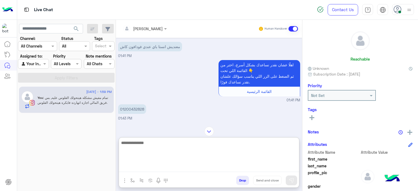
scroll to position [385, 0]
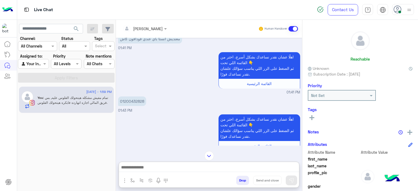
click at [130, 96] on p "01200432828" at bounding box center [132, 101] width 28 height 10
copy p "01200432828"
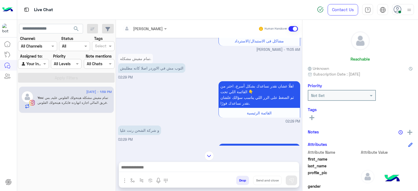
scroll to position [232, 0]
click at [182, 106] on div "اهلًا عشان نقدر نساعدك بشكل أسرع، اختر من القائمة اللي تحت 👇 ثم الضغط على الزر …" at bounding box center [209, 102] width 182 height 44
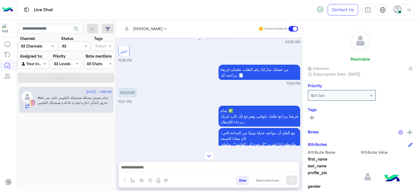
scroll to position [434, 0]
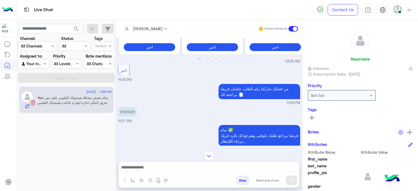
click at [130, 107] on p "#120091" at bounding box center [127, 112] width 19 height 10
copy p "120091"
click at [207, 154] on img at bounding box center [209, 156] width 10 height 10
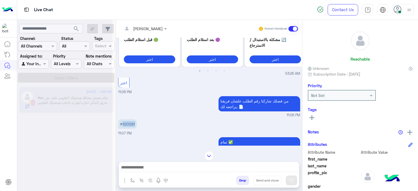
scroll to position [2517, 0]
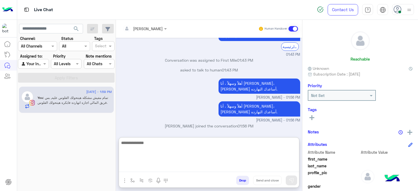
click at [155, 167] on textarea at bounding box center [209, 155] width 180 height 33
click at [230, 143] on textarea "**********" at bounding box center [209, 155] width 180 height 33
drag, startPoint x: 226, startPoint y: 143, endPoint x: 238, endPoint y: 145, distance: 11.9
click at [238, 145] on textarea "**********" at bounding box center [209, 155] width 180 height 33
type textarea "**********"
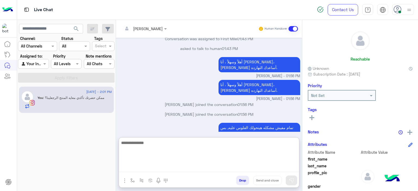
scroll to position [2559, 0]
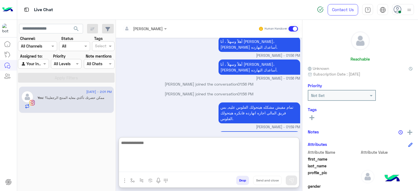
click at [144, 149] on textarea at bounding box center [209, 155] width 180 height 33
type textarea "*"
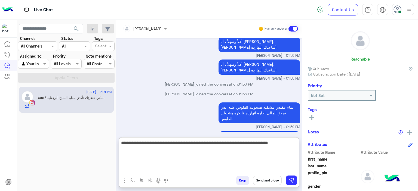
scroll to position [2577, 0]
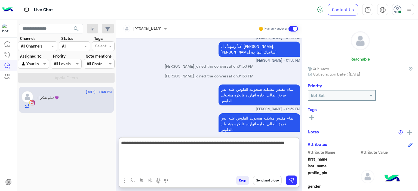
type textarea "**********"
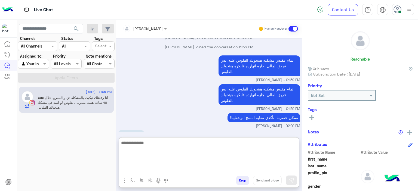
scroll to position [2606, 0]
type textarea "*"
type textarea "**********"
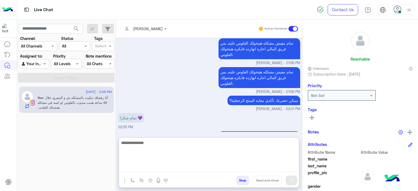
scroll to position [2656, 0]
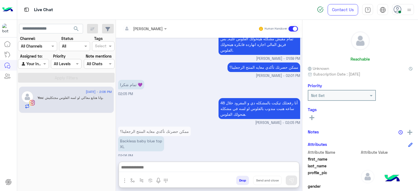
click at [313, 116] on icon at bounding box center [311, 117] width 5 height 5
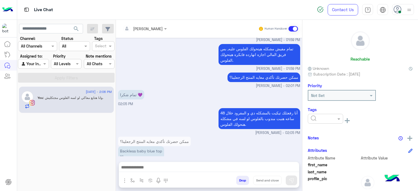
scroll to position [2632, 0]
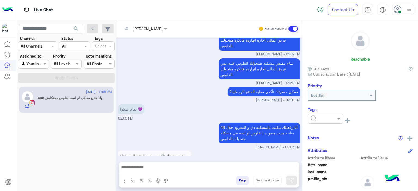
drag, startPoint x: 320, startPoint y: 118, endPoint x: 321, endPoint y: 126, distance: 8.8
click at [320, 118] on input "text" at bounding box center [318, 119] width 17 height 6
click at [323, 142] on span "M FOLLOW UP" at bounding box center [322, 142] width 25 height 5
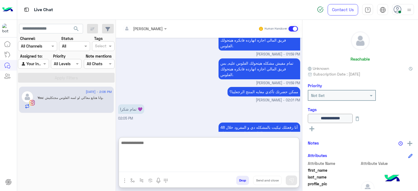
click at [166, 164] on textarea at bounding box center [209, 155] width 180 height 33
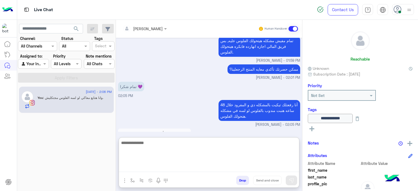
scroll to position [2656, 0]
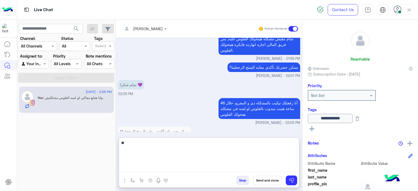
type textarea "*"
type textarea "**********"
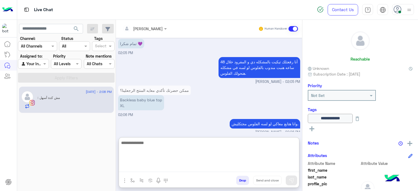
scroll to position [2731, 0]
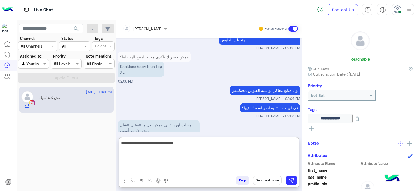
type textarea "**********"
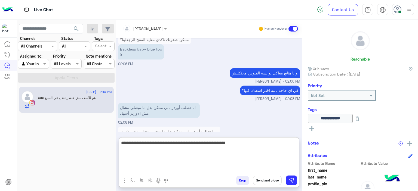
type textarea "**********"
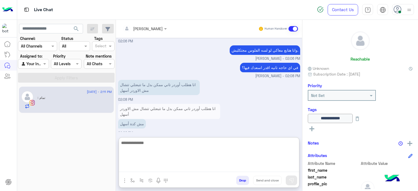
scroll to position [2789, 0]
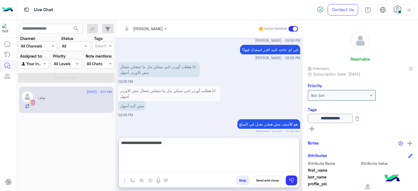
type textarea "**********"
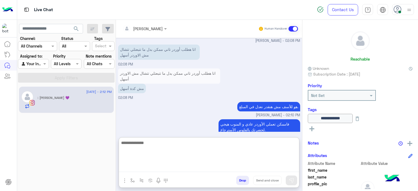
scroll to position [2825, 0]
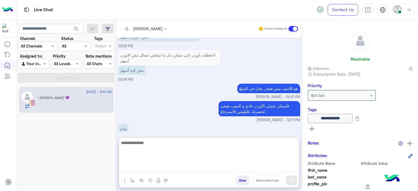
click at [144, 144] on textarea at bounding box center [209, 155] width 180 height 33
paste textarea "**********"
type textarea "**********"
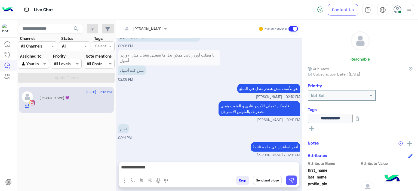
click at [292, 180] on img at bounding box center [290, 180] width 5 height 5
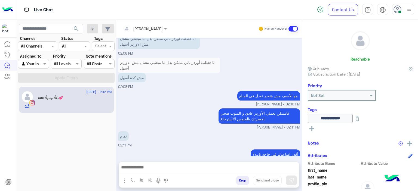
click at [411, 143] on div "**********" at bounding box center [360, 104] width 116 height 169
click at [409, 143] on img at bounding box center [409, 143] width 5 height 5
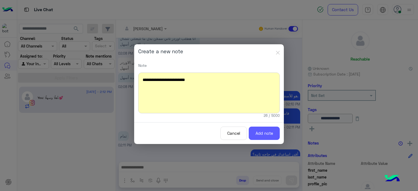
click at [258, 129] on button "Add note" at bounding box center [263, 133] width 31 height 13
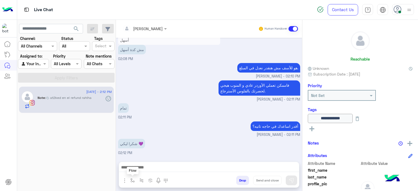
drag, startPoint x: 131, startPoint y: 179, endPoint x: 142, endPoint y: 178, distance: 11.4
click at [131, 178] on img "button" at bounding box center [132, 180] width 4 height 4
click at [148, 173] on div "enter flow name" at bounding box center [148, 169] width 41 height 10
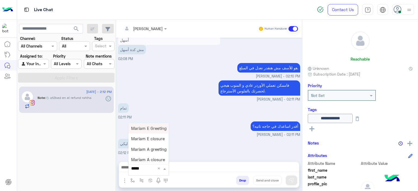
type input "******"
click at [147, 162] on div "Mariam A closure" at bounding box center [148, 160] width 40 height 11
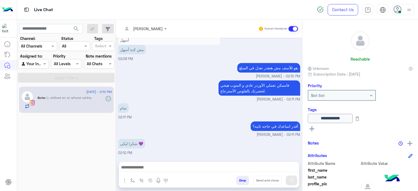
type textarea "**********"
click at [267, 179] on button "Send and close" at bounding box center [267, 180] width 29 height 9
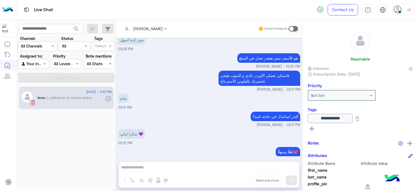
scroll to position [2916, 0]
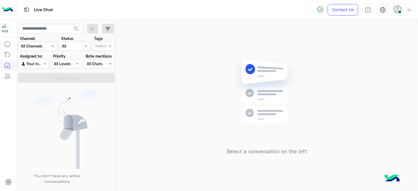
click at [38, 60] on div "Agent Filter Your Inbox" at bounding box center [33, 64] width 31 height 10
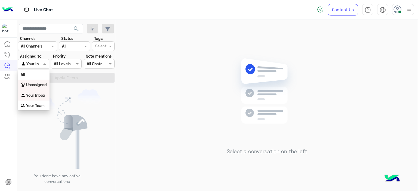
click at [42, 85] on b "Unassigned" at bounding box center [36, 84] width 21 height 5
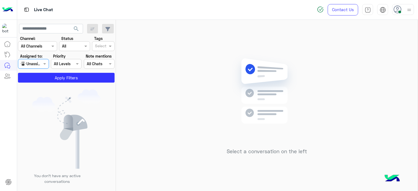
click at [98, 45] on input "text" at bounding box center [100, 47] width 11 height 6
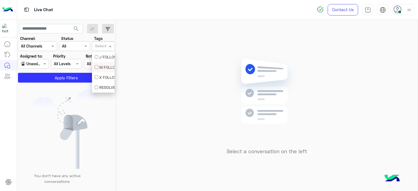
click at [100, 68] on div "M FOLLOW UP" at bounding box center [103, 67] width 17 height 6
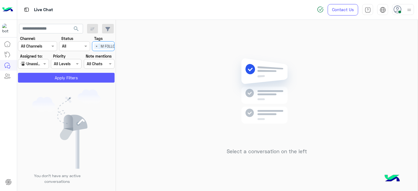
click at [87, 74] on button "Apply Filters" at bounding box center [66, 78] width 96 height 10
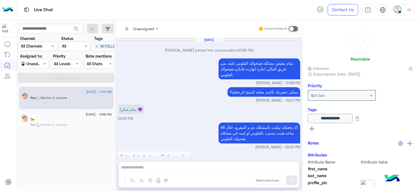
scroll to position [328, 0]
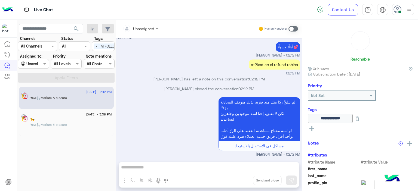
click at [58, 117] on div "🐆" at bounding box center [71, 120] width 82 height 6
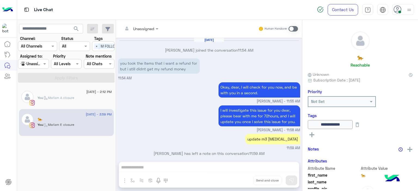
scroll to position [400, 0]
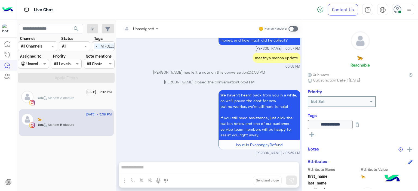
click at [63, 97] on span ": Mariam A closure" at bounding box center [58, 98] width 31 height 4
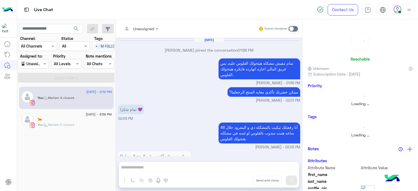
scroll to position [328, 0]
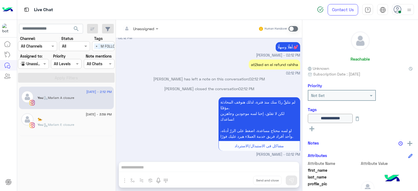
click at [37, 62] on div at bounding box center [33, 64] width 30 height 6
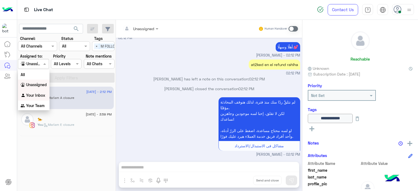
drag, startPoint x: 39, startPoint y: 96, endPoint x: 44, endPoint y: 92, distance: 5.9
click at [40, 95] on b "Your Inbox" at bounding box center [35, 95] width 19 height 5
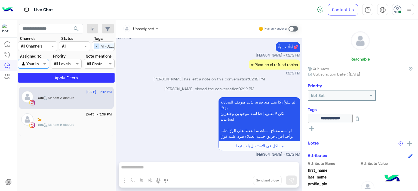
click at [96, 44] on span "×" at bounding box center [96, 46] width 5 height 6
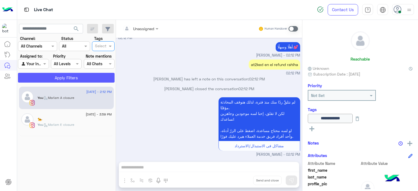
click at [88, 76] on button "Apply Filters" at bounding box center [66, 78] width 96 height 10
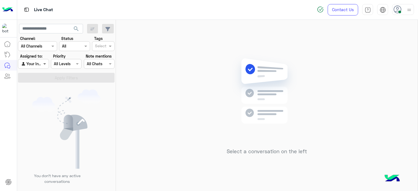
click at [45, 62] on span at bounding box center [45, 64] width 7 height 6
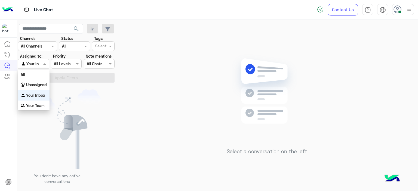
click at [144, 55] on div "Select a conversation on the left" at bounding box center [266, 106] width 301 height 173
click at [42, 63] on span at bounding box center [45, 64] width 7 height 6
click at [44, 85] on b "Unassigned" at bounding box center [36, 84] width 21 height 5
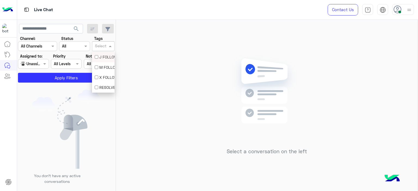
drag, startPoint x: 104, startPoint y: 44, endPoint x: 102, endPoint y: 68, distance: 24.2
click at [102, 68] on body "Live Chat Contact Us Help Center عربي English search Channel: Channel All Chann…" at bounding box center [209, 95] width 418 height 191
drag, startPoint x: 102, startPoint y: 68, endPoint x: 97, endPoint y: 69, distance: 5.8
click at [97, 69] on div "M FOLLOW UP" at bounding box center [103, 67] width 17 height 6
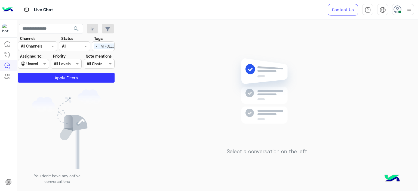
click at [97, 69] on section "Channel: Channel All Channels Status Channel All Tags Select × M FOLLOW UP Assi…" at bounding box center [66, 59] width 91 height 47
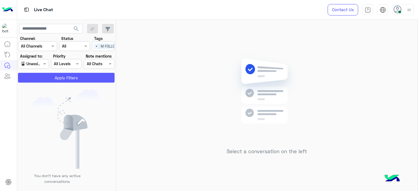
click at [87, 75] on button "Apply Filters" at bounding box center [66, 78] width 96 height 10
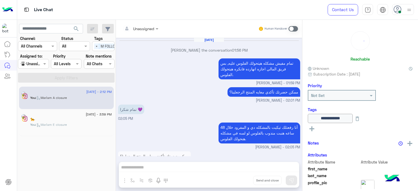
scroll to position [328, 0]
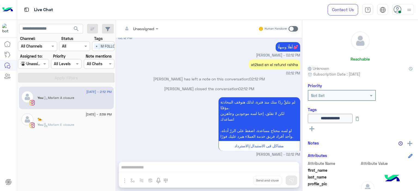
click at [69, 120] on div "🐆" at bounding box center [75, 120] width 74 height 6
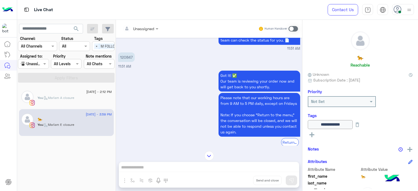
scroll to position [509, 0]
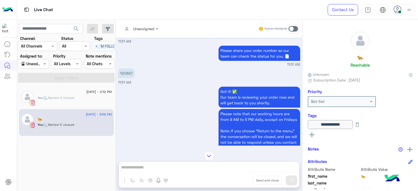
click at [124, 77] on p "120847" at bounding box center [126, 73] width 17 height 10
copy p "120847"
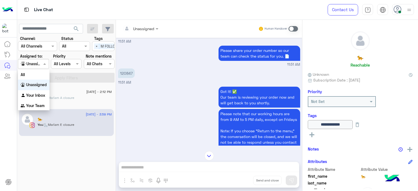
click at [38, 64] on div at bounding box center [33, 64] width 30 height 6
click at [42, 92] on div "Your Inbox" at bounding box center [34, 95] width 32 height 11
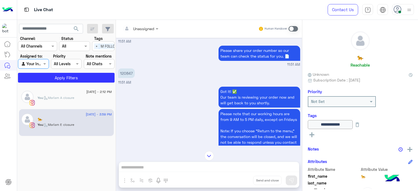
drag, startPoint x: 97, startPoint y: 48, endPoint x: 94, endPoint y: 45, distance: 3.9
click at [94, 45] on span "×" at bounding box center [96, 46] width 5 height 6
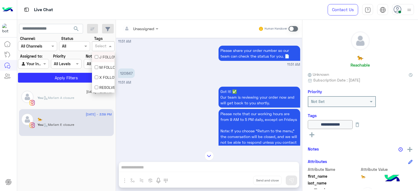
click at [94, 45] on div at bounding box center [100, 46] width 13 height 7
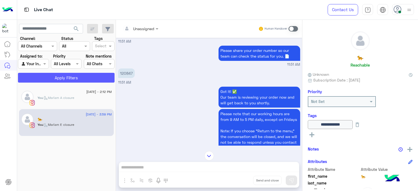
click at [73, 81] on button "Apply Filters" at bounding box center [66, 78] width 96 height 10
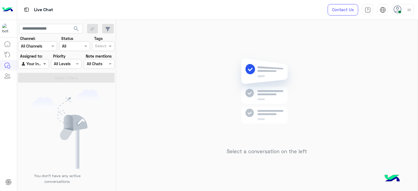
click at [42, 63] on div "Agent Filter Your Inbox" at bounding box center [33, 64] width 31 height 10
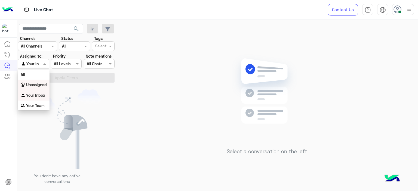
drag, startPoint x: 43, startPoint y: 85, endPoint x: 90, endPoint y: 68, distance: 49.8
click at [44, 85] on b "Unassigned" at bounding box center [36, 84] width 21 height 5
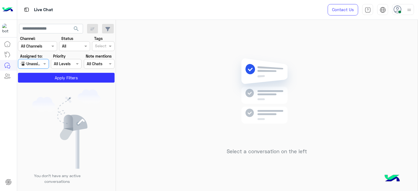
click at [101, 44] on input "text" at bounding box center [100, 47] width 11 height 6
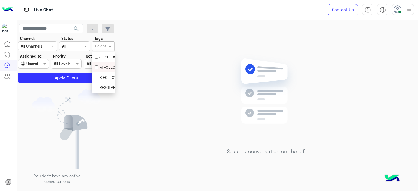
click at [102, 64] on div "M FOLLOW UP" at bounding box center [103, 67] width 23 height 10
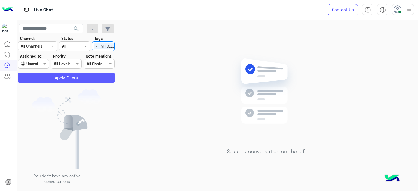
click at [79, 79] on button "Apply Filters" at bounding box center [66, 78] width 96 height 10
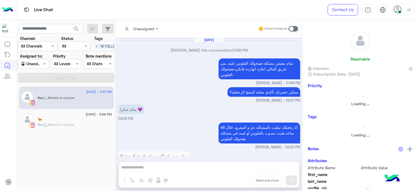
scroll to position [328, 0]
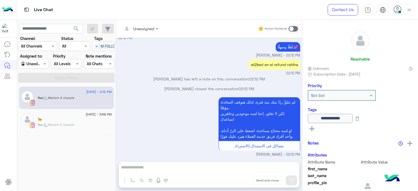
click at [71, 120] on div "🐆" at bounding box center [75, 120] width 74 height 6
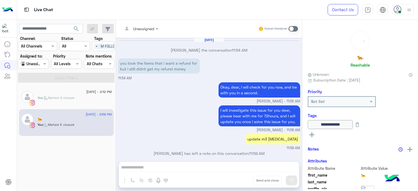
scroll to position [400, 0]
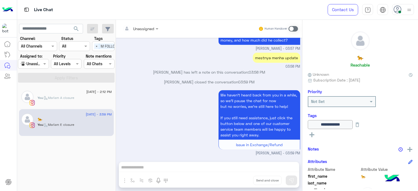
click at [148, 31] on div "Unassigned" at bounding box center [143, 29] width 21 height 6
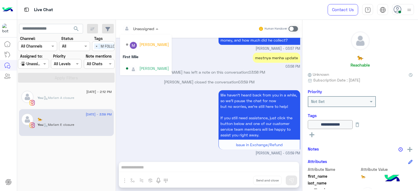
scroll to position [110, 0]
click at [151, 69] on div "Mariam Ahmed" at bounding box center [154, 69] width 30 height 6
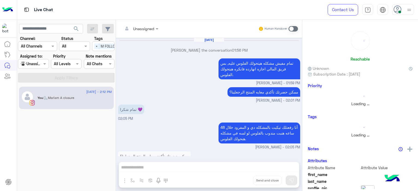
scroll to position [328, 0]
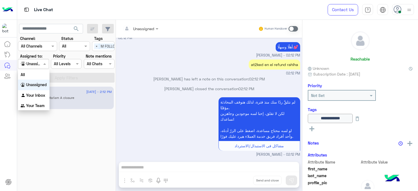
click at [41, 64] on div at bounding box center [33, 64] width 30 height 6
click at [36, 94] on b "Your Inbox" at bounding box center [35, 95] width 19 height 5
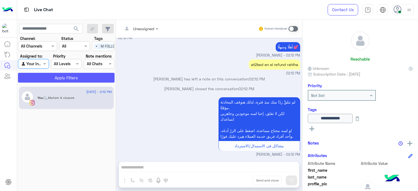
click at [88, 74] on button "Apply Filters" at bounding box center [66, 78] width 96 height 10
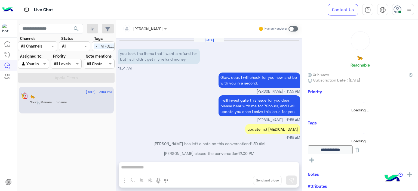
scroll to position [409, 0]
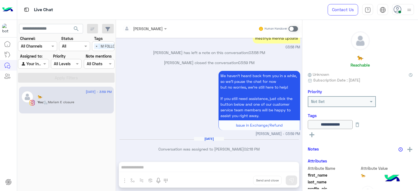
click at [289, 29] on span at bounding box center [293, 28] width 10 height 5
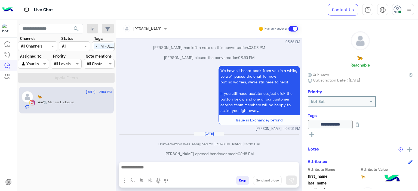
scroll to position [419, 0]
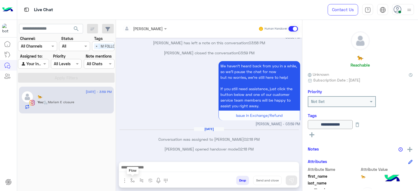
click at [131, 180] on img "button" at bounding box center [132, 180] width 4 height 4
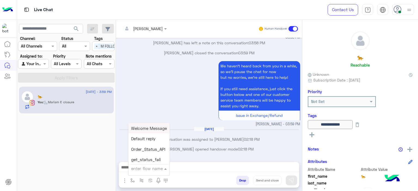
click at [139, 172] on div "enter flow name" at bounding box center [148, 169] width 41 height 10
type input "****"
click at [142, 127] on span "Mariam E Greeting" at bounding box center [148, 128] width 35 height 5
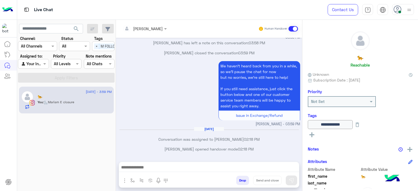
type textarea "**********"
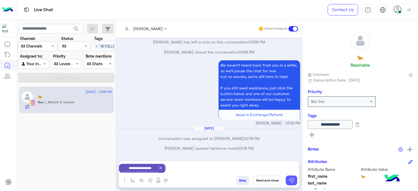
click at [292, 180] on img at bounding box center [290, 180] width 5 height 5
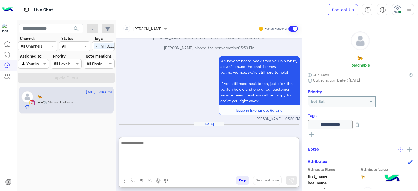
click at [206, 170] on textarea at bounding box center [209, 155] width 180 height 33
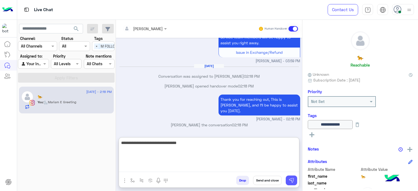
type textarea "**********"
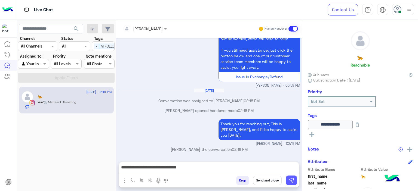
click at [291, 181] on img at bounding box center [290, 180] width 5 height 5
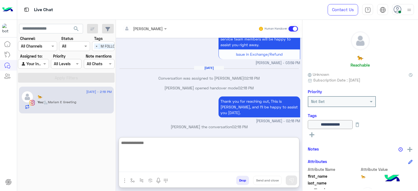
click at [180, 164] on textarea at bounding box center [209, 155] width 180 height 33
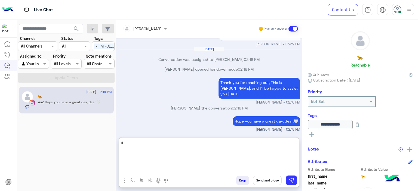
scroll to position [500, 0]
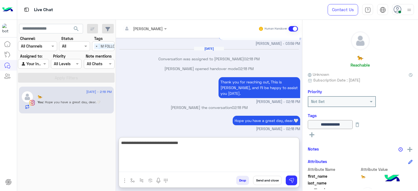
click at [174, 145] on textarea "**********" at bounding box center [209, 155] width 180 height 33
click at [176, 144] on textarea "**********" at bounding box center [209, 155] width 180 height 33
click at [209, 142] on textarea "**********" at bounding box center [209, 155] width 180 height 33
type textarea "**********"
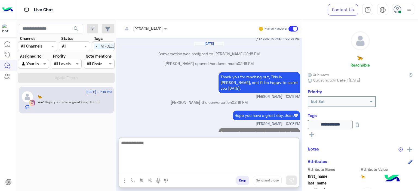
scroll to position [523, 0]
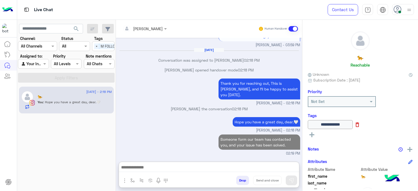
click at [359, 123] on icon at bounding box center [357, 125] width 4 height 5
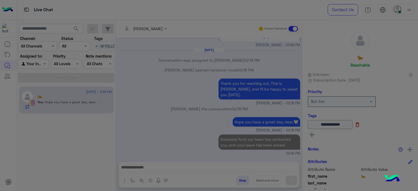
scroll to position [498, 0]
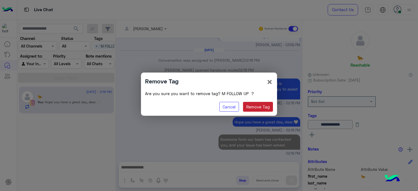
click at [254, 108] on button "Remove Tag" at bounding box center [258, 107] width 30 height 10
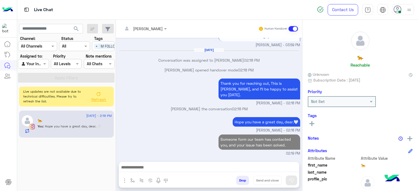
click at [310, 124] on rect at bounding box center [311, 123] width 5 height 1
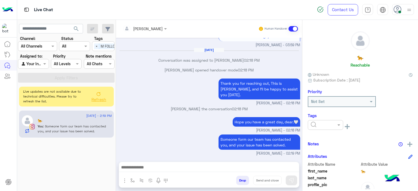
click at [313, 124] on input "text" at bounding box center [318, 125] width 17 height 6
click at [322, 169] on span "RESOLVED" at bounding box center [319, 168] width 18 height 5
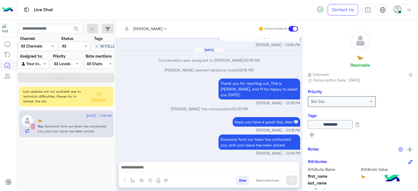
click at [149, 150] on div "Someone form our team has contacted you, and your issue has been solved. Mariam…" at bounding box center [209, 144] width 182 height 23
click at [132, 181] on img "button" at bounding box center [132, 180] width 4 height 4
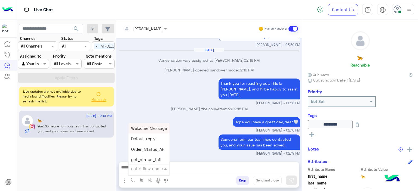
click at [137, 167] on div "enter flow name" at bounding box center [148, 169] width 41 height 10
type input "*****"
click at [161, 137] on span "Mariam E closure" at bounding box center [147, 138] width 33 height 5
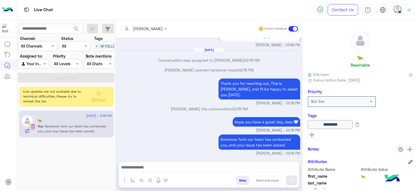
type textarea "**********"
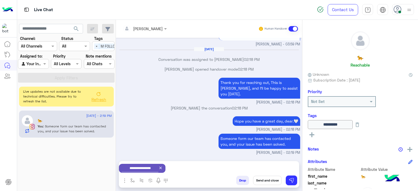
scroll to position [499, 0]
click at [174, 79] on div "Thank you for reaching out, This is Mariam, and I’ll be happy to assist you tod…" at bounding box center [209, 90] width 182 height 29
click at [266, 180] on button "Send and close" at bounding box center [267, 180] width 29 height 9
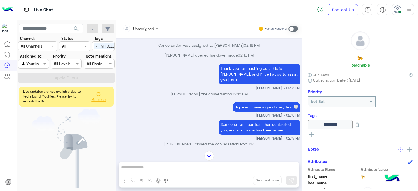
scroll to position [575, 0]
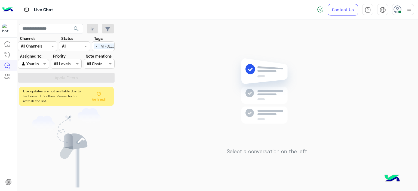
click at [94, 91] on button "Refresh" at bounding box center [99, 96] width 22 height 15
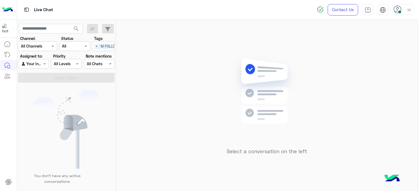
scroll to position [0, 17]
click at [93, 46] on div "Select × M FOLLOW UP" at bounding box center [93, 46] width 35 height 8
click at [100, 67] on div "M FOLLOW UP" at bounding box center [103, 67] width 17 height 6
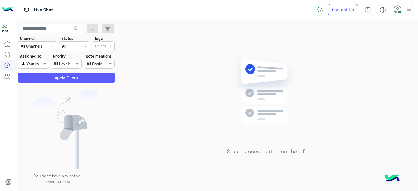
click at [82, 75] on button "Apply Filters" at bounding box center [66, 78] width 96 height 10
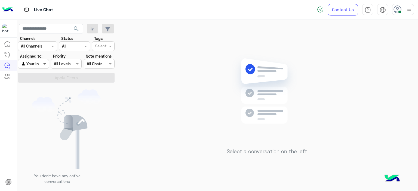
click at [44, 63] on span at bounding box center [45, 64] width 7 height 6
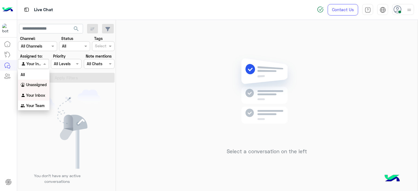
click at [39, 83] on b "Unassigned" at bounding box center [36, 84] width 21 height 5
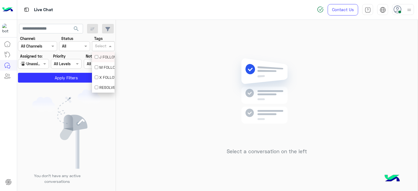
drag, startPoint x: 101, startPoint y: 46, endPoint x: 99, endPoint y: 66, distance: 20.2
click at [99, 66] on body "Live Chat Contact Us Help Center عربي English search Channel: Channel All Chann…" at bounding box center [209, 95] width 418 height 191
click at [99, 66] on div "M FOLLOW UP" at bounding box center [103, 67] width 17 height 6
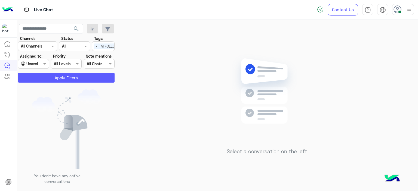
click at [75, 80] on button "Apply Filters" at bounding box center [66, 78] width 96 height 10
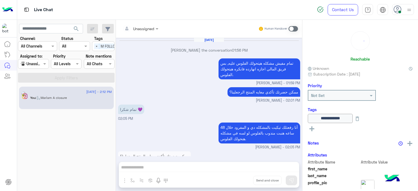
scroll to position [328, 0]
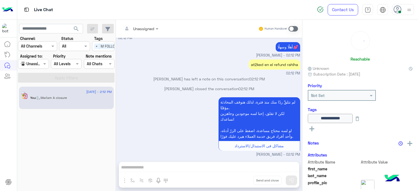
click at [185, 92] on div "Mariam Ahmed closed the conversation 02:12 PM" at bounding box center [209, 91] width 182 height 10
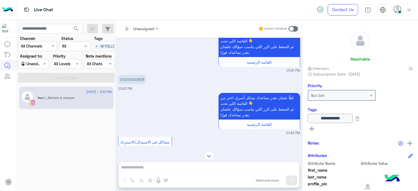
scroll to position [340, 0]
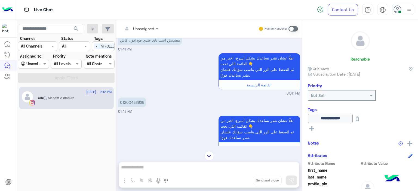
click at [139, 98] on p "01200432828" at bounding box center [132, 103] width 28 height 10
copy p "01200432828"
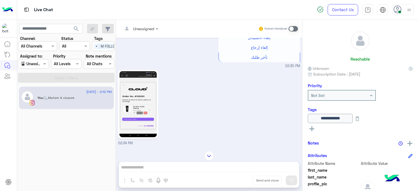
scroll to position [644, 0]
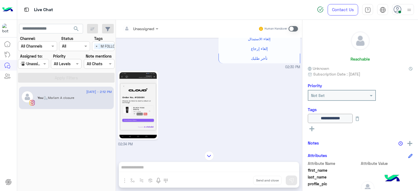
click at [171, 70] on div "02:34 PM" at bounding box center [209, 108] width 182 height 77
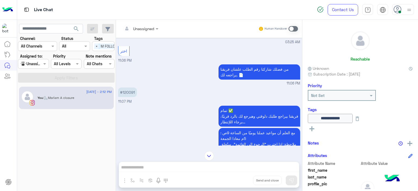
scroll to position [521, 0]
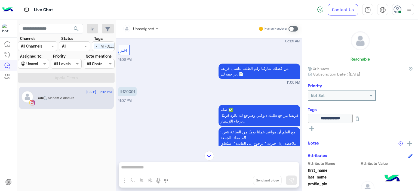
click at [128, 90] on p "#120091" at bounding box center [127, 92] width 19 height 10
copy p "120091"
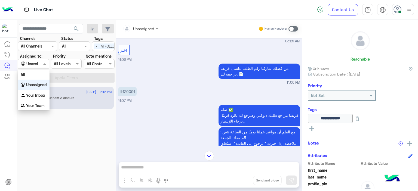
click at [48, 64] on span at bounding box center [45, 64] width 7 height 6
click at [41, 94] on b "Your Inbox" at bounding box center [35, 95] width 19 height 5
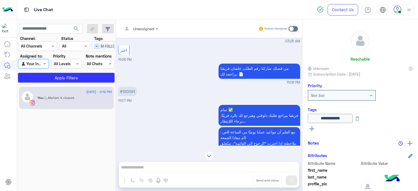
click at [98, 46] on span "×" at bounding box center [96, 46] width 5 height 6
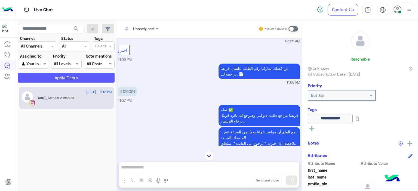
click at [83, 77] on button "Apply Filters" at bounding box center [66, 78] width 96 height 10
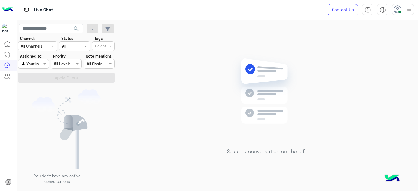
click at [164, 95] on div "Select a conversation on the left" at bounding box center [266, 106] width 301 height 173
click at [45, 65] on span at bounding box center [45, 64] width 7 height 6
click at [133, 88] on div "Select a conversation on the left" at bounding box center [266, 106] width 301 height 173
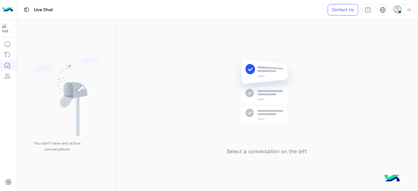
click at [136, 78] on div "Select a conversation on the left" at bounding box center [266, 106] width 301 height 173
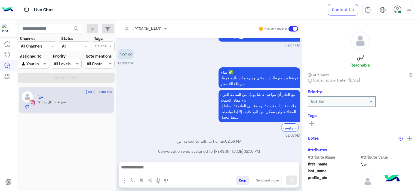
scroll to position [669, 0]
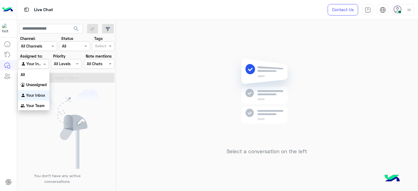
click at [43, 62] on span at bounding box center [45, 64] width 7 height 6
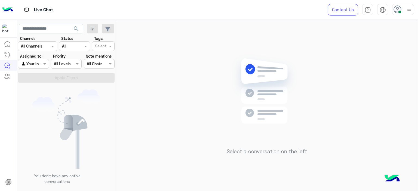
click at [103, 85] on div "You don’t have any active conversations" at bounding box center [66, 139] width 99 height 108
click at [44, 62] on span at bounding box center [45, 64] width 7 height 6
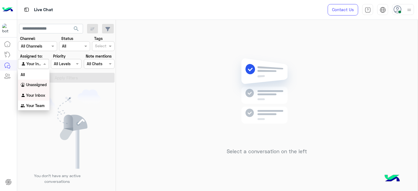
scroll to position [1, 0]
click at [36, 105] on b "Your Team" at bounding box center [35, 105] width 18 height 5
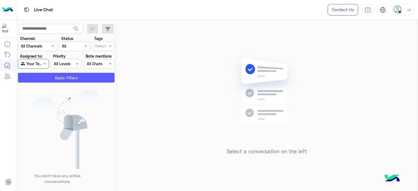
click at [71, 76] on button "Apply Filters" at bounding box center [66, 78] width 96 height 10
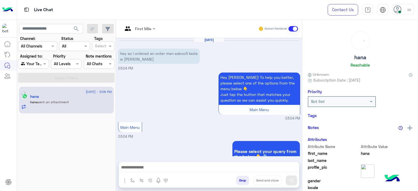
scroll to position [454, 0]
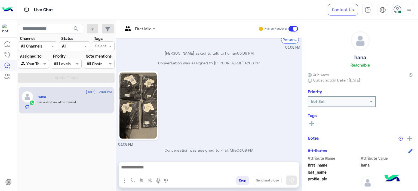
click at [149, 26] on div at bounding box center [139, 28] width 38 height 6
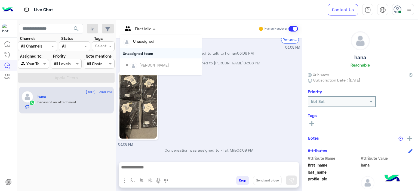
scroll to position [110, 0]
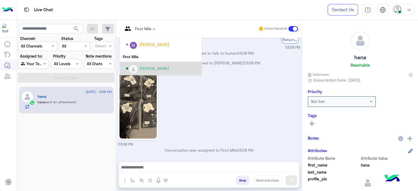
click at [147, 66] on div "[PERSON_NAME]" at bounding box center [154, 69] width 30 height 6
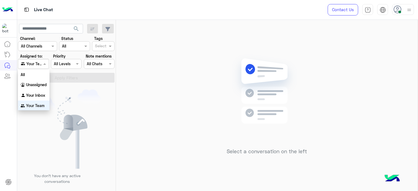
click at [45, 60] on div "Agent Filter Your Team" at bounding box center [33, 64] width 31 height 10
drag, startPoint x: 42, startPoint y: 91, endPoint x: 55, endPoint y: 88, distance: 13.7
click at [42, 91] on div "Your Inbox" at bounding box center [34, 95] width 32 height 11
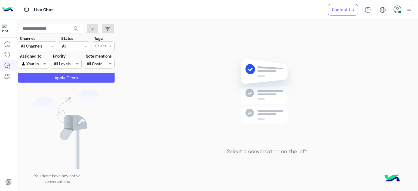
click at [69, 80] on button "Apply Filters" at bounding box center [66, 78] width 96 height 10
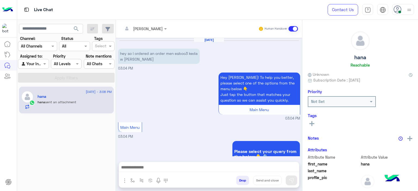
scroll to position [464, 0]
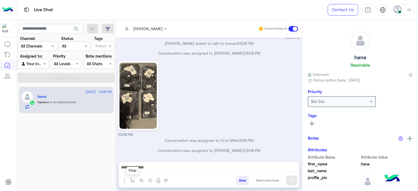
click at [134, 180] on img "button" at bounding box center [132, 180] width 4 height 4
click at [138, 168] on input "text" at bounding box center [142, 169] width 22 height 6
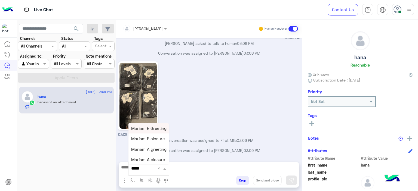
type input "******"
click at [151, 127] on span "Mariam E Greeting" at bounding box center [148, 128] width 35 height 5
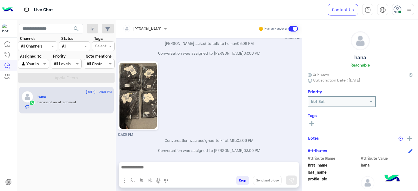
type textarea "**********"
click at [295, 180] on button at bounding box center [290, 181] width 11 height 10
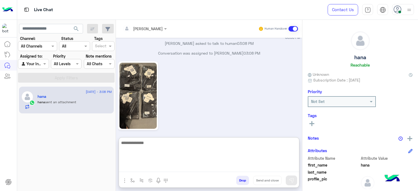
click at [171, 167] on textarea at bounding box center [209, 155] width 180 height 33
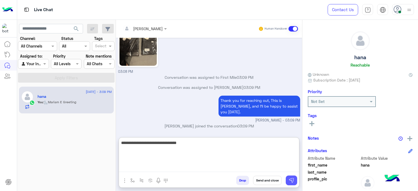
type textarea "**********"
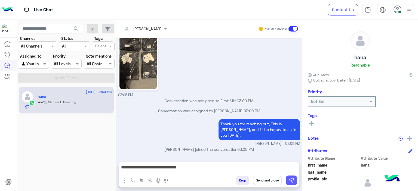
click at [289, 179] on img at bounding box center [290, 180] width 5 height 5
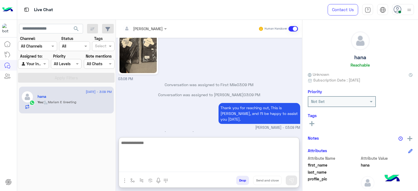
click at [176, 168] on textarea at bounding box center [209, 155] width 180 height 33
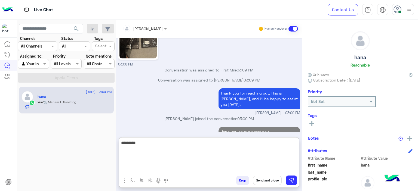
scroll to position [545, 0]
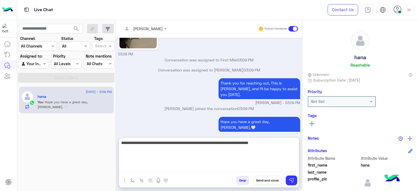
click at [247, 144] on textarea "**********" at bounding box center [209, 155] width 180 height 33
click at [249, 142] on textarea "**********" at bounding box center [209, 155] width 180 height 33
click at [273, 144] on textarea "**********" at bounding box center [209, 155] width 180 height 33
drag, startPoint x: 273, startPoint y: 143, endPoint x: 200, endPoint y: 141, distance: 73.2
click at [200, 141] on textarea "**********" at bounding box center [209, 155] width 180 height 33
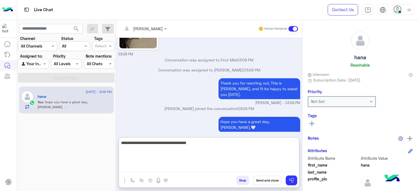
type textarea "**********"
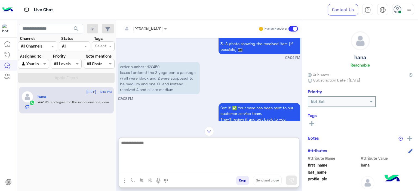
scroll to position [309, 0]
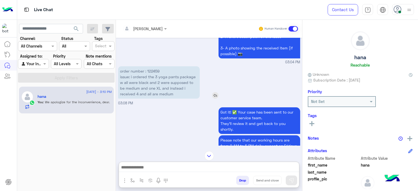
click at [154, 69] on p "order number : 122459 issue: i ordered the 3 yoga pants package w all were blac…" at bounding box center [159, 82] width 82 height 32
click at [155, 70] on p "order number : 122459 issue: i ordered the 3 yoga pants package w all were blac…" at bounding box center [159, 82] width 82 height 32
copy p "122459"
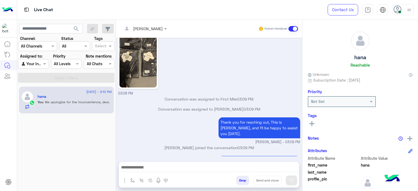
scroll to position [537, 0]
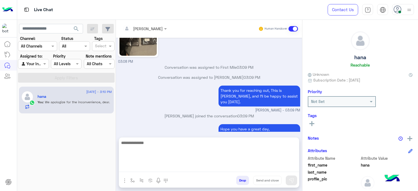
click at [168, 165] on textarea at bounding box center [209, 155] width 180 height 33
click at [158, 144] on textarea "**********" at bounding box center [209, 155] width 180 height 33
click at [184, 144] on textarea "**********" at bounding box center [209, 155] width 180 height 33
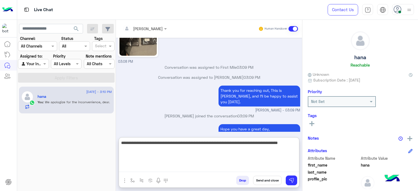
click at [135, 148] on textarea "**********" at bounding box center [209, 155] width 180 height 33
click at [134, 149] on textarea "**********" at bounding box center [209, 155] width 180 height 33
click at [144, 150] on textarea "**********" at bounding box center [209, 155] width 180 height 33
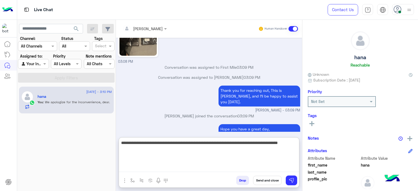
click at [129, 150] on textarea "**********" at bounding box center [209, 155] width 180 height 33
drag, startPoint x: 129, startPoint y: 150, endPoint x: 204, endPoint y: 144, distance: 75.5
click at [207, 144] on textarea "**********" at bounding box center [209, 155] width 180 height 33
click at [153, 151] on textarea "**********" at bounding box center [209, 155] width 180 height 33
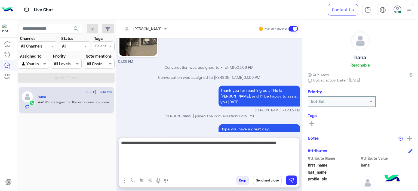
click at [156, 142] on textarea "**********" at bounding box center [209, 155] width 180 height 33
click at [180, 142] on textarea "**********" at bounding box center [209, 155] width 180 height 33
click at [184, 142] on textarea "**********" at bounding box center [209, 155] width 180 height 33
click at [166, 150] on textarea "**********" at bounding box center [209, 155] width 180 height 33
type textarea "**********"
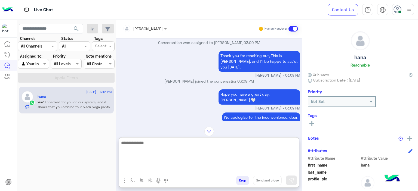
scroll to position [591, 0]
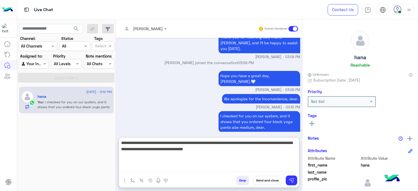
click at [213, 149] on textarea "**********" at bounding box center [209, 155] width 180 height 33
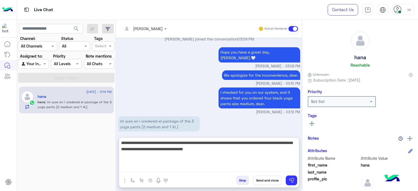
click at [228, 151] on textarea "**********" at bounding box center [209, 155] width 180 height 33
type textarea "**********"
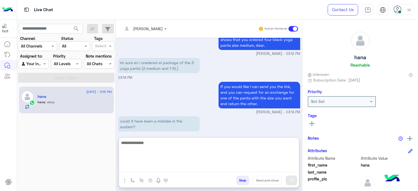
scroll to position [711, 0]
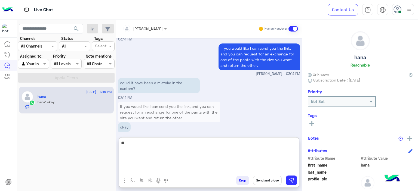
type textarea "*"
paste textarea "**********"
type textarea "**********"
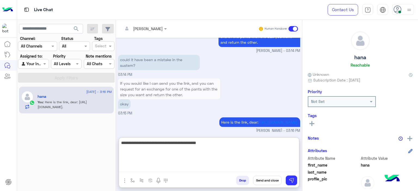
scroll to position [752, 0]
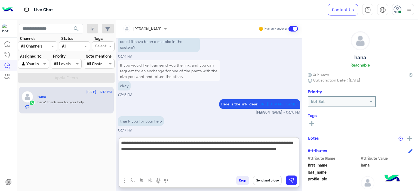
type textarea "**********"
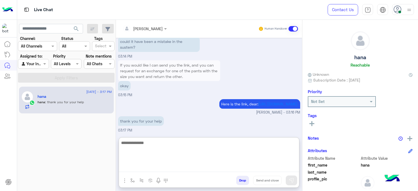
scroll to position [793, 0]
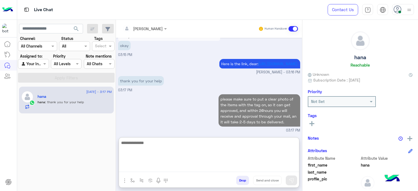
type textarea "*"
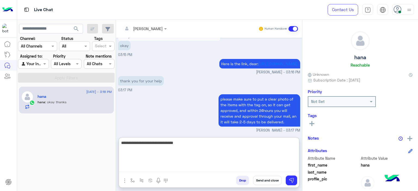
scroll to position [811, 0]
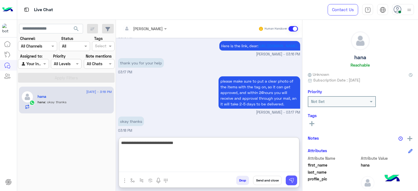
type textarea "**********"
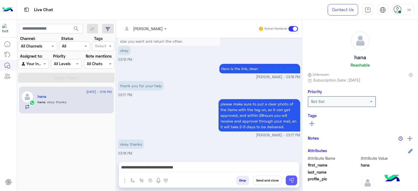
click at [292, 178] on img at bounding box center [290, 180] width 5 height 5
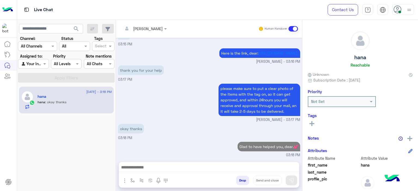
click at [311, 122] on icon at bounding box center [311, 123] width 5 height 5
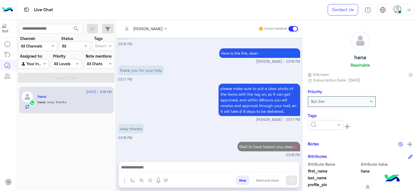
click at [314, 123] on input "text" at bounding box center [318, 125] width 17 height 6
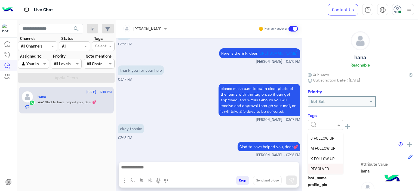
click at [319, 166] on span "RESOLVED" at bounding box center [319, 168] width 18 height 5
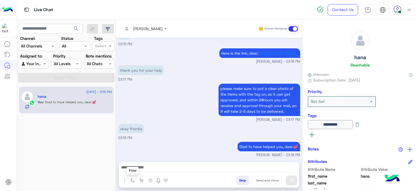
click at [133, 178] on img "button" at bounding box center [132, 180] width 4 height 4
click at [139, 169] on input "text" at bounding box center [142, 169] width 22 height 6
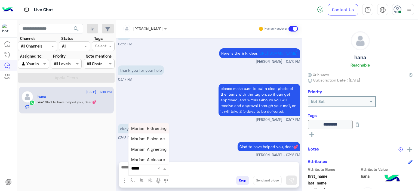
type input "******"
click at [143, 139] on span "Mariam E closure" at bounding box center [147, 138] width 33 height 5
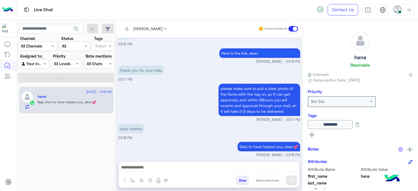
type textarea "**********"
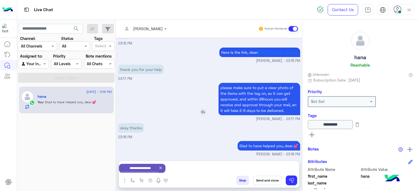
click at [220, 107] on p "please make sure to put a clear photo of the items with the tag on, so it can g…" at bounding box center [259, 99] width 82 height 32
click at [197, 93] on div "please make sure to put a clear photo of the items with the tag on, so it can g…" at bounding box center [243, 99] width 113 height 32
click at [270, 180] on button "Send and close" at bounding box center [267, 180] width 29 height 9
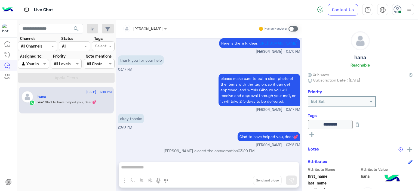
scroll to position [880, 0]
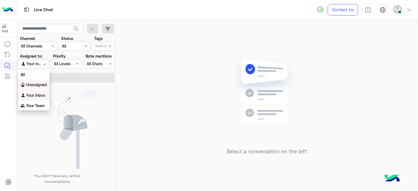
drag, startPoint x: 45, startPoint y: 64, endPoint x: 43, endPoint y: 86, distance: 22.1
click at [43, 86] on body "Live Chat Contact Us Help Center عربي English search Channel: Channel All Chann…" at bounding box center [209, 95] width 418 height 191
click at [43, 86] on b "Unassigned" at bounding box center [36, 84] width 21 height 5
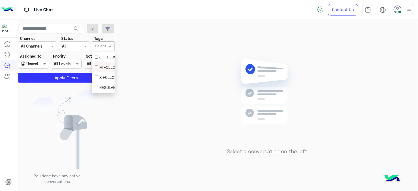
drag, startPoint x: 102, startPoint y: 46, endPoint x: 100, endPoint y: 66, distance: 20.0
click at [100, 66] on body "Live Chat Contact Us Help Center عربي English search Channel: Channel All Chann…" at bounding box center [209, 95] width 418 height 191
click at [100, 67] on div "M FOLLOW UP" at bounding box center [103, 67] width 17 height 6
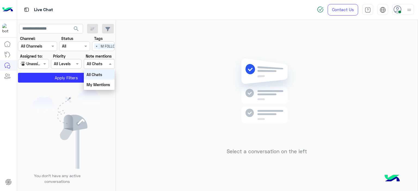
click at [100, 67] on div "Select All Chats" at bounding box center [99, 64] width 31 height 10
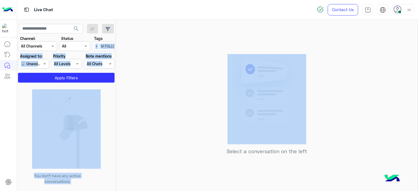
drag, startPoint x: 126, startPoint y: 77, endPoint x: 92, endPoint y: 44, distance: 47.3
click at [92, 44] on mat-drawer-container "search Channel: Channel All Channels Status Channel All Tags Select × M FOLLOW …" at bounding box center [217, 106] width 401 height 173
click at [130, 70] on div "Select a conversation on the left" at bounding box center [266, 106] width 301 height 173
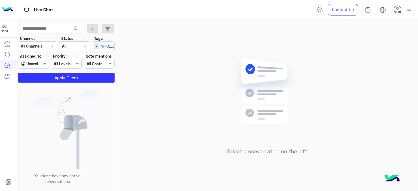
click at [95, 48] on span "×" at bounding box center [96, 46] width 5 height 6
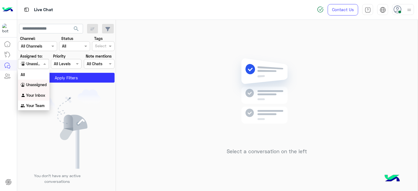
drag, startPoint x: 35, startPoint y: 64, endPoint x: 34, endPoint y: 95, distance: 31.8
click at [34, 95] on body "Live Chat Contact Us Help Center عربي English search Channel: Channel All Chann…" at bounding box center [209, 95] width 418 height 191
click at [34, 95] on b "Your Inbox" at bounding box center [35, 95] width 19 height 5
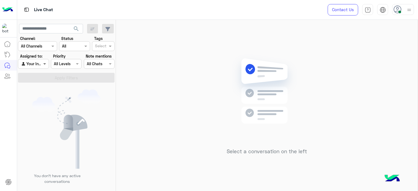
click at [45, 65] on span at bounding box center [45, 64] width 7 height 6
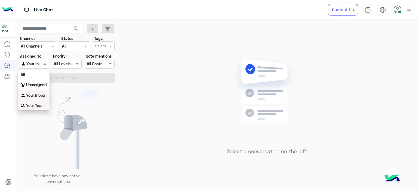
click at [39, 107] on b "Your Team" at bounding box center [35, 105] width 18 height 5
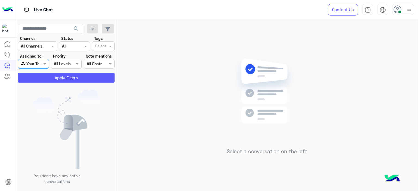
click at [64, 79] on button "Apply Filters" at bounding box center [66, 78] width 96 height 10
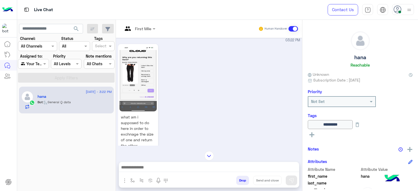
scroll to position [456, 0]
click at [151, 27] on span at bounding box center [154, 29] width 7 height 6
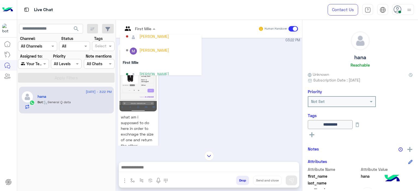
scroll to position [110, 0]
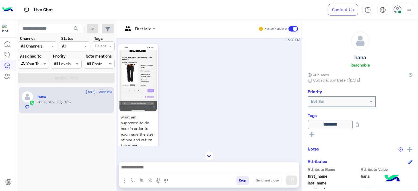
click at [148, 76] on img at bounding box center [137, 78] width 37 height 66
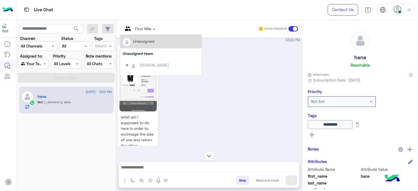
click at [150, 31] on div "First Mile" at bounding box center [143, 29] width 16 height 6
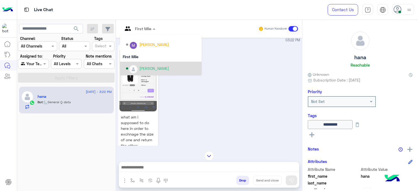
click at [151, 69] on div "[PERSON_NAME]" at bounding box center [154, 69] width 30 height 6
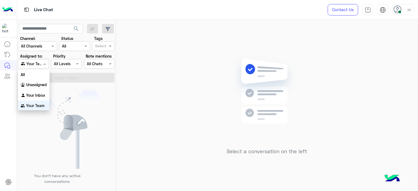
click at [46, 64] on span at bounding box center [45, 64] width 7 height 6
click at [43, 92] on b "Your Inbox" at bounding box center [35, 94] width 19 height 5
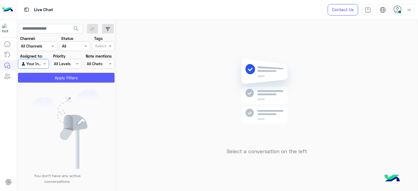
click at [79, 75] on button "Apply Filters" at bounding box center [66, 78] width 96 height 10
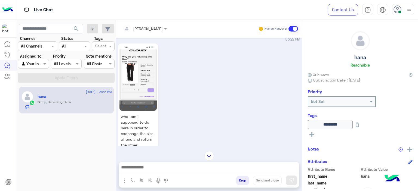
scroll to position [443, 0]
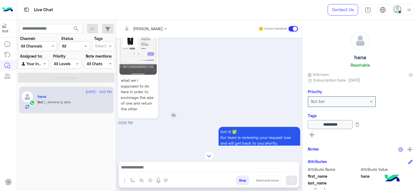
click at [137, 62] on img at bounding box center [137, 42] width 37 height 66
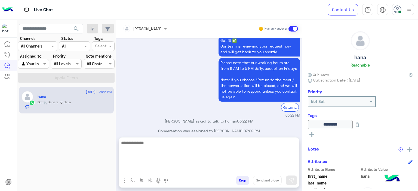
click at [167, 167] on textarea at bounding box center [209, 155] width 180 height 33
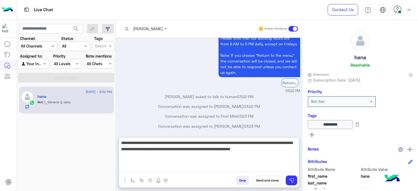
type textarea "**********"
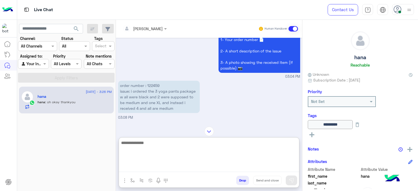
scroll to position [296, 0]
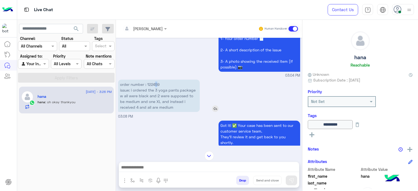
click at [155, 83] on p "order number : 122459 issue: i ordered the 3 yoga pants package w all were blac…" at bounding box center [159, 96] width 82 height 32
click at [154, 83] on p "order number : 122459 issue: i ordered the 3 yoga pants package w all were blac…" at bounding box center [159, 96] width 82 height 32
click at [153, 83] on p "order number : 122459 issue: i ordered the 3 yoga pants package w all were blac…" at bounding box center [159, 96] width 82 height 32
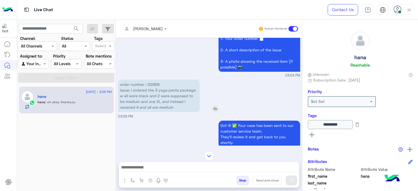
click at [152, 83] on p "order number : 122459 issue: i ordered the 3 yoga pants package w all were blac…" at bounding box center [159, 96] width 82 height 32
click at [152, 82] on p "order number : 122459 issue: i ordered the 3 yoga pants package w all were blac…" at bounding box center [159, 96] width 82 height 32
copy p "122459"
click at [208, 156] on img at bounding box center [209, 156] width 10 height 10
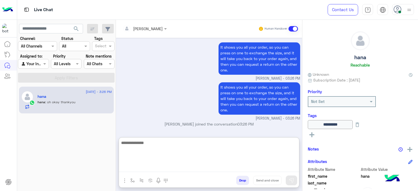
click at [159, 166] on textarea at bounding box center [209, 155] width 180 height 33
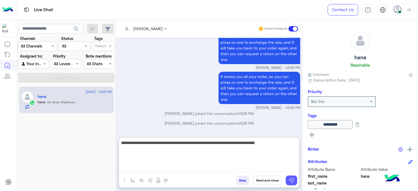
type textarea "**********"
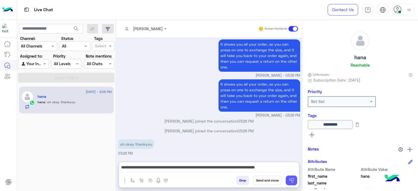
click at [289, 176] on button at bounding box center [290, 181] width 11 height 10
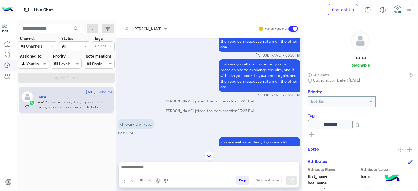
scroll to position [1792, 0]
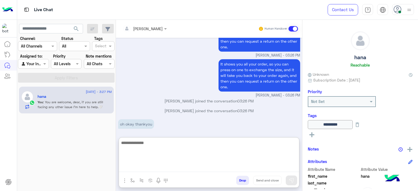
click at [155, 168] on textarea at bounding box center [209, 155] width 180 height 33
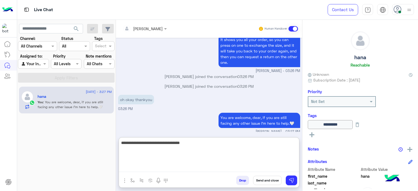
type textarea "**********"
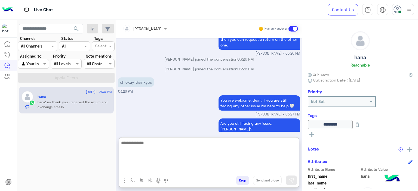
scroll to position [1857, 0]
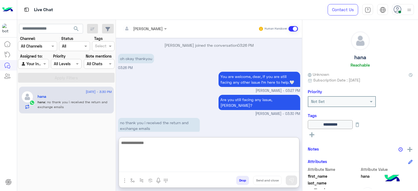
click at [137, 141] on textarea at bounding box center [209, 155] width 180 height 33
type textarea "**********"
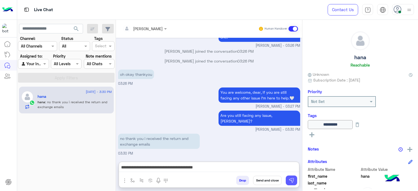
click at [291, 179] on img at bounding box center [290, 180] width 5 height 5
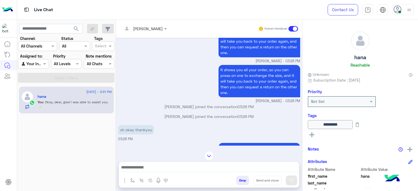
scroll to position [1856, 0]
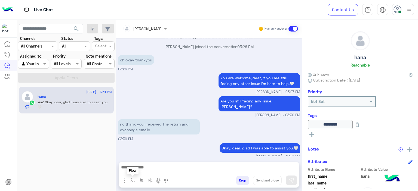
drag, startPoint x: 135, startPoint y: 182, endPoint x: 136, endPoint y: 177, distance: 5.3
click at [134, 182] on button "button" at bounding box center [132, 180] width 9 height 9
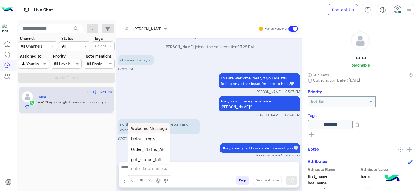
click at [138, 167] on input "text" at bounding box center [142, 169] width 22 height 6
type input "******"
click at [150, 142] on div "Mariam E closure" at bounding box center [148, 139] width 40 height 10
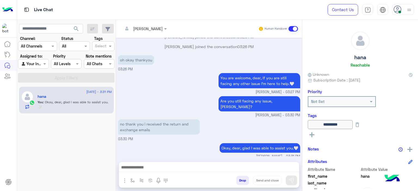
type textarea "**********"
click at [266, 181] on button "Send and close" at bounding box center [267, 180] width 29 height 9
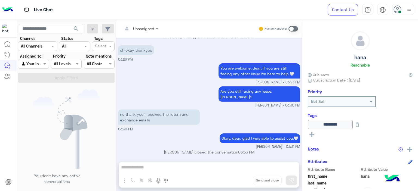
scroll to position [1933, 0]
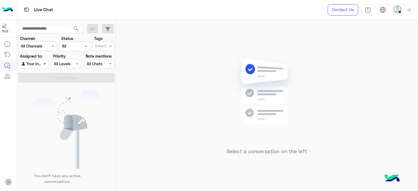
click at [46, 64] on span at bounding box center [45, 64] width 7 height 6
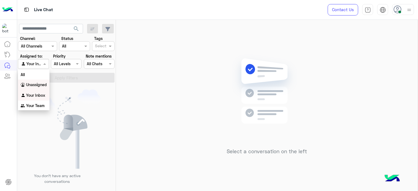
click at [36, 87] on b "Unassigned" at bounding box center [36, 84] width 21 height 5
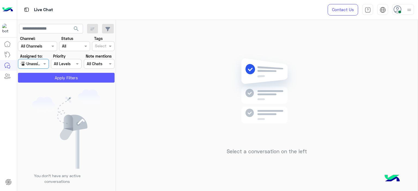
click at [70, 79] on button "Apply Filters" at bounding box center [66, 78] width 96 height 10
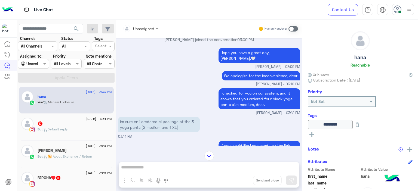
scroll to position [487, 0]
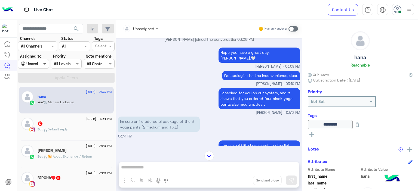
click at [45, 63] on span at bounding box center [45, 64] width 7 height 6
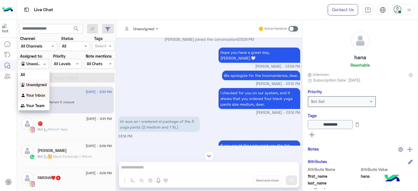
click at [38, 94] on b "Your Inbox" at bounding box center [35, 95] width 19 height 5
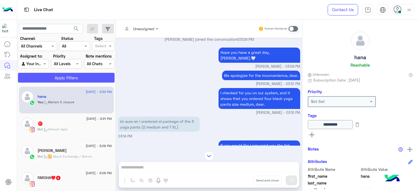
click at [70, 71] on section "Channel: Channel All Channels Status Channel All Tags Select Assigned to: Agent…" at bounding box center [66, 59] width 91 height 47
click at [69, 76] on button "Apply Filters" at bounding box center [66, 78] width 96 height 10
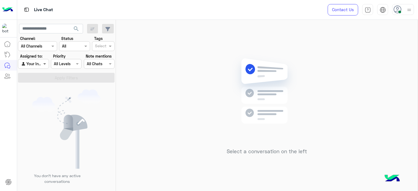
click at [45, 62] on span at bounding box center [45, 64] width 7 height 6
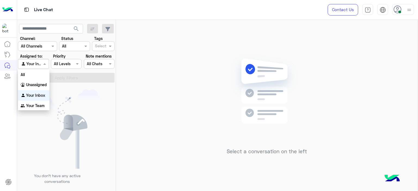
click at [41, 93] on b "Your Inbox" at bounding box center [35, 95] width 19 height 5
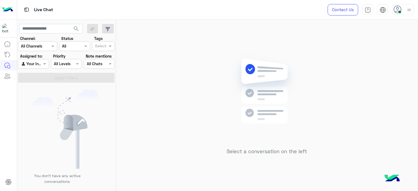
click at [130, 71] on div "Select a conversation on the left" at bounding box center [266, 106] width 301 height 173
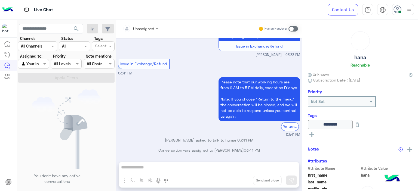
scroll to position [511, 0]
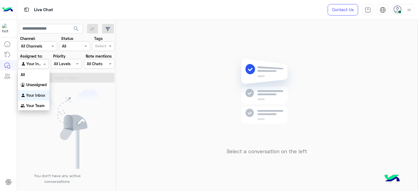
click at [46, 61] on span at bounding box center [45, 64] width 7 height 6
click at [43, 84] on b "Unassigned" at bounding box center [36, 84] width 21 height 5
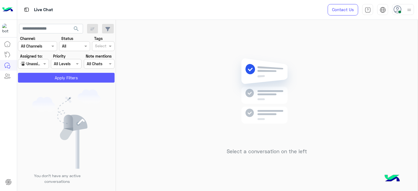
click at [63, 80] on button "Apply Filters" at bounding box center [66, 78] width 96 height 10
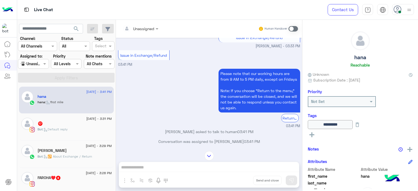
scroll to position [374, 0]
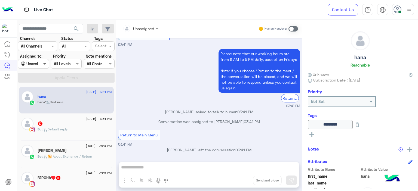
click at [43, 64] on span at bounding box center [45, 64] width 7 height 6
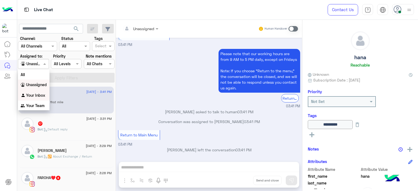
drag, startPoint x: 39, startPoint y: 94, endPoint x: 43, endPoint y: 92, distance: 5.2
click at [39, 94] on b "Your Inbox" at bounding box center [35, 95] width 19 height 5
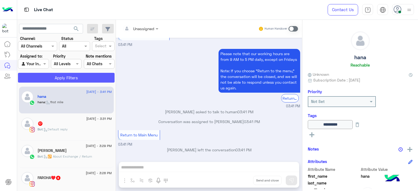
click at [70, 78] on button "Apply Filters" at bounding box center [66, 78] width 96 height 10
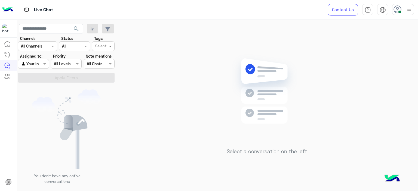
click at [109, 45] on span at bounding box center [110, 46] width 7 height 6
click at [129, 79] on div "Select a conversation on the left" at bounding box center [266, 106] width 301 height 173
click at [45, 65] on span at bounding box center [45, 64] width 7 height 6
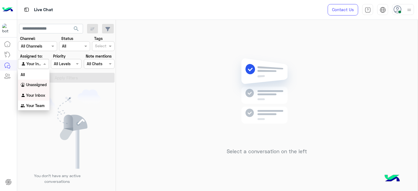
drag, startPoint x: 44, startPoint y: 86, endPoint x: 50, endPoint y: 83, distance: 6.9
click at [44, 85] on b "Unassigned" at bounding box center [36, 84] width 21 height 5
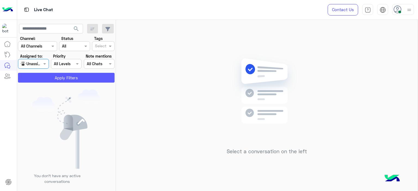
click at [57, 80] on button "Apply Filters" at bounding box center [66, 78] width 96 height 10
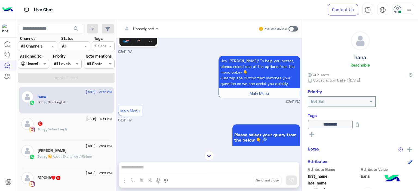
scroll to position [423, 0]
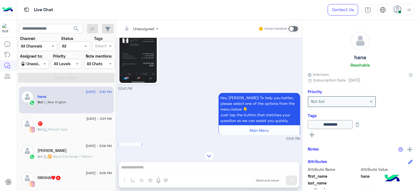
click at [141, 68] on img at bounding box center [137, 50] width 37 height 66
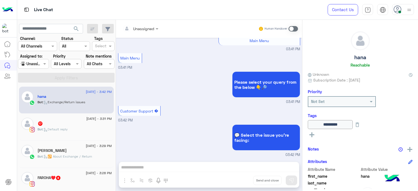
scroll to position [578, 0]
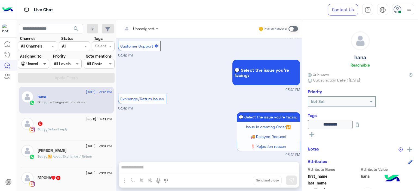
drag, startPoint x: 46, startPoint y: 63, endPoint x: 47, endPoint y: 66, distance: 3.4
click at [46, 63] on span at bounding box center [45, 64] width 7 height 6
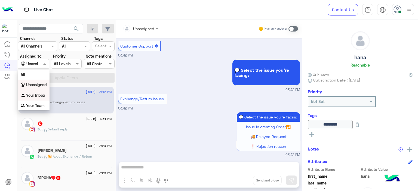
drag, startPoint x: 43, startPoint y: 94, endPoint x: 47, endPoint y: 92, distance: 4.7
click at [43, 94] on b "Your Inbox" at bounding box center [35, 95] width 19 height 5
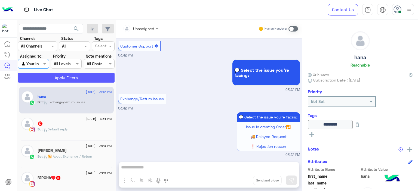
click at [73, 76] on button "Apply Filters" at bounding box center [66, 78] width 96 height 10
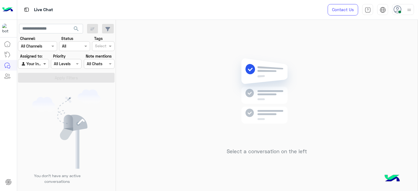
click at [47, 66] on span at bounding box center [45, 64] width 7 height 6
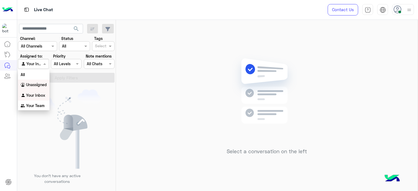
click at [45, 88] on div "Unassigned" at bounding box center [34, 85] width 32 height 11
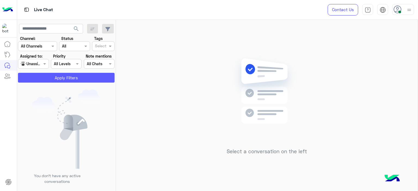
drag, startPoint x: 74, startPoint y: 78, endPoint x: 79, endPoint y: 76, distance: 5.7
click at [79, 76] on button "Apply Filters" at bounding box center [66, 78] width 96 height 10
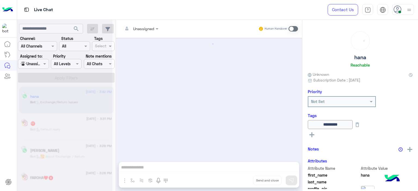
scroll to position [480, 0]
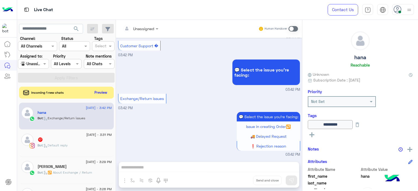
click at [39, 62] on div at bounding box center [33, 64] width 30 height 6
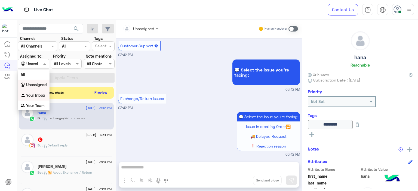
click at [41, 93] on b "Your Inbox" at bounding box center [35, 95] width 19 height 5
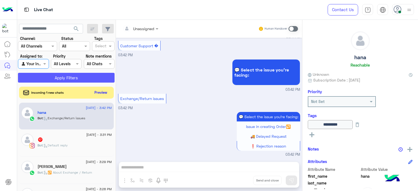
click at [74, 77] on button "Apply Filters" at bounding box center [66, 78] width 96 height 10
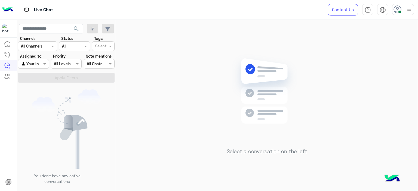
drag, startPoint x: 42, startPoint y: 66, endPoint x: 45, endPoint y: 67, distance: 3.0
click at [45, 67] on div "Agent Filter Your Inbox" at bounding box center [33, 64] width 31 height 10
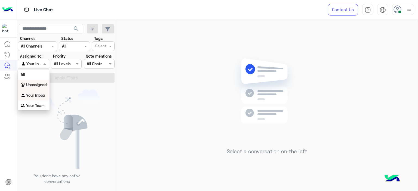
click at [47, 85] on b "Unassigned" at bounding box center [36, 84] width 21 height 5
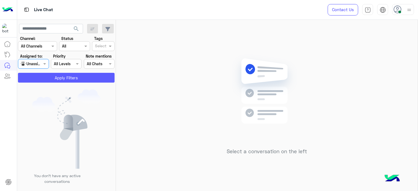
click at [67, 79] on button "Apply Filters" at bounding box center [66, 78] width 96 height 10
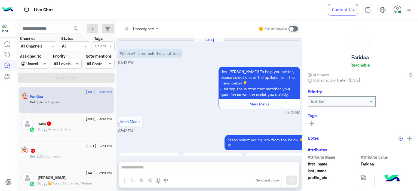
scroll to position [50, 0]
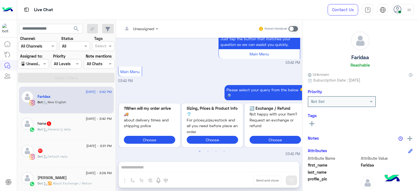
click at [104, 132] on div "Bot : General Q data" at bounding box center [75, 132] width 74 height 10
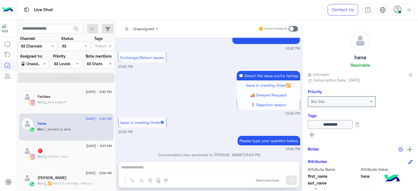
scroll to position [495, 0]
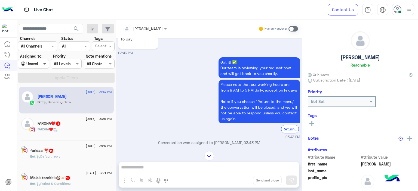
scroll to position [1284, 0]
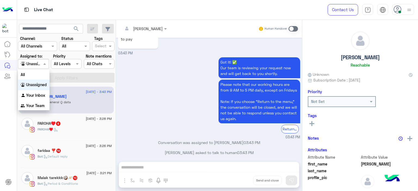
click at [43, 63] on span at bounding box center [45, 64] width 7 height 6
drag, startPoint x: 42, startPoint y: 96, endPoint x: 44, endPoint y: 93, distance: 3.7
click at [42, 95] on b "Your Inbox" at bounding box center [35, 95] width 19 height 5
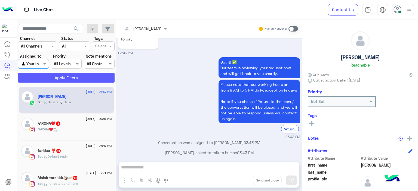
click at [68, 78] on button "Apply Filters" at bounding box center [66, 78] width 96 height 10
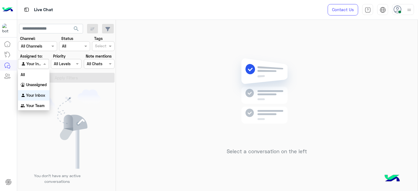
drag, startPoint x: 46, startPoint y: 66, endPoint x: 46, endPoint y: 71, distance: 4.6
click at [45, 66] on span at bounding box center [45, 64] width 7 height 6
click at [42, 104] on b "Your Team" at bounding box center [35, 105] width 18 height 5
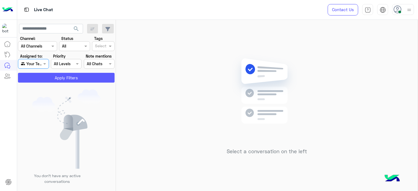
click at [63, 79] on button "Apply Filters" at bounding box center [66, 78] width 96 height 10
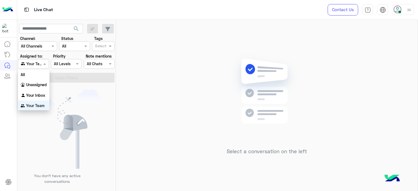
click at [44, 63] on span at bounding box center [45, 64] width 7 height 6
click at [40, 86] on b "Unassigned" at bounding box center [36, 84] width 21 height 5
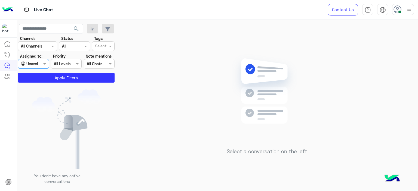
click at [41, 63] on div "Agent Filter Unassigned" at bounding box center [33, 64] width 31 height 10
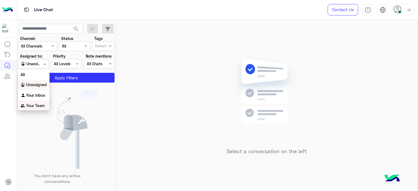
drag, startPoint x: 38, startPoint y: 104, endPoint x: 48, endPoint y: 99, distance: 11.4
click at [38, 104] on b "Your Team" at bounding box center [35, 105] width 18 height 5
click at [44, 65] on span at bounding box center [45, 64] width 7 height 6
drag, startPoint x: 38, startPoint y: 104, endPoint x: 52, endPoint y: 101, distance: 14.8
click at [42, 104] on b "Your Team" at bounding box center [35, 105] width 18 height 5
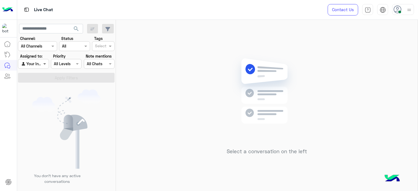
click at [42, 65] on span at bounding box center [45, 64] width 7 height 6
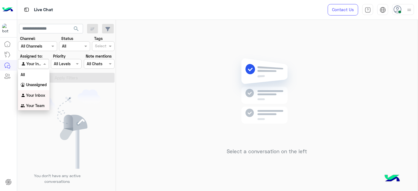
click at [39, 104] on b "Your Team" at bounding box center [35, 105] width 18 height 5
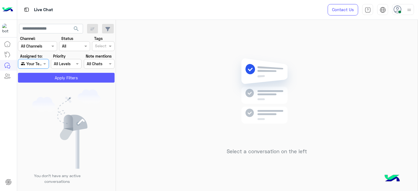
click at [63, 81] on button "Apply Filters" at bounding box center [66, 78] width 96 height 10
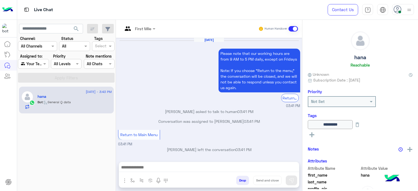
scroll to position [543, 0]
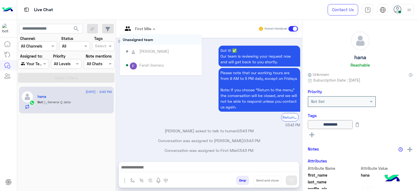
click at [150, 28] on div at bounding box center [139, 28] width 38 height 6
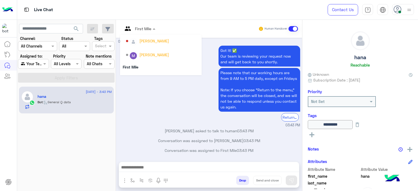
scroll to position [110, 0]
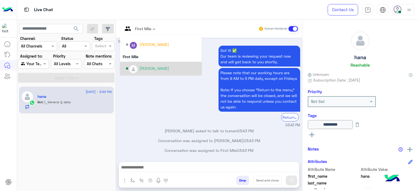
click at [152, 66] on div "[PERSON_NAME]" at bounding box center [154, 69] width 30 height 6
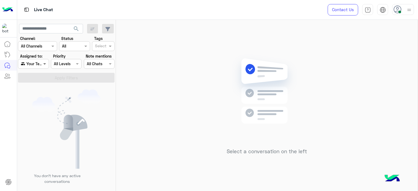
click at [44, 65] on span at bounding box center [45, 64] width 7 height 6
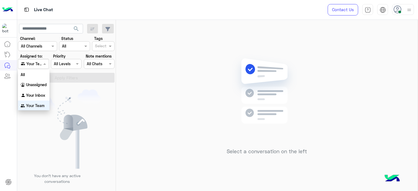
scroll to position [1, 0]
click at [43, 93] on b "Your Inbox" at bounding box center [35, 94] width 19 height 5
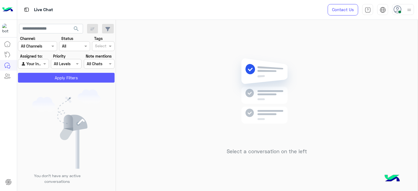
click at [72, 76] on button "Apply Filters" at bounding box center [66, 78] width 96 height 10
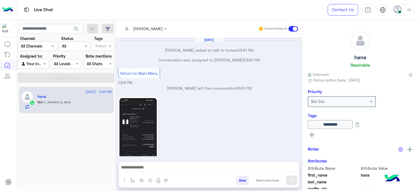
scroll to position [492, 0]
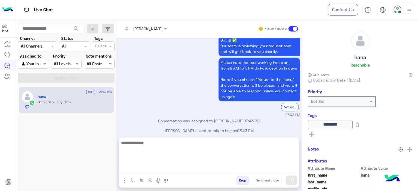
click at [161, 166] on textarea at bounding box center [209, 155] width 180 height 33
type textarea "*"
type textarea "**********"
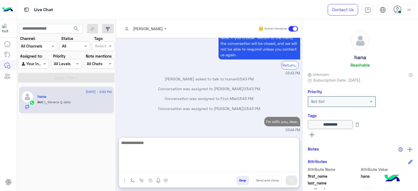
scroll to position [544, 0]
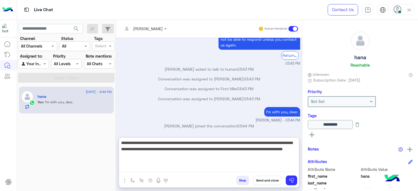
type textarea "**********"
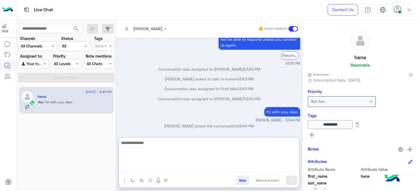
scroll to position [584, 0]
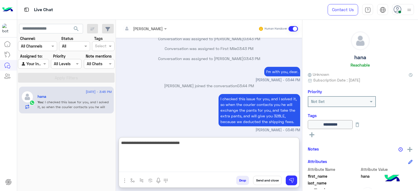
type textarea "**********"
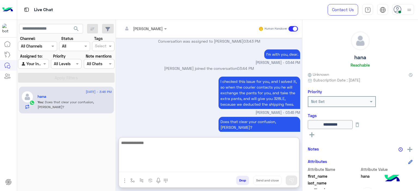
scroll to position [625, 0]
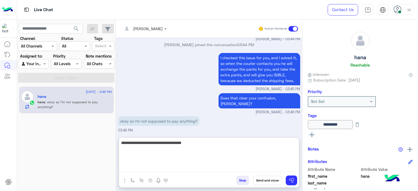
type textarea "**********"
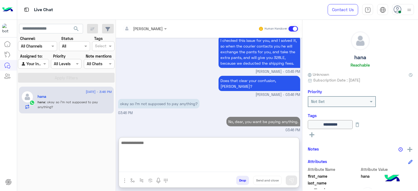
scroll to position [720, 0]
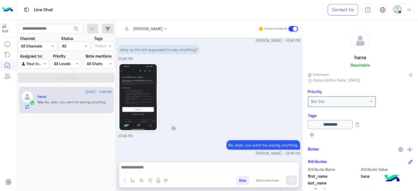
click at [133, 67] on img at bounding box center [137, 97] width 37 height 66
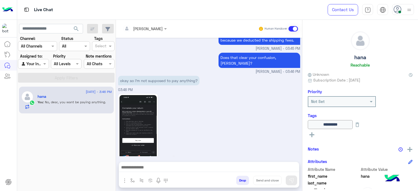
scroll to position [695, 0]
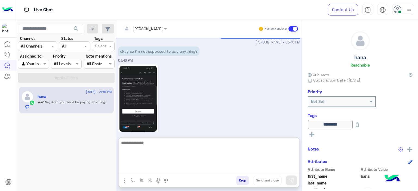
click at [143, 168] on textarea at bounding box center [209, 155] width 180 height 33
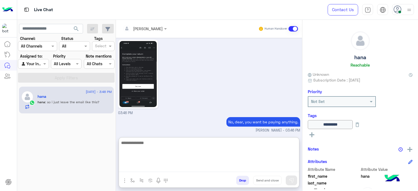
scroll to position [737, 0]
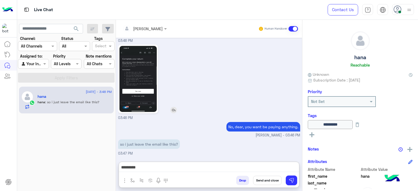
click at [143, 61] on img at bounding box center [137, 79] width 37 height 66
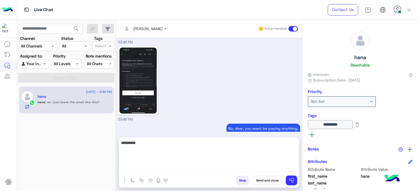
click at [148, 166] on textarea "*********" at bounding box center [209, 155] width 180 height 33
type textarea "**********"
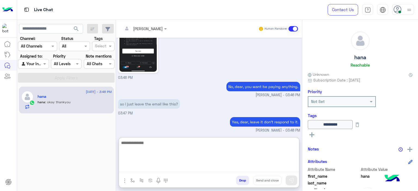
scroll to position [773, 0]
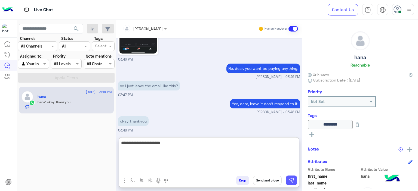
type textarea "**********"
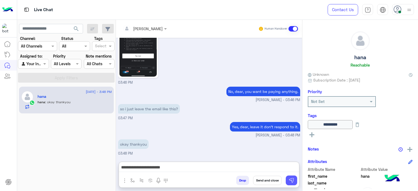
click at [294, 181] on img at bounding box center [290, 180] width 5 height 5
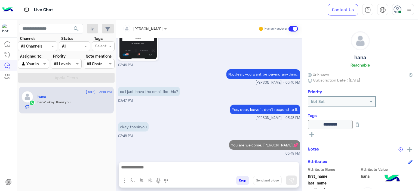
scroll to position [766, 0]
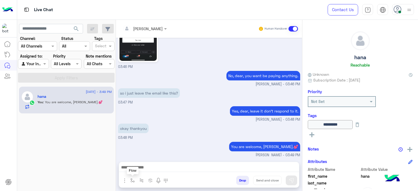
click at [130, 180] on img "button" at bounding box center [132, 180] width 4 height 4
click at [145, 169] on input "text" at bounding box center [142, 169] width 22 height 6
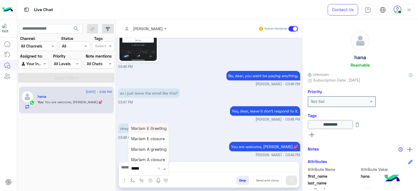
type input "******"
click at [149, 139] on span "Mariam E closure" at bounding box center [147, 138] width 33 height 5
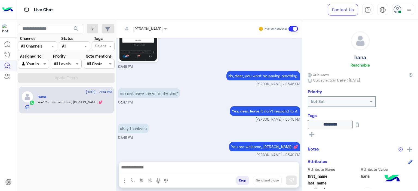
type textarea "**********"
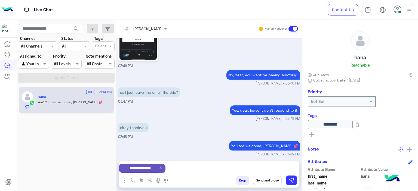
click at [264, 179] on button "Send and close" at bounding box center [267, 180] width 29 height 9
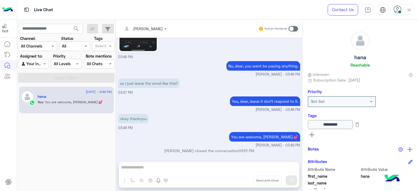
scroll to position [843, 0]
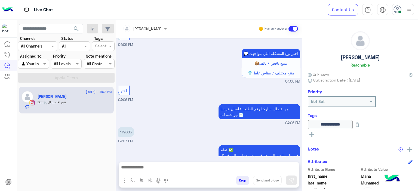
scroll to position [410, 0]
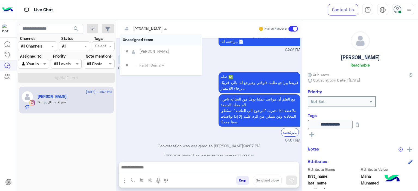
drag, startPoint x: 155, startPoint y: 28, endPoint x: 155, endPoint y: 33, distance: 5.2
click at [155, 29] on div at bounding box center [144, 28] width 49 height 6
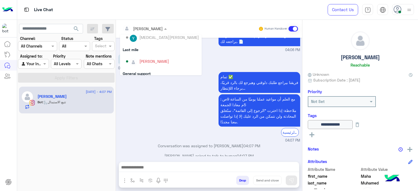
scroll to position [52, 0]
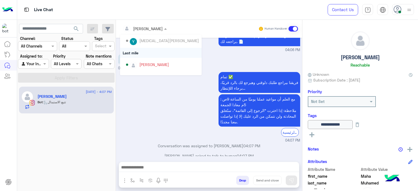
click at [133, 52] on div "Last mile" at bounding box center [161, 53] width 82 height 10
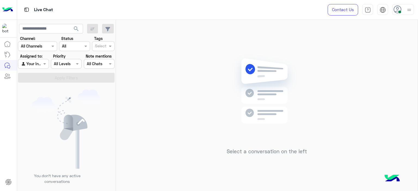
click at [234, 125] on img at bounding box center [266, 99] width 79 height 90
click at [47, 65] on span at bounding box center [45, 64] width 7 height 6
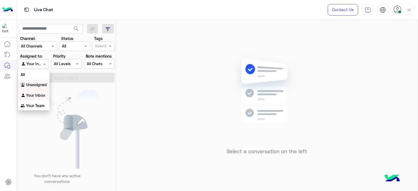
click at [46, 88] on div "Unassigned" at bounding box center [34, 85] width 32 height 11
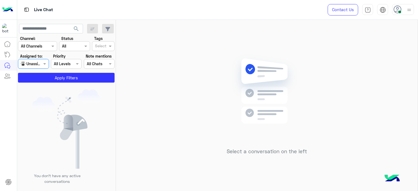
click at [100, 43] on div "Select" at bounding box center [100, 46] width 12 height 7
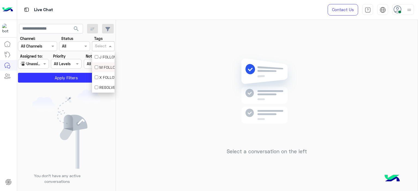
click at [105, 68] on div "M FOLLOW UP" at bounding box center [103, 67] width 17 height 6
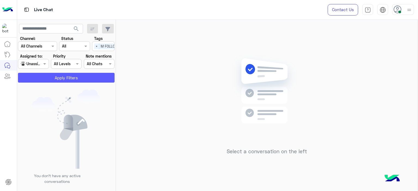
click at [75, 78] on button "Apply Filters" at bounding box center [66, 78] width 96 height 10
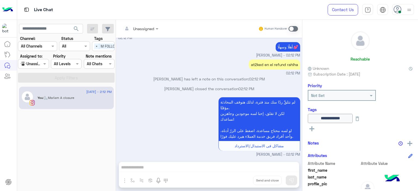
scroll to position [328, 0]
click at [97, 50] on div "Select × M FOLLOW UP" at bounding box center [109, 46] width 35 height 8
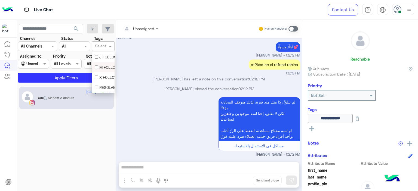
scroll to position [0, 0]
click at [36, 64] on div at bounding box center [33, 64] width 30 height 6
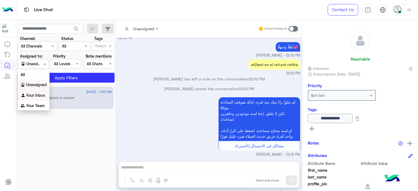
click at [40, 93] on b "Your Inbox" at bounding box center [35, 95] width 19 height 5
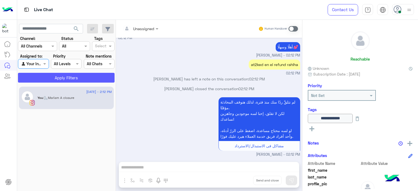
click at [68, 75] on button "Apply Filters" at bounding box center [66, 78] width 96 height 10
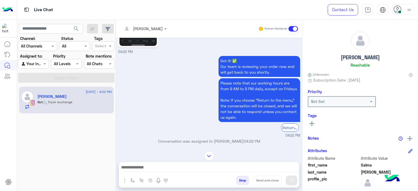
scroll to position [659, 0]
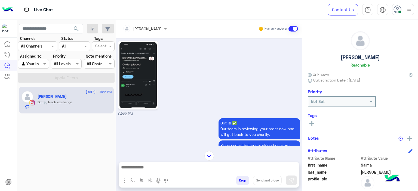
click at [137, 85] on img at bounding box center [137, 75] width 37 height 66
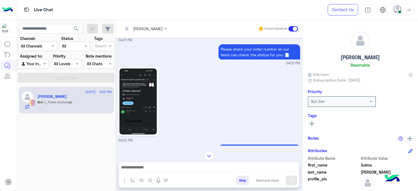
click at [153, 68] on img at bounding box center [137, 101] width 37 height 66
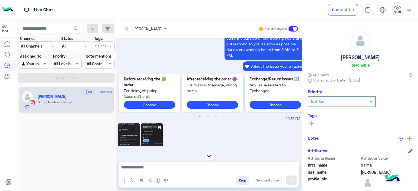
scroll to position [2, 0]
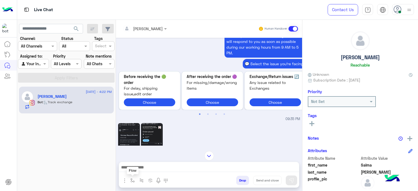
click at [133, 179] on img "button" at bounding box center [132, 180] width 4 height 4
click at [138, 170] on input "text" at bounding box center [142, 169] width 22 height 6
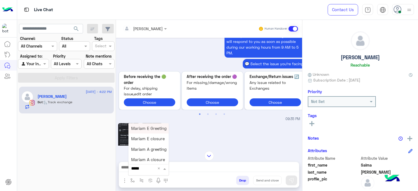
type input "******"
click at [144, 128] on span "Mariam E Greeting" at bounding box center [148, 128] width 35 height 5
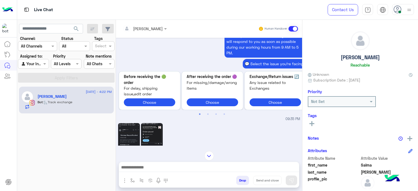
type textarea "**********"
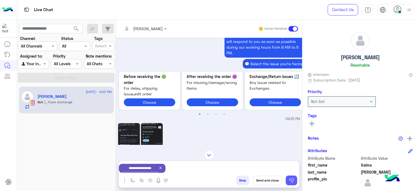
click at [290, 178] on img at bounding box center [290, 180] width 5 height 5
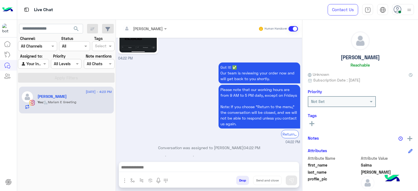
scroll to position [1105, 0]
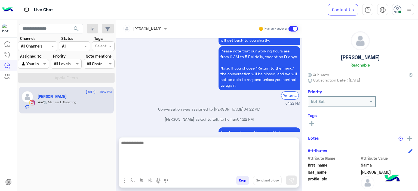
click at [175, 171] on textarea at bounding box center [209, 155] width 180 height 33
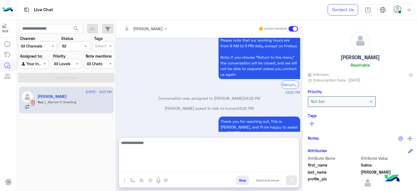
type textarea "*"
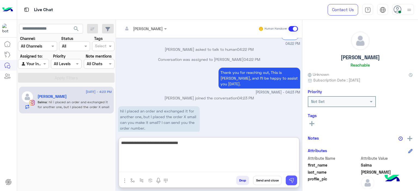
type textarea "**********"
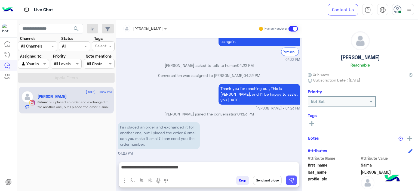
click at [292, 181] on img at bounding box center [290, 180] width 5 height 5
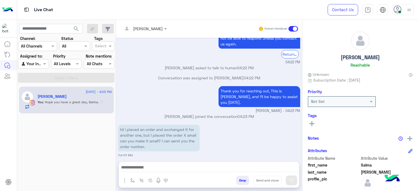
scroll to position [1157, 0]
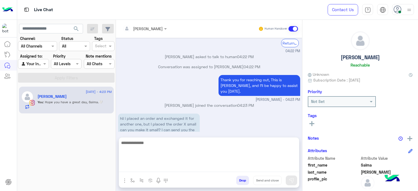
click at [158, 164] on textarea at bounding box center [209, 155] width 180 height 33
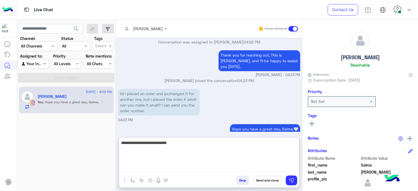
type textarea "**********"
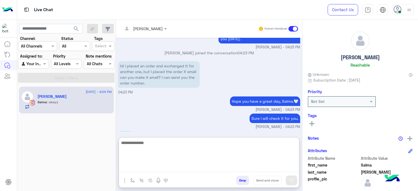
scroll to position [1217, 0]
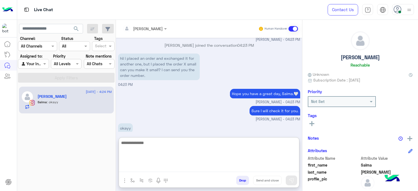
click at [139, 141] on textarea at bounding box center [209, 155] width 180 height 33
paste textarea "**********"
drag, startPoint x: 131, startPoint y: 152, endPoint x: 118, endPoint y: 149, distance: 13.3
click at [118, 149] on div "[PERSON_NAME] Human Handover [DATE] hii i placed an order and exchanged it for …" at bounding box center [209, 106] width 186 height 173
click at [120, 142] on textarea "**********" at bounding box center [209, 155] width 180 height 33
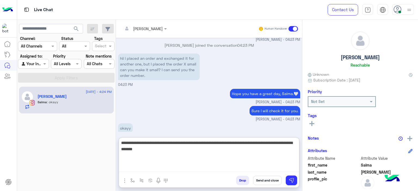
click at [200, 152] on textarea "**********" at bounding box center [209, 155] width 180 height 33
type textarea "**********"
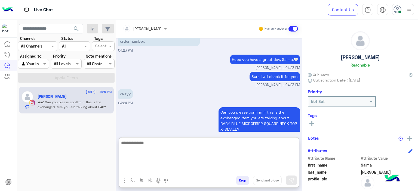
scroll to position [1270, 0]
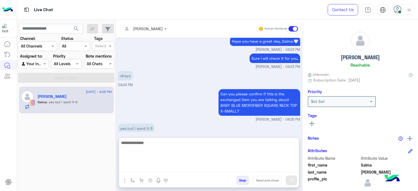
click at [143, 143] on textarea at bounding box center [209, 155] width 180 height 33
click at [152, 143] on textarea at bounding box center [209, 155] width 180 height 33
click at [146, 143] on textarea at bounding box center [209, 155] width 180 height 33
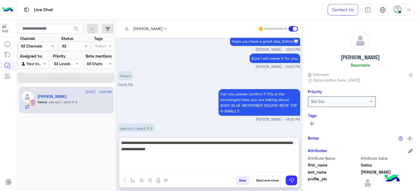
click at [157, 149] on textarea "**********" at bounding box center [209, 155] width 180 height 33
click at [188, 149] on textarea "**********" at bounding box center [209, 155] width 180 height 33
type textarea "**********"
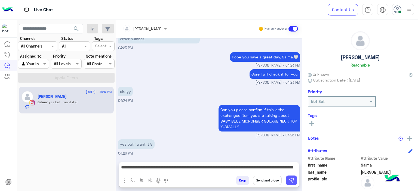
click at [289, 178] on img at bounding box center [290, 180] width 5 height 5
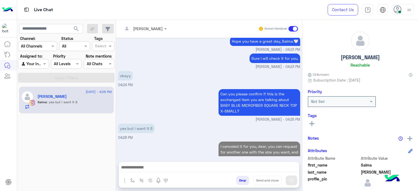
scroll to position [1280, 0]
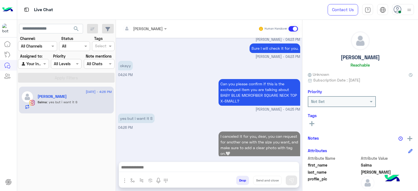
click at [207, 164] on div at bounding box center [209, 169] width 180 height 14
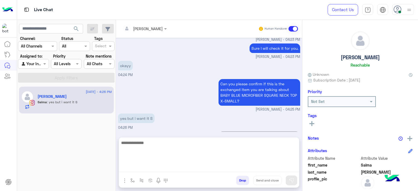
click at [207, 166] on textarea at bounding box center [209, 155] width 180 height 33
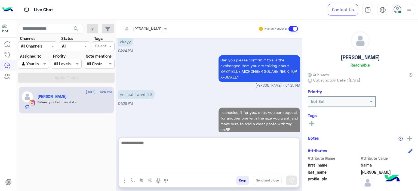
scroll to position [1304, 0]
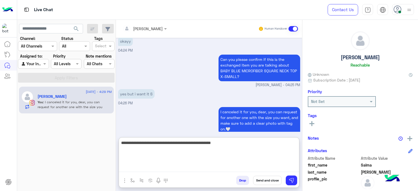
type textarea "**********"
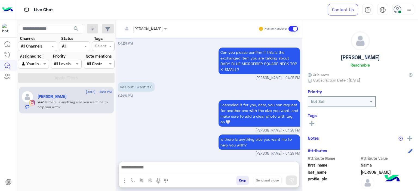
click at [312, 122] on icon at bounding box center [311, 123] width 5 height 5
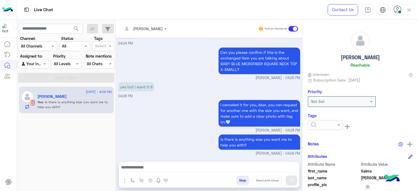
scroll to position [1303, 0]
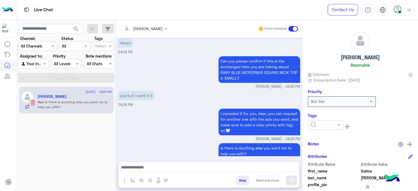
click at [198, 137] on small "[PERSON_NAME] - 04:28 PM" at bounding box center [209, 139] width 182 height 5
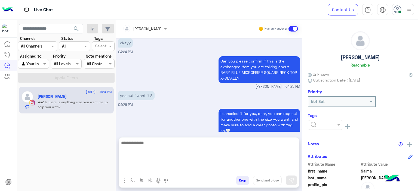
click at [134, 166] on textarea at bounding box center [209, 155] width 180 height 33
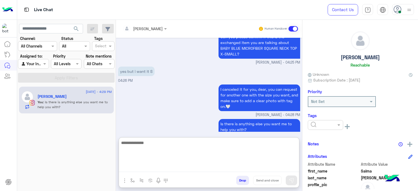
scroll to position [1327, 0]
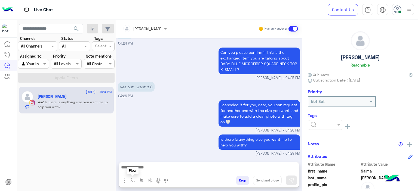
click at [131, 180] on img "button" at bounding box center [132, 180] width 4 height 4
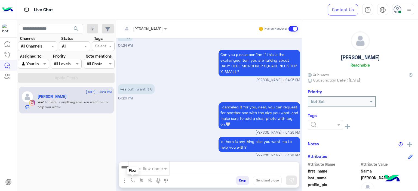
scroll to position [1303, 0]
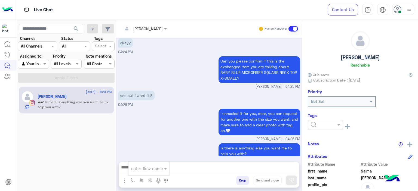
click at [144, 169] on input "text" at bounding box center [142, 169] width 22 height 6
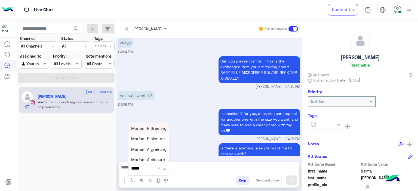
type input "******"
click at [150, 138] on span "Mariam E closure" at bounding box center [147, 138] width 33 height 5
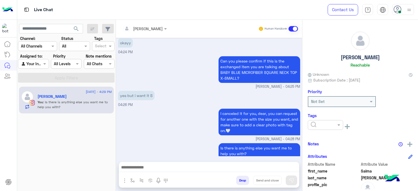
type textarea "**********"
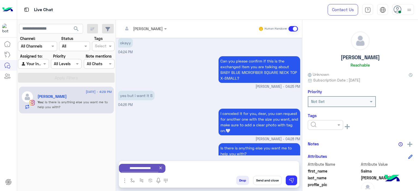
scroll to position [1304, 0]
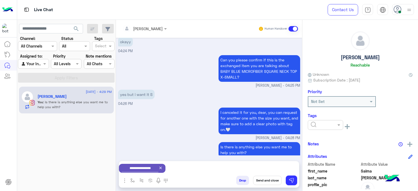
click at [203, 113] on div "I canceled it for you, dear, you can request for another one with the size you …" at bounding box center [209, 123] width 182 height 35
click at [267, 183] on button "Send and close" at bounding box center [267, 180] width 29 height 9
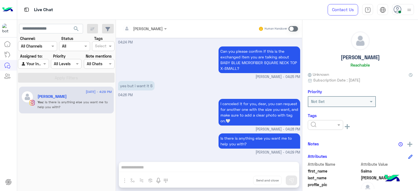
scroll to position [1379, 0]
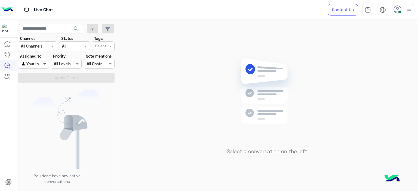
click at [45, 66] on span at bounding box center [45, 64] width 7 height 6
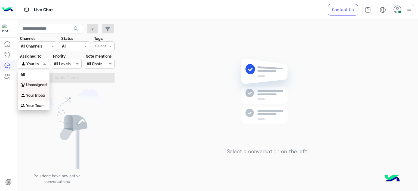
click at [38, 85] on b "Unassigned" at bounding box center [36, 84] width 21 height 5
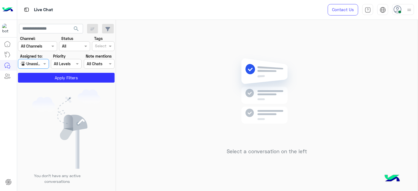
click at [107, 47] on div at bounding box center [100, 46] width 13 height 7
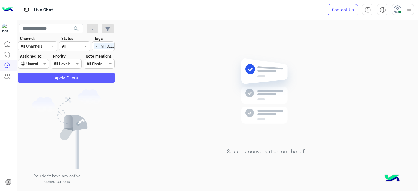
click at [78, 79] on button "Apply Filters" at bounding box center [66, 78] width 96 height 10
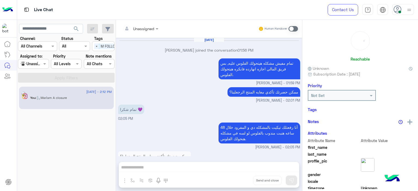
scroll to position [328, 0]
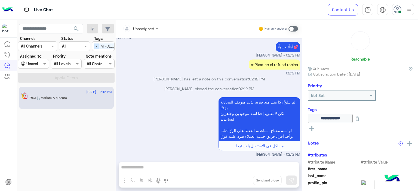
click at [95, 46] on span "×" at bounding box center [96, 46] width 5 height 6
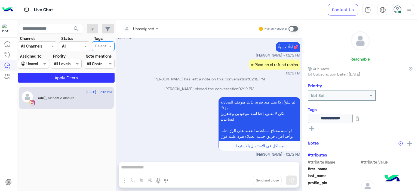
scroll to position [0, 0]
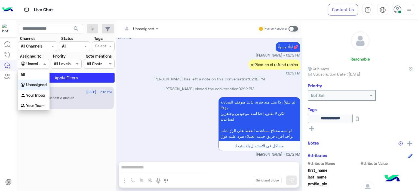
click at [40, 63] on div at bounding box center [33, 64] width 30 height 6
drag, startPoint x: 37, startPoint y: 94, endPoint x: 46, endPoint y: 93, distance: 8.7
click at [38, 94] on b "Your Inbox" at bounding box center [35, 95] width 19 height 5
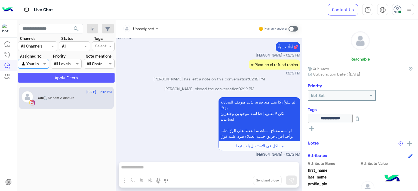
click at [76, 79] on button "Apply Filters" at bounding box center [66, 78] width 96 height 10
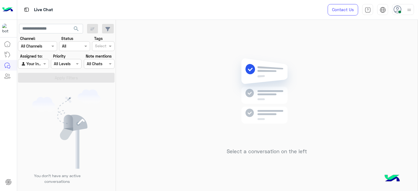
click at [403, 8] on div at bounding box center [403, 9] width 22 height 11
